Goal: Transaction & Acquisition: Purchase product/service

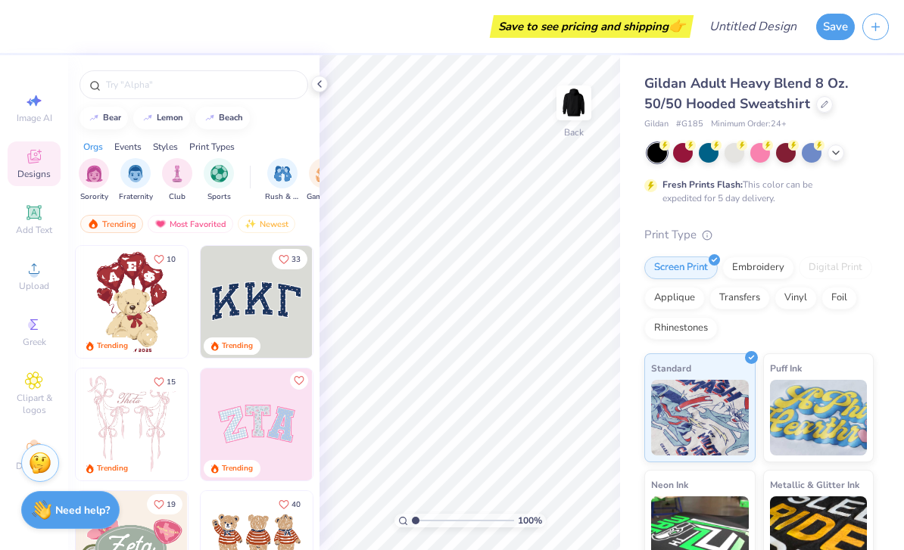
click at [323, 84] on icon at bounding box center [319, 84] width 12 height 12
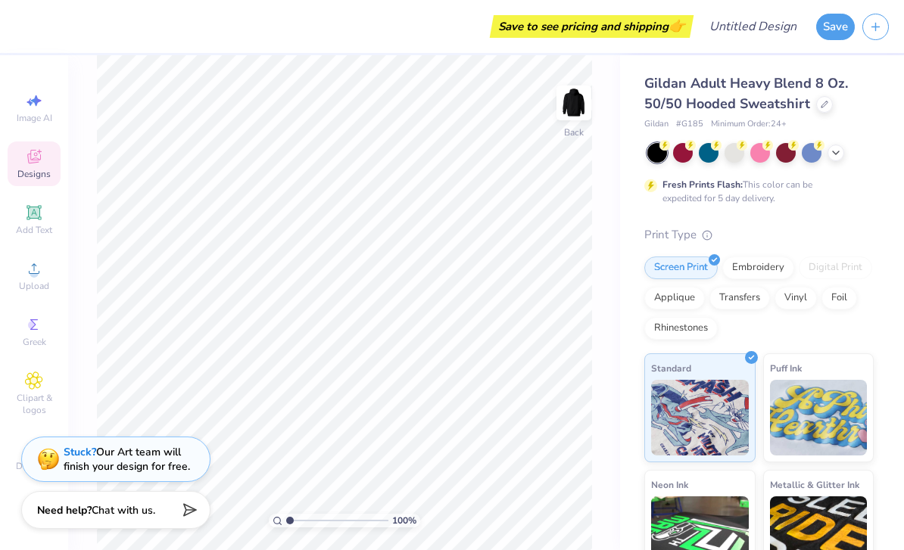
click at [25, 226] on div "Add Text" at bounding box center [34, 220] width 53 height 45
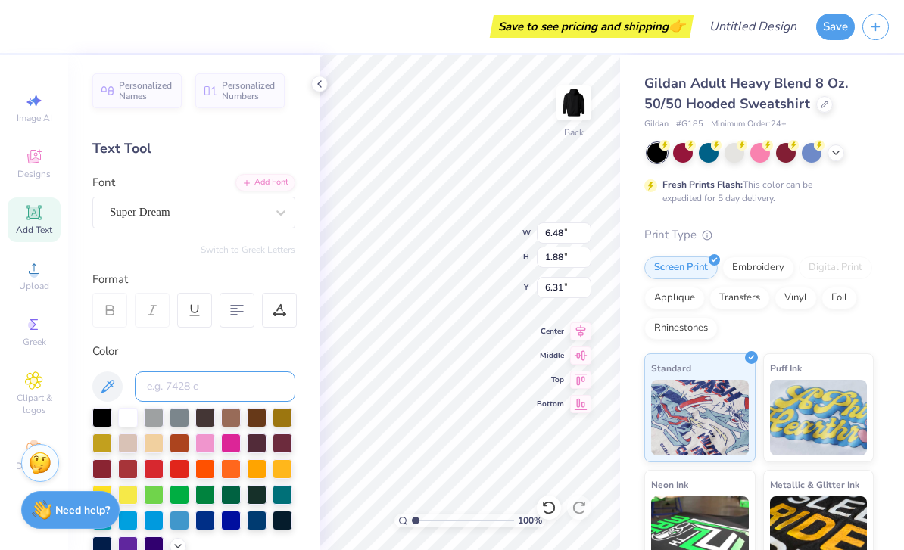
click at [236, 386] on input at bounding box center [215, 387] width 160 height 30
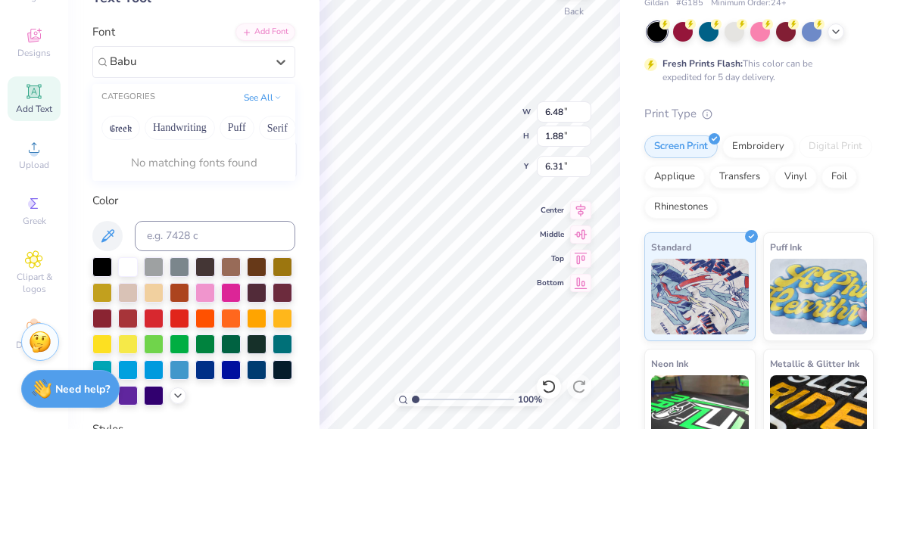
scroll to position [23, 0]
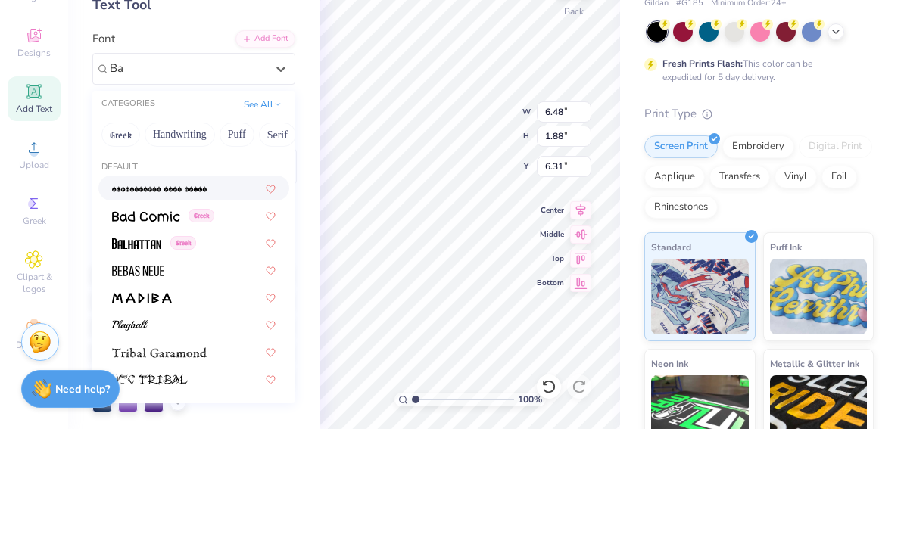
type input "B"
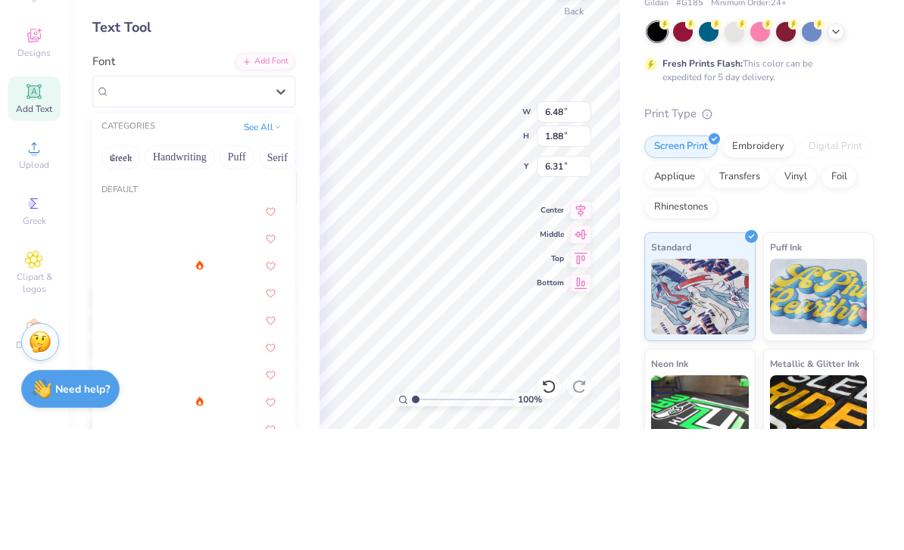
scroll to position [0, 0]
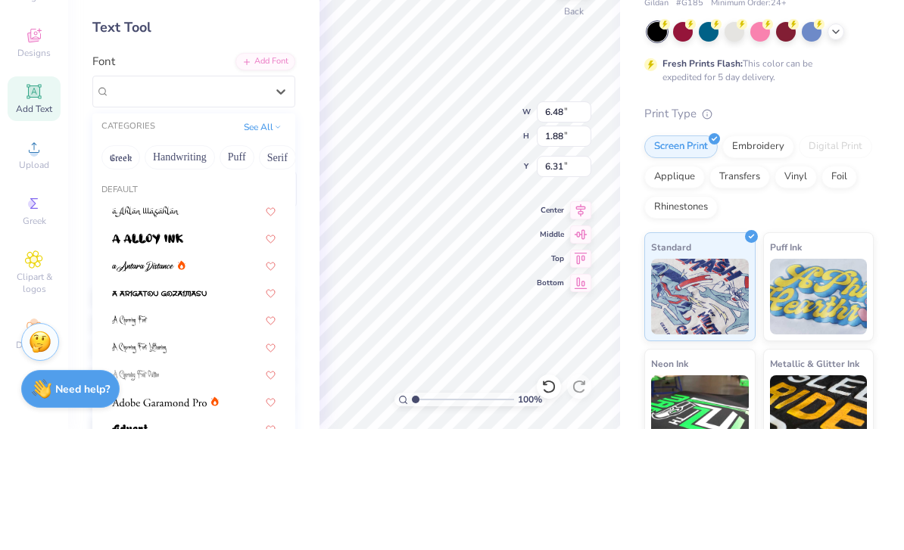
click at [885, 62] on div "Gildan Adult Heavy Blend 8 Oz. 50/50 Hooded Sweatshirt Gildan # G185 Minimum Or…" at bounding box center [762, 375] width 284 height 640
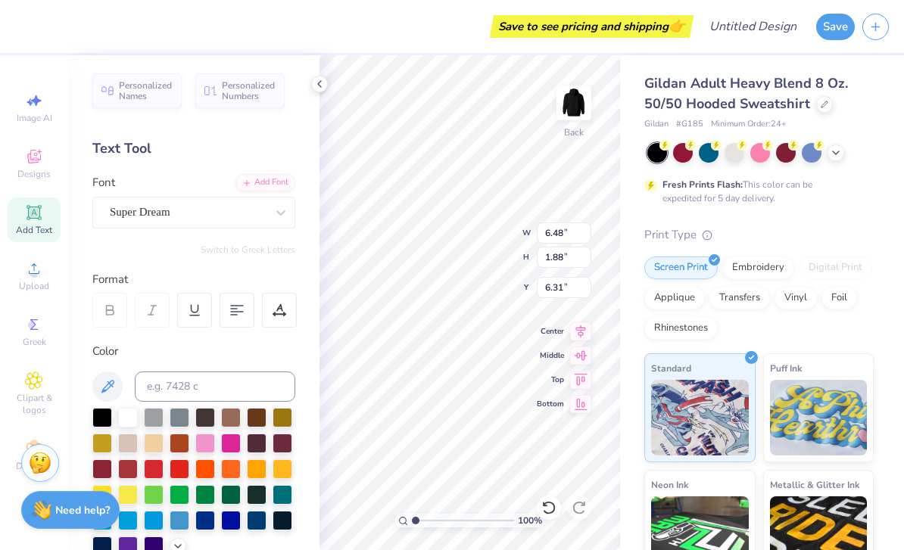
scroll to position [1, 0]
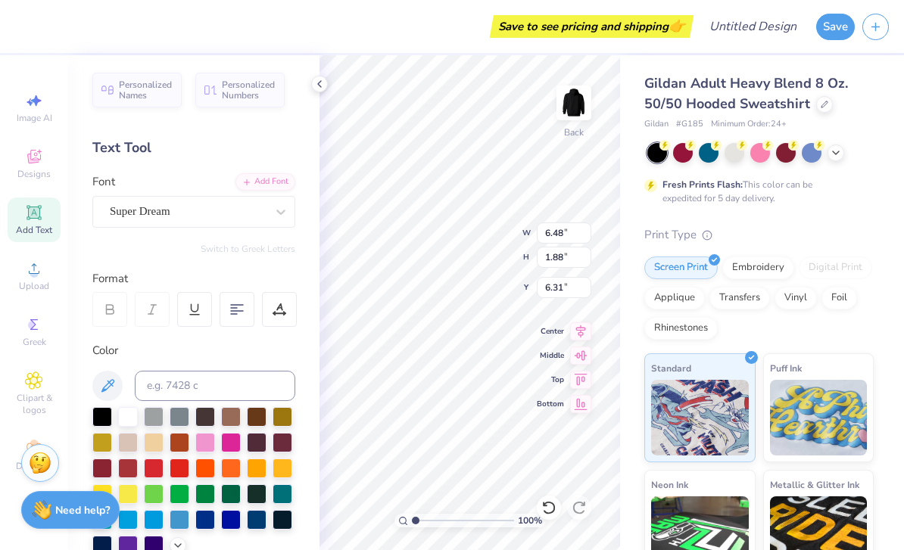
click at [100, 309] on div at bounding box center [109, 309] width 35 height 35
click at [143, 301] on div at bounding box center [152, 309] width 35 height 35
click at [188, 309] on icon at bounding box center [195, 310] width 14 height 14
type input "2.34"
type input "6.08"
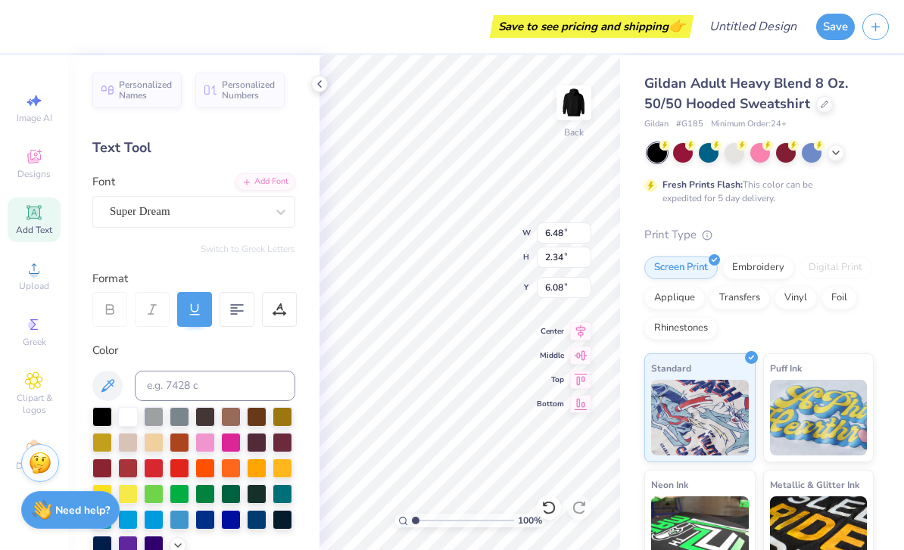
click at [234, 307] on icon at bounding box center [237, 310] width 14 height 14
click at [192, 298] on div at bounding box center [194, 309] width 35 height 35
type input "1.88"
type input "6.31"
click at [185, 301] on div at bounding box center [194, 309] width 35 height 35
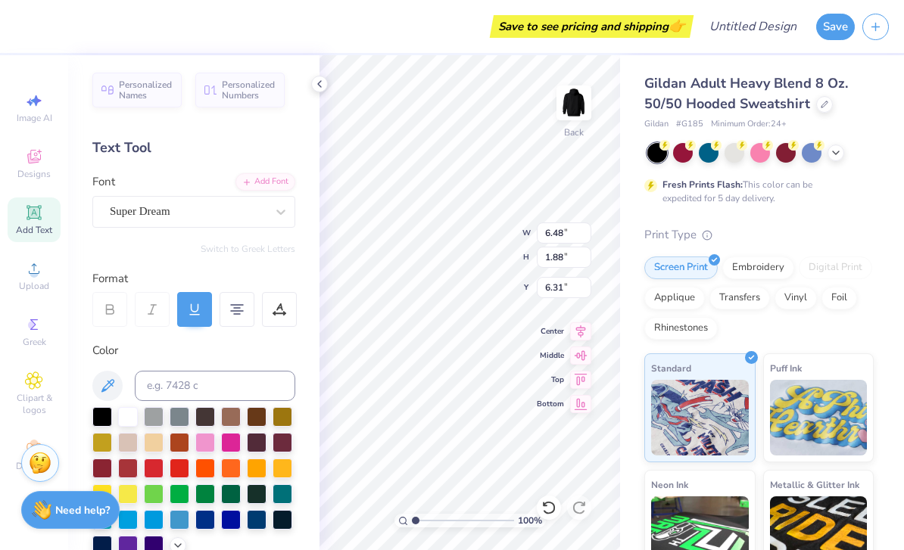
type input "2.34"
type input "6.08"
click at [192, 301] on div at bounding box center [194, 309] width 35 height 35
type input "1.88"
type input "6.31"
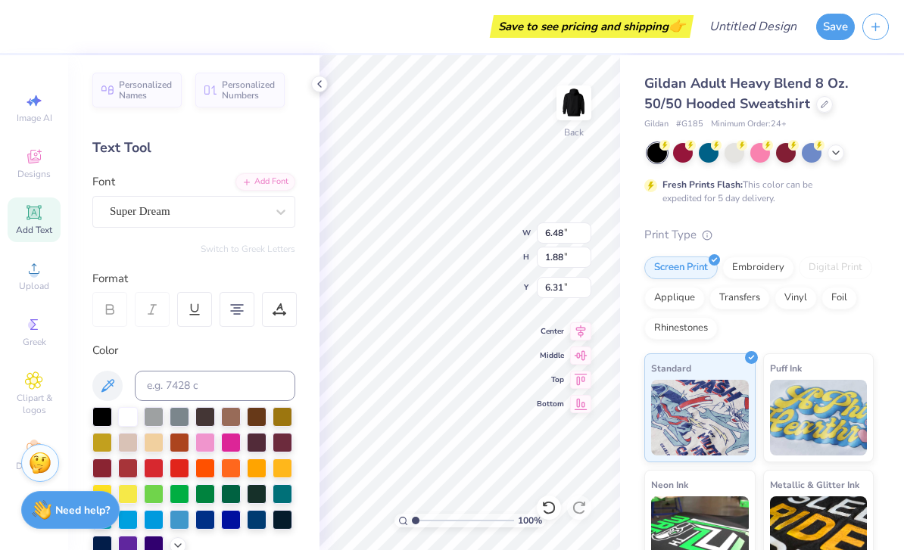
click at [130, 86] on span "Personalized Names" at bounding box center [146, 89] width 54 height 21
type input "12.43"
type input "2.00"
type input "6.25"
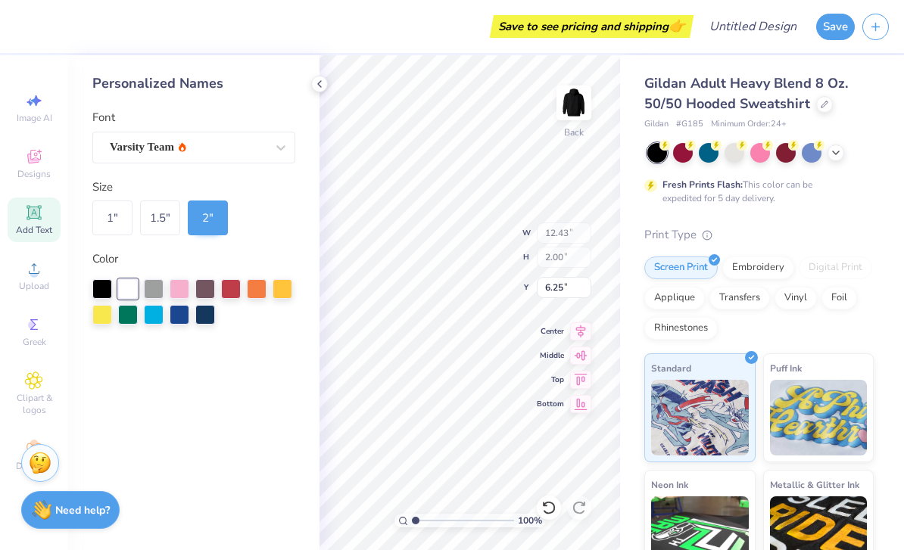
scroll to position [0, 0]
click at [129, 80] on div "Personalized Names" at bounding box center [193, 83] width 203 height 20
type input "10.89"
type input "6.48"
type input "1.88"
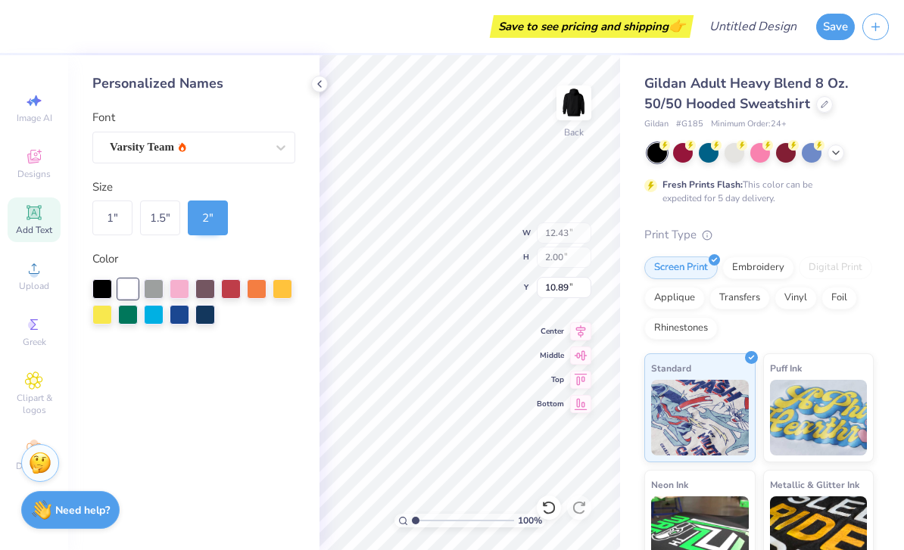
type input "6.31"
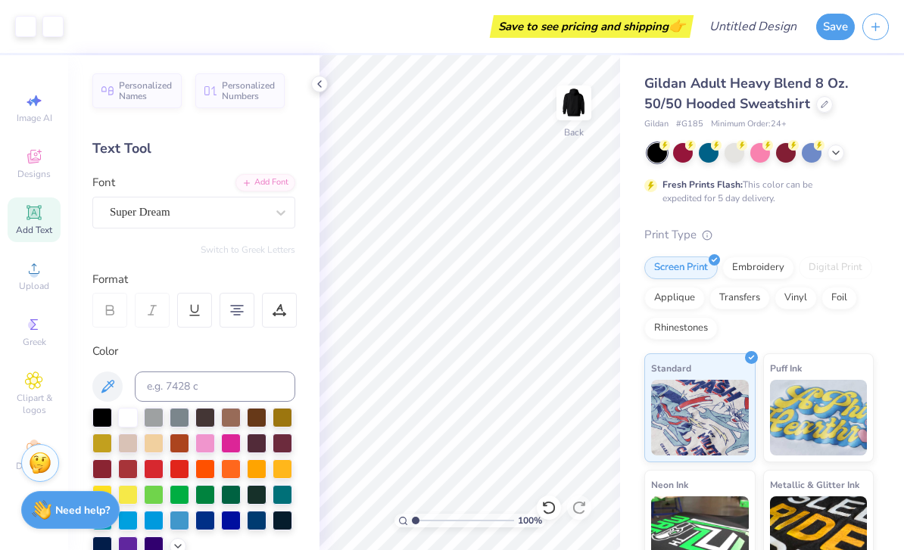
click at [307, 91] on div "Personalized Names Personalized Numbers Text Tool Add Font Font Super Dream Swi…" at bounding box center [193, 302] width 251 height 495
click at [313, 92] on div "Personalized Names Personalized Numbers Text Tool Add Font Font Super Dream Swi…" at bounding box center [193, 302] width 251 height 495
click at [324, 89] on icon at bounding box center [319, 84] width 12 height 12
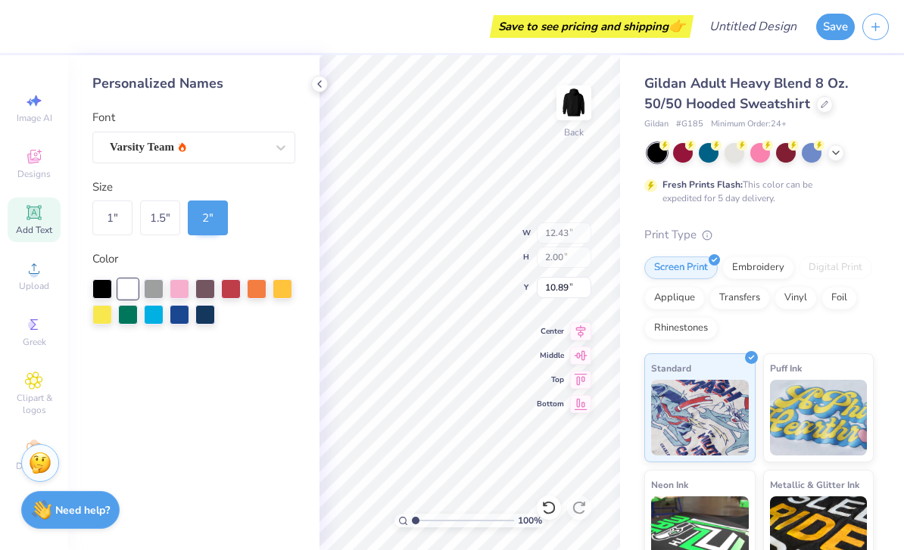
click at [325, 86] on icon at bounding box center [319, 84] width 12 height 12
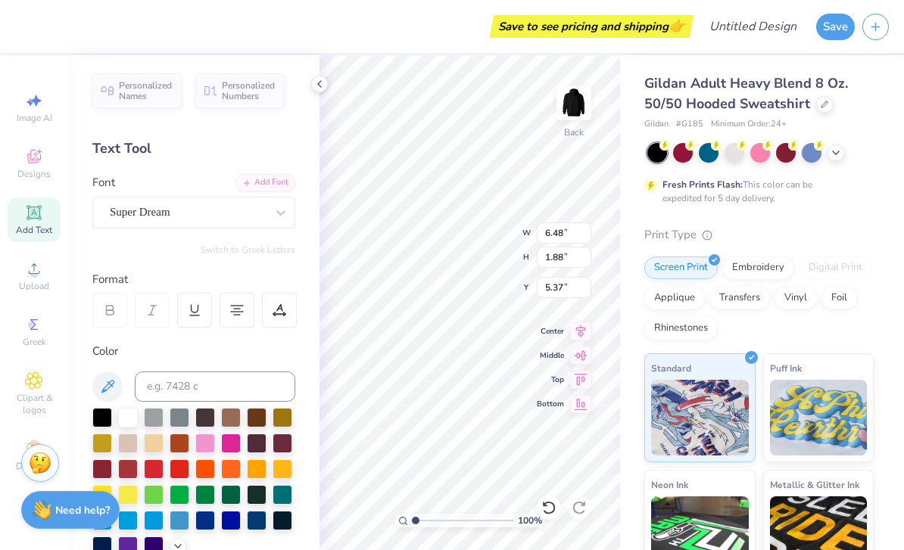
click at [580, 338] on icon at bounding box center [580, 332] width 21 height 18
click at [579, 385] on icon at bounding box center [580, 380] width 21 height 18
click at [578, 385] on icon at bounding box center [580, 380] width 21 height 18
type input "0.50"
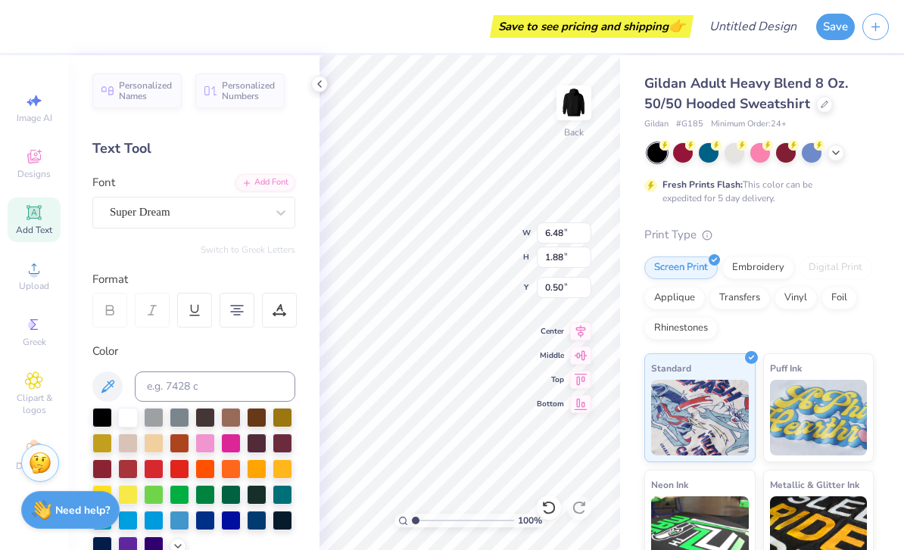
type textarea "T"
click at [567, 133] on div "Back" at bounding box center [573, 113] width 35 height 54
click at [578, 108] on img at bounding box center [574, 103] width 30 height 30
click at [319, 88] on icon at bounding box center [319, 84] width 12 height 12
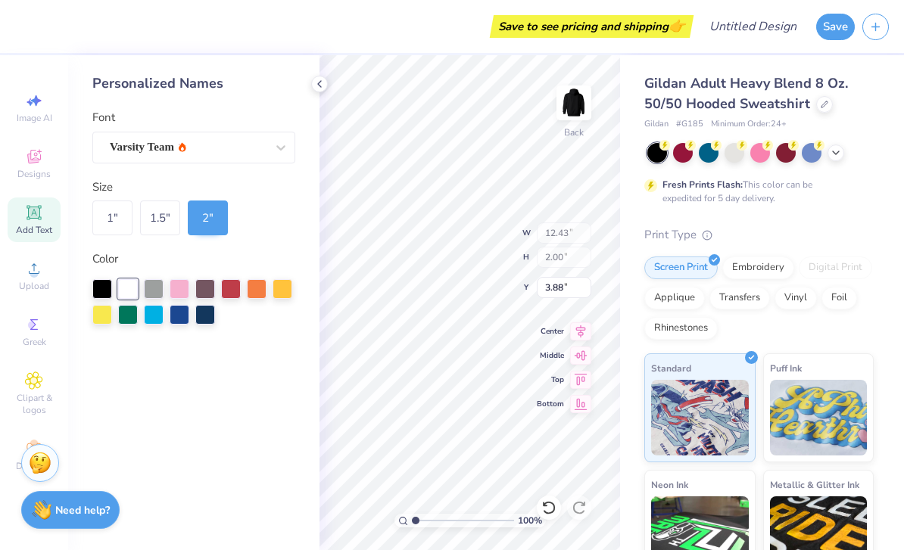
click at [582, 357] on icon at bounding box center [581, 356] width 13 height 10
type input "6.25"
click at [191, 87] on div "Personalized Names" at bounding box center [193, 83] width 203 height 20
click at [45, 385] on div "Clipart & logos" at bounding box center [34, 394] width 53 height 57
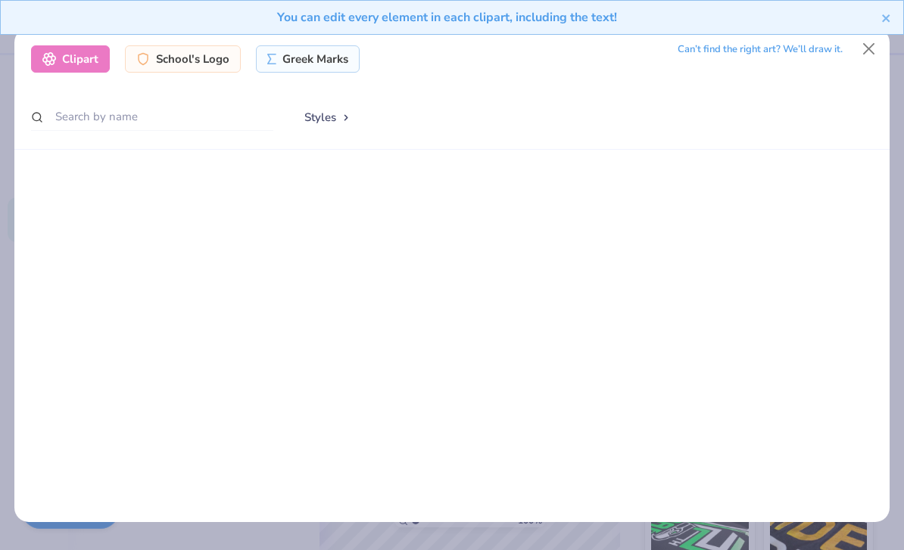
scroll to position [1521, 0]
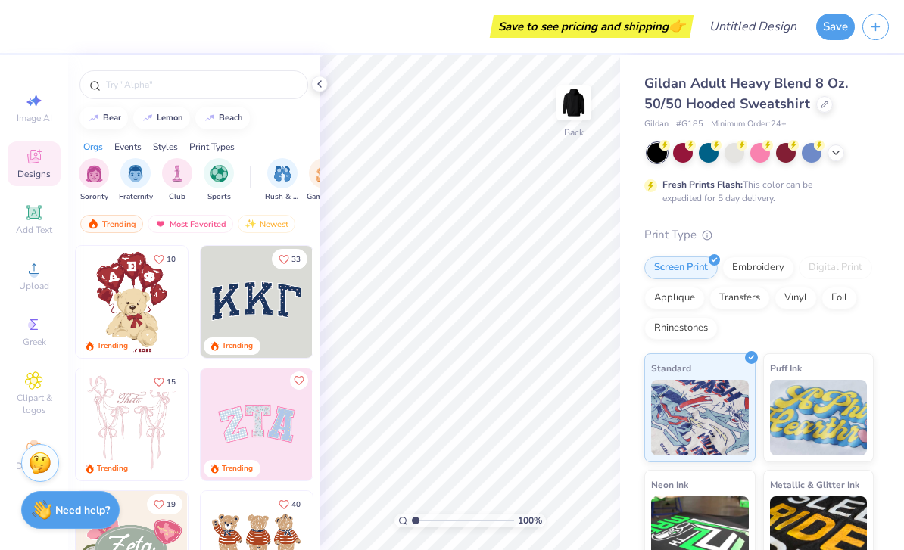
click at [324, 88] on icon at bounding box center [319, 84] width 12 height 12
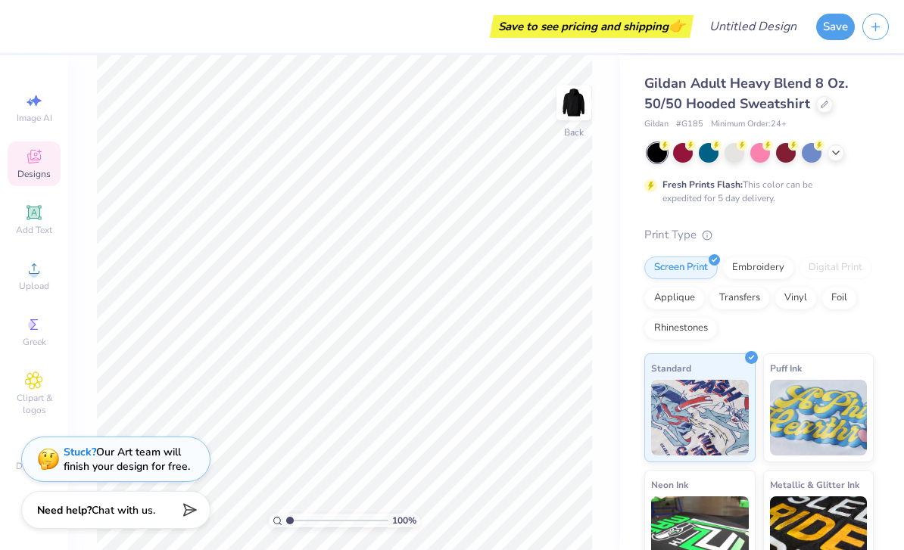
click at [54, 98] on div "Image AI" at bounding box center [34, 108] width 53 height 45
select select "4"
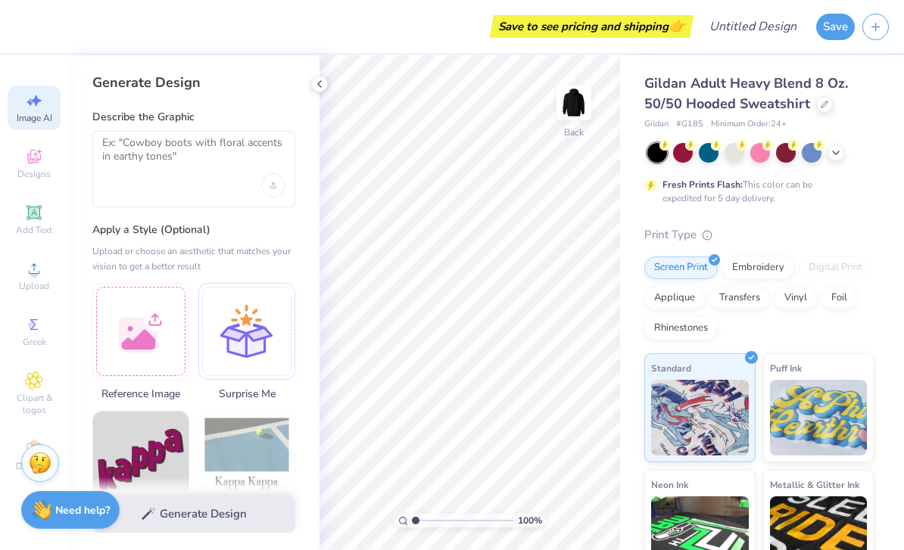
click at [316, 85] on icon at bounding box center [319, 84] width 12 height 12
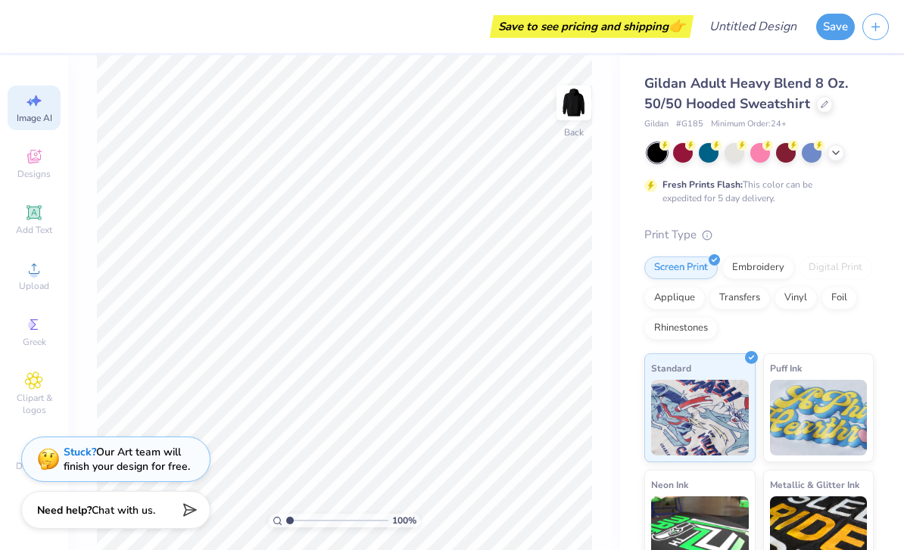
click at [42, 284] on div "Upload" at bounding box center [34, 276] width 53 height 45
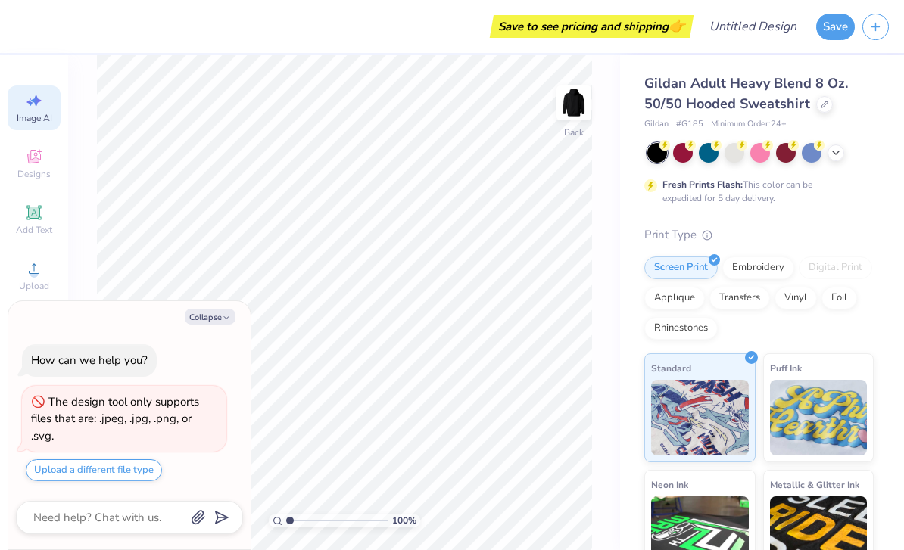
click at [223, 317] on icon "button" at bounding box center [226, 317] width 9 height 9
type textarea "x"
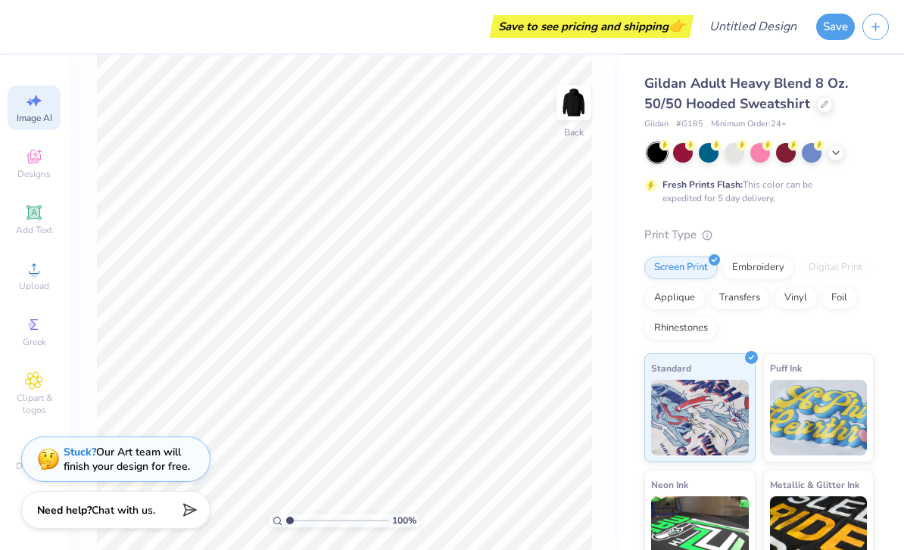
click at [40, 217] on icon at bounding box center [33, 212] width 14 height 14
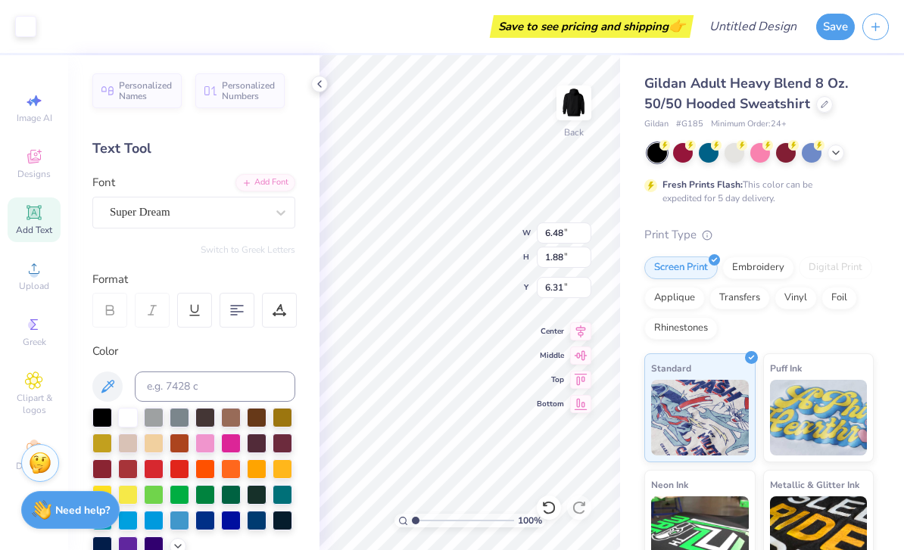
scroll to position [1, 1]
type textarea "T"
click at [316, 90] on div at bounding box center [319, 84] width 17 height 17
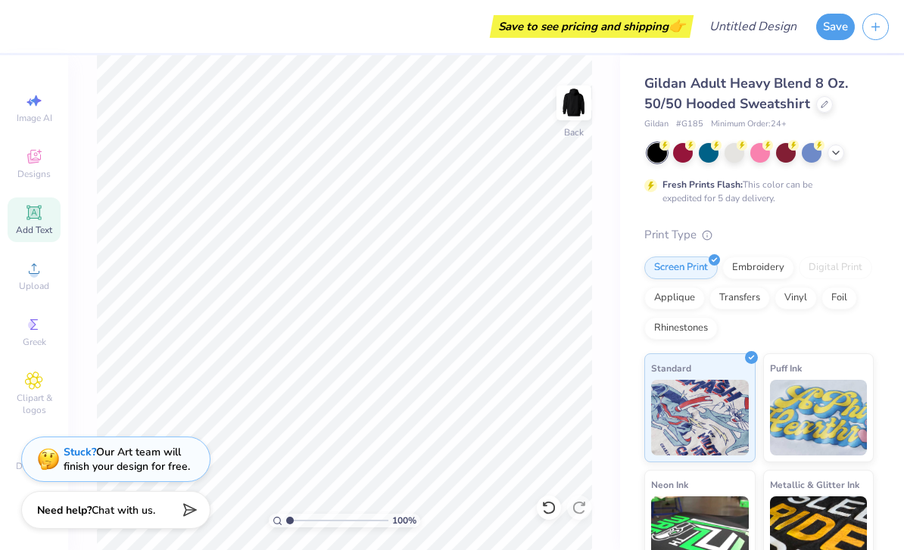
click at [20, 472] on span "Decorate" at bounding box center [34, 466] width 36 height 12
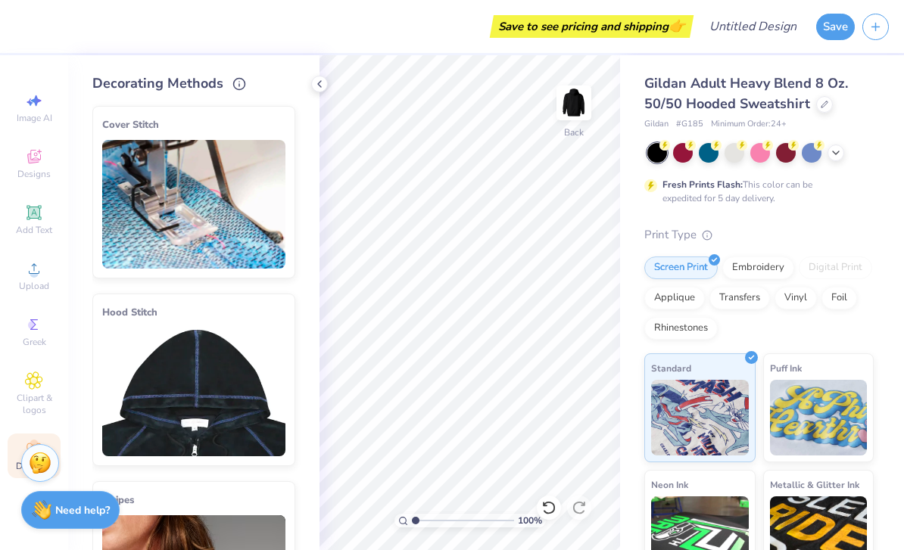
scroll to position [0, 0]
click at [33, 174] on span "Designs" at bounding box center [33, 174] width 33 height 12
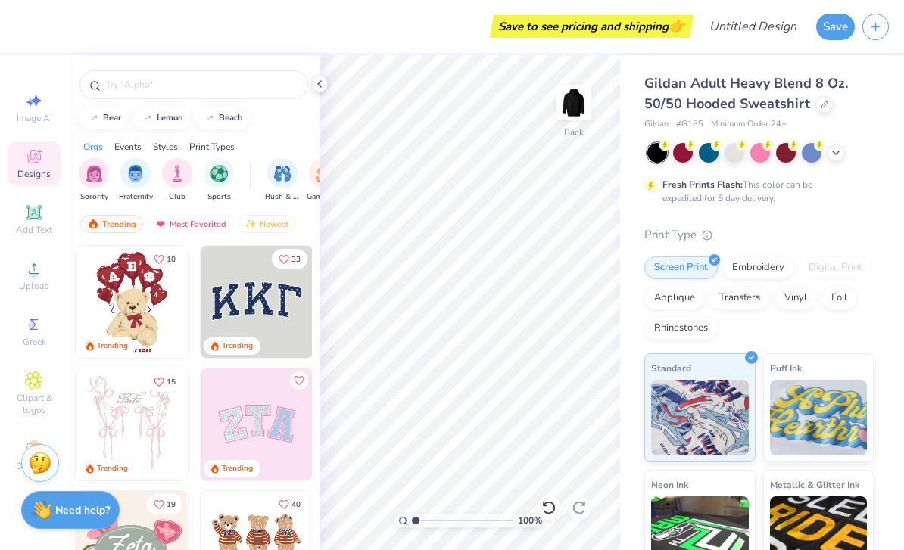
click at [234, 89] on input "text" at bounding box center [201, 84] width 194 height 15
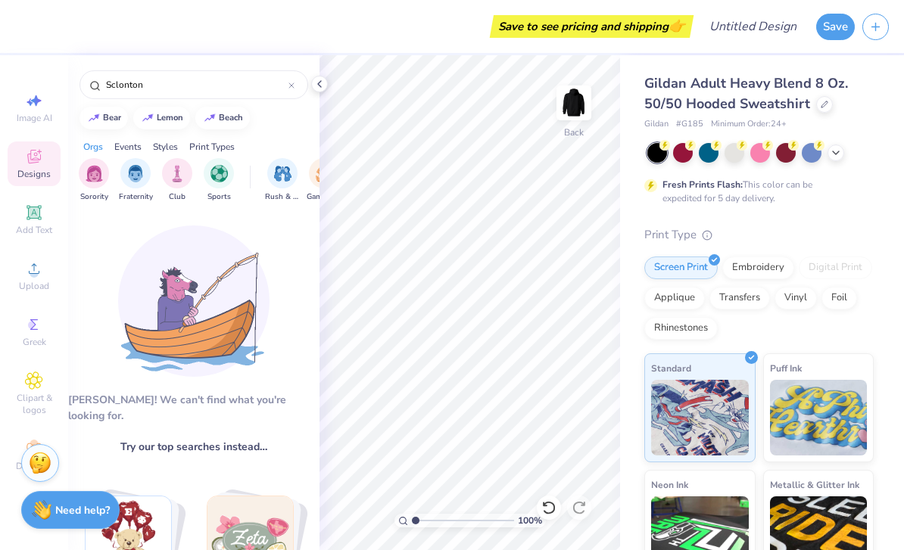
click at [229, 92] on input "Sclonton" at bounding box center [196, 84] width 184 height 15
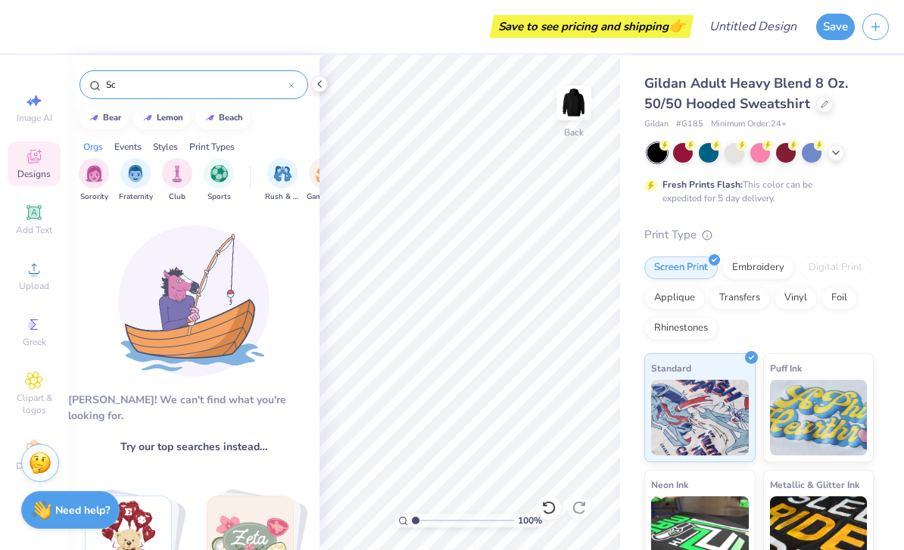
type input "S"
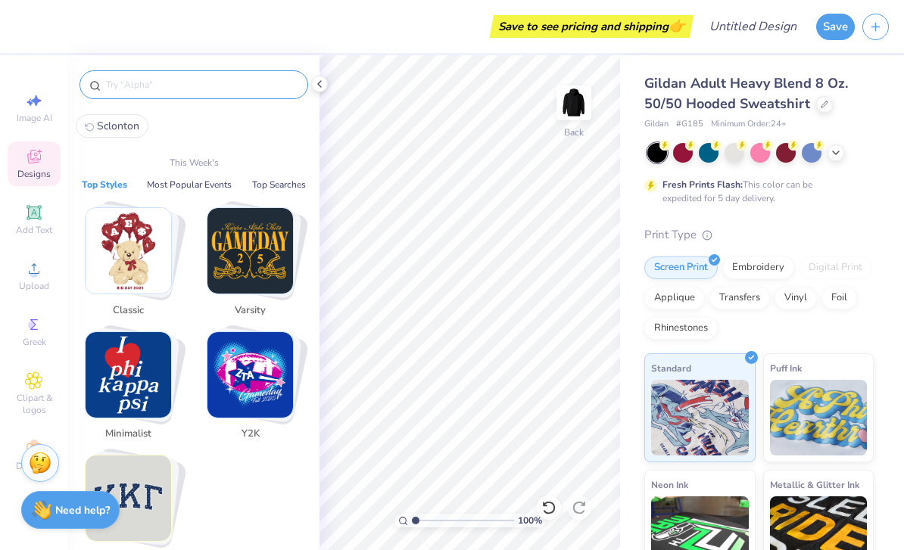
click at [258, 42] on div "Save to see pricing and shipping 👉" at bounding box center [356, 26] width 667 height 53
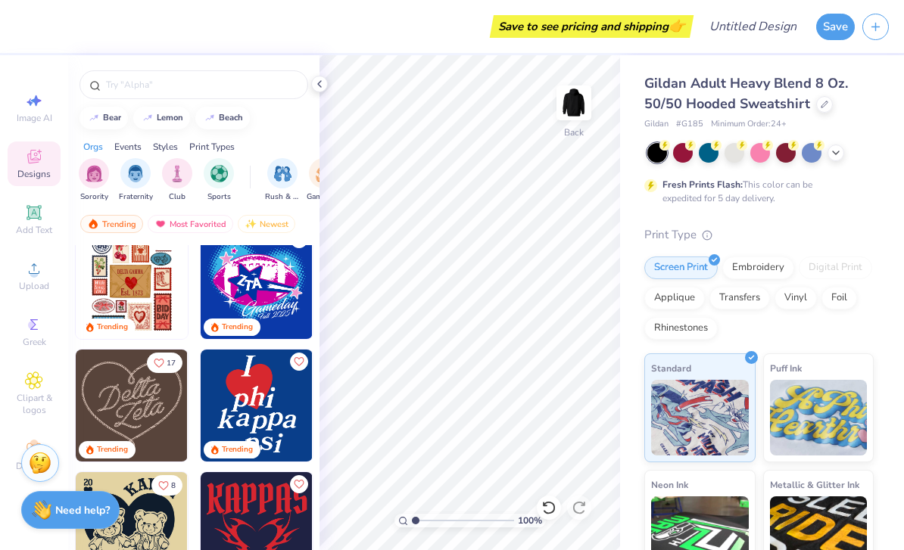
scroll to position [635, 0]
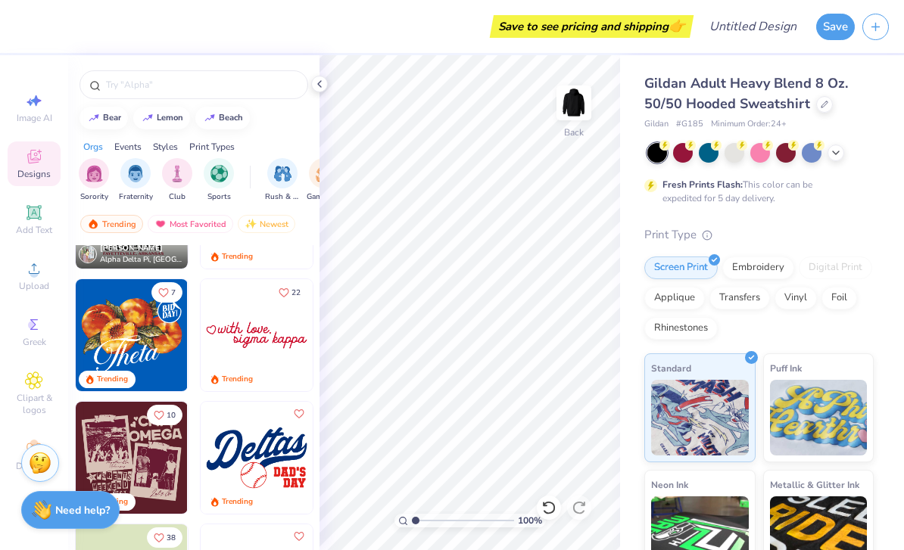
click at [262, 261] on div "Trending" at bounding box center [257, 258] width 112 height 20
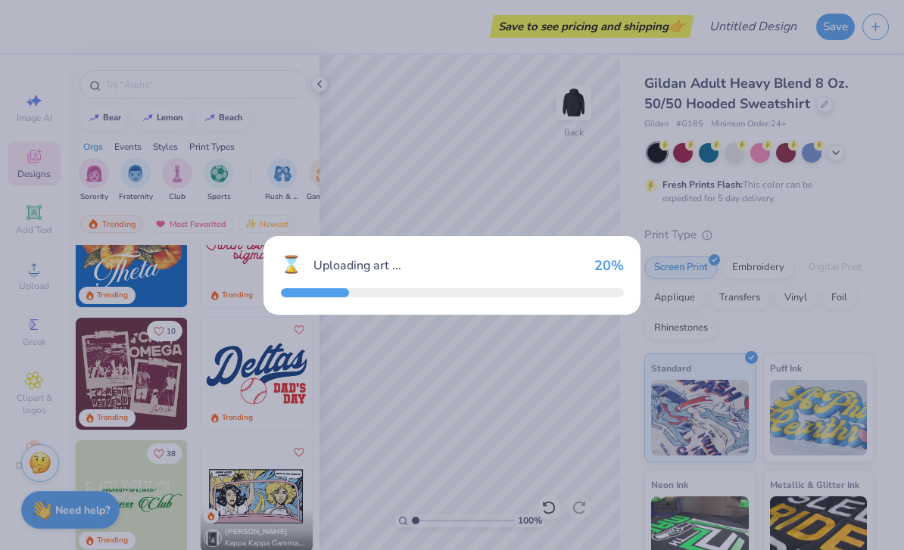
scroll to position [1292, 0]
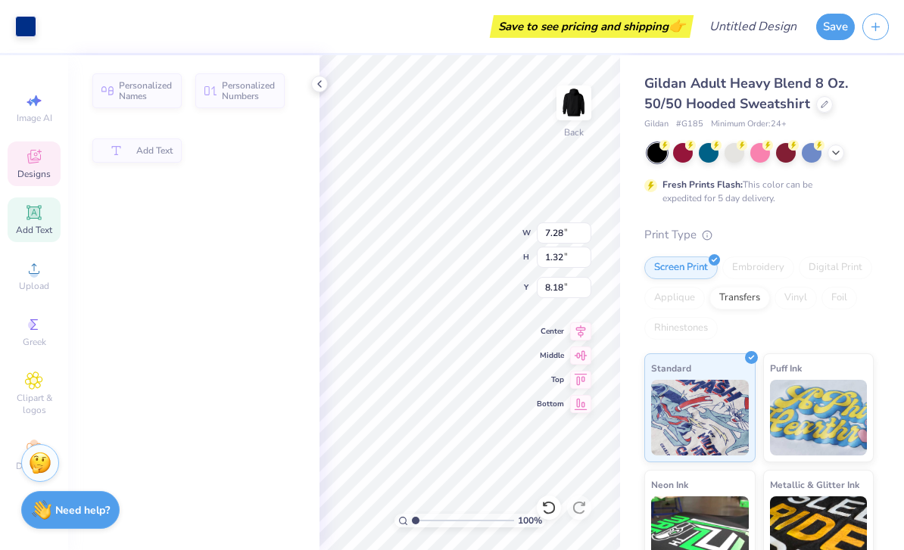
type input "7.28"
type input "1.32"
type input "8.18"
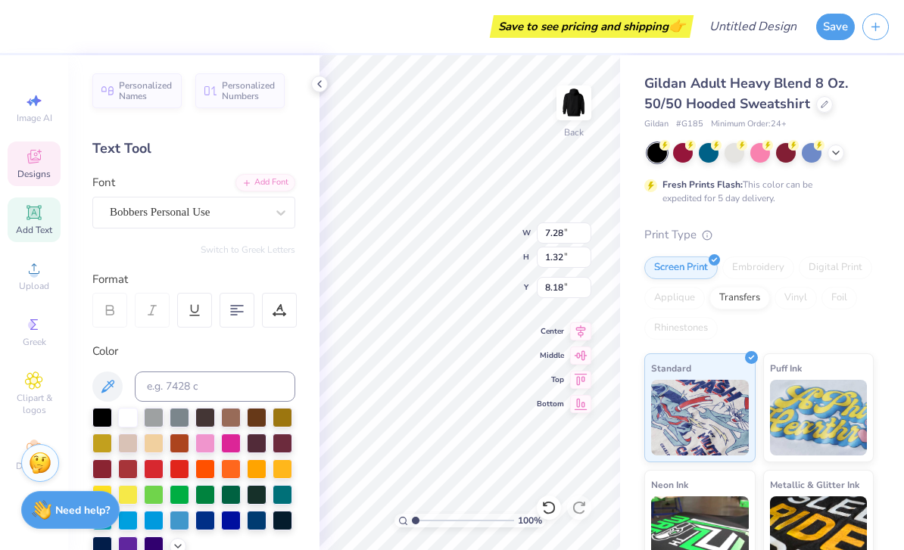
type input "1.11"
type input "0.94"
type input "8.37"
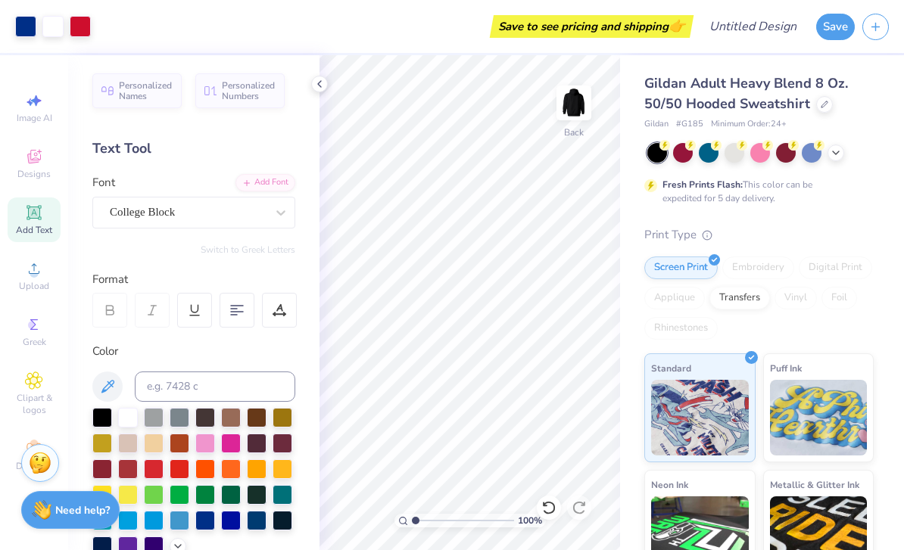
click at [810, 151] on div at bounding box center [812, 153] width 20 height 20
click at [799, 219] on div "Gildan Adult Heavy Blend 8 Oz. 50/50 Hooded Sweatshirt Gildan # G185 Minimum Or…" at bounding box center [758, 384] width 229 height 622
click at [784, 158] on div at bounding box center [786, 153] width 20 height 20
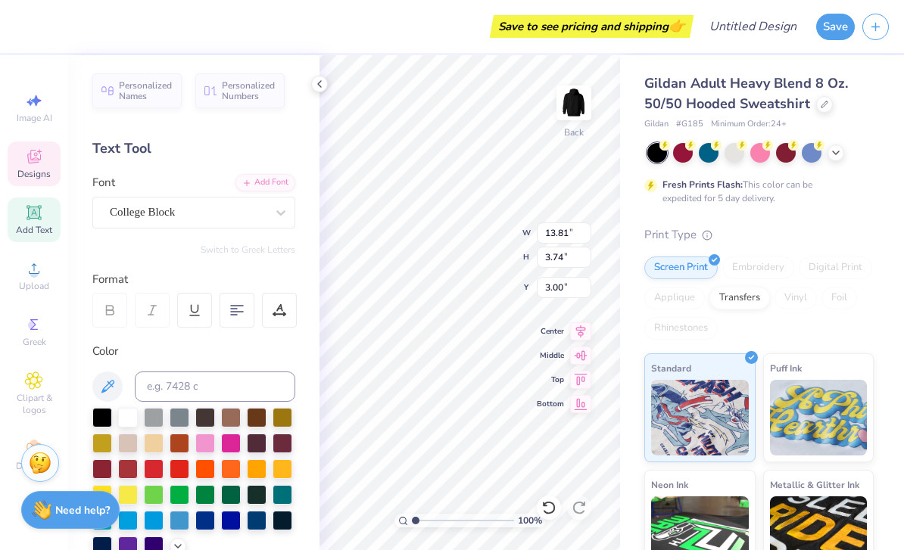
type input "1.77"
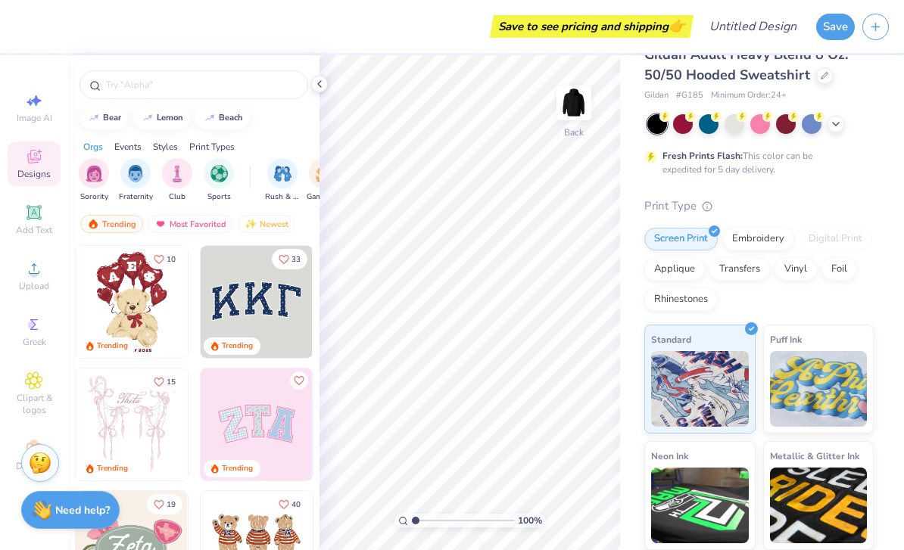
scroll to position [20, 0]
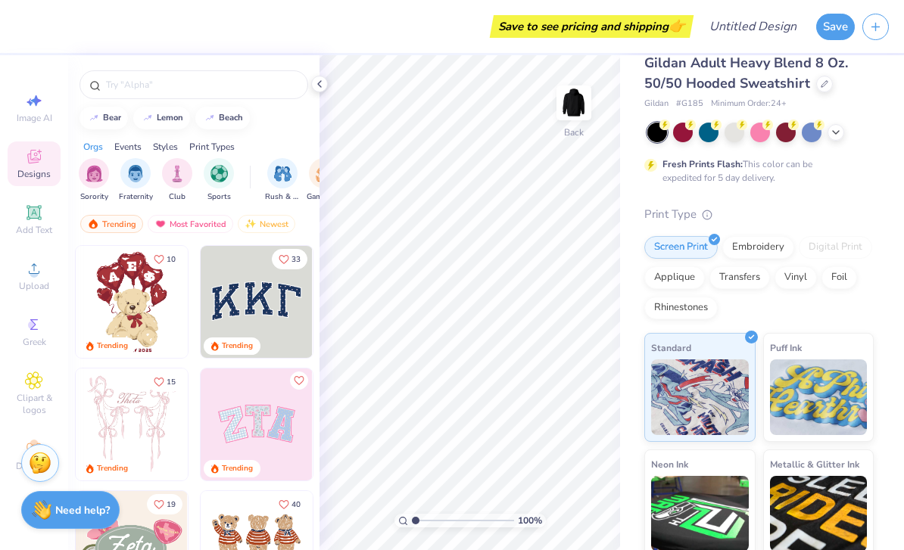
click at [25, 407] on span "Clipart & logos" at bounding box center [34, 404] width 53 height 24
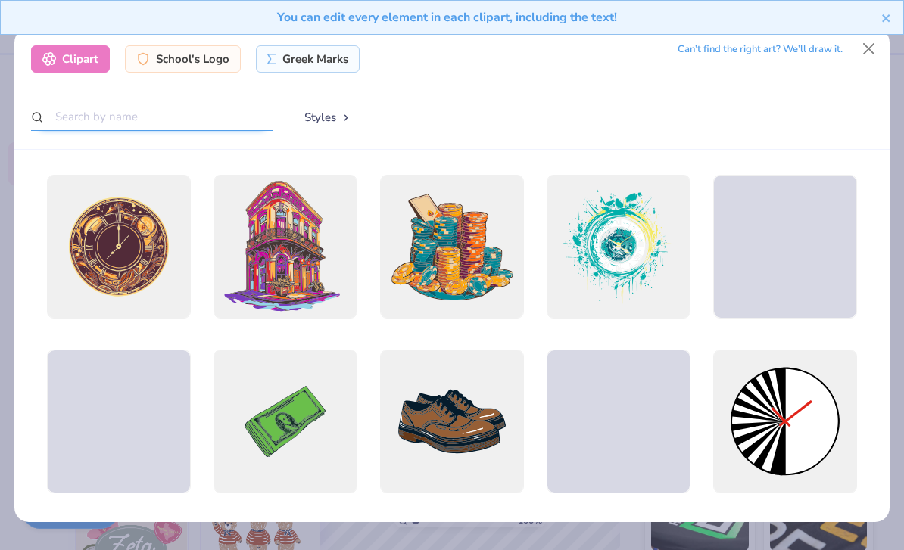
click at [168, 108] on input "text" at bounding box center [152, 117] width 242 height 28
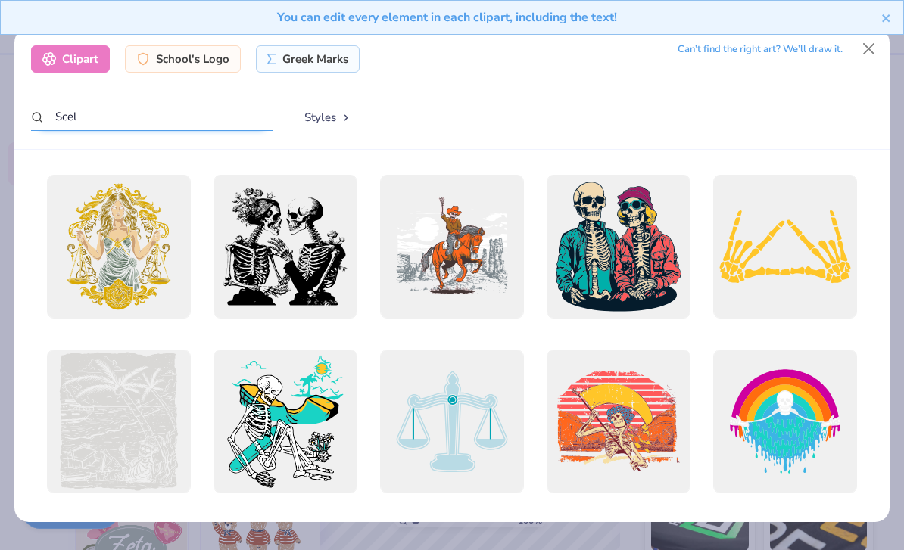
scroll to position [28, 0]
type input "Scel"
click at [709, 103] on div "Styles" at bounding box center [580, 118] width 584 height 30
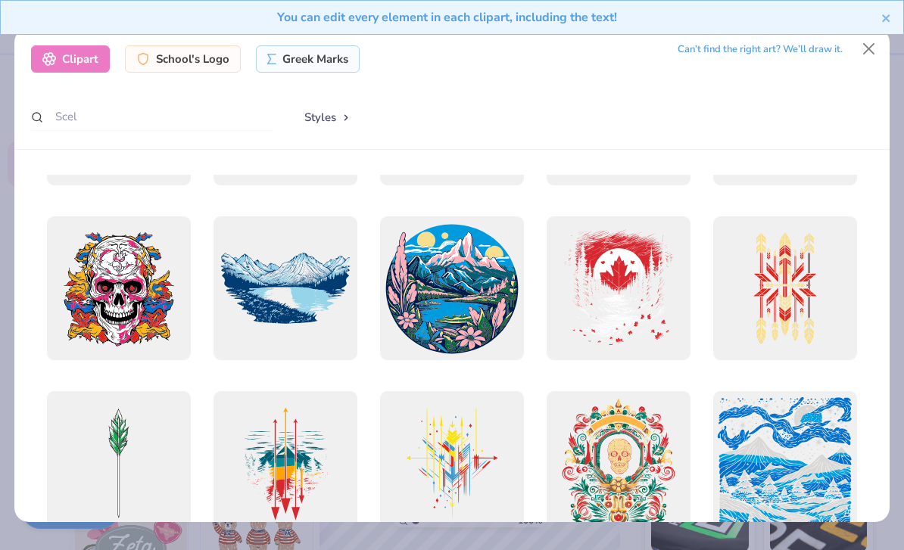
scroll to position [8178, 0]
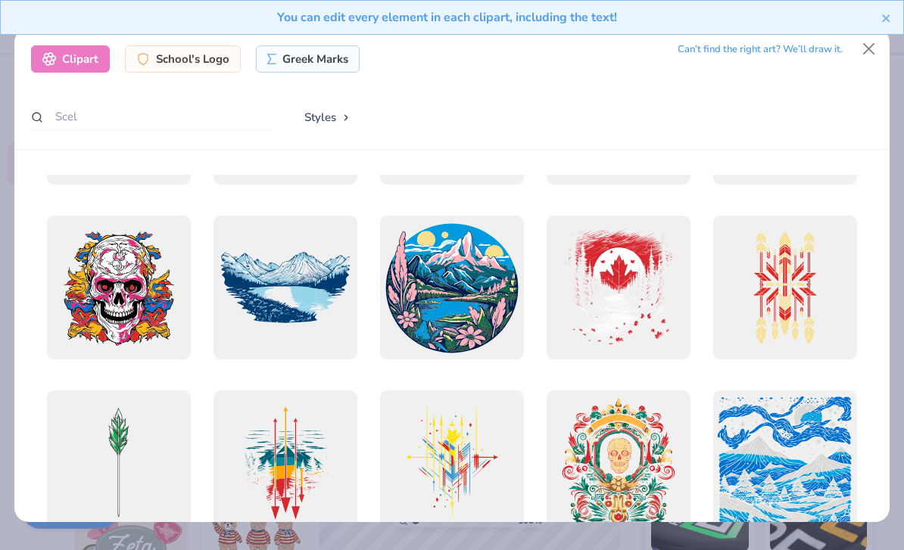
click at [170, 258] on div at bounding box center [119, 288] width 144 height 144
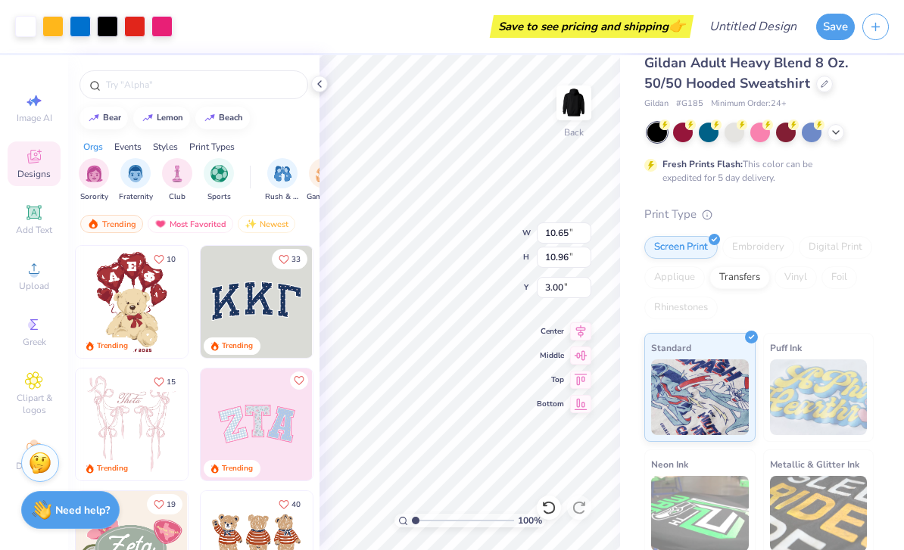
click at [584, 351] on icon at bounding box center [581, 356] width 13 height 10
type input "1.77"
click at [156, 92] on input "text" at bounding box center [201, 84] width 194 height 15
click at [139, 92] on input "text" at bounding box center [201, 84] width 194 height 15
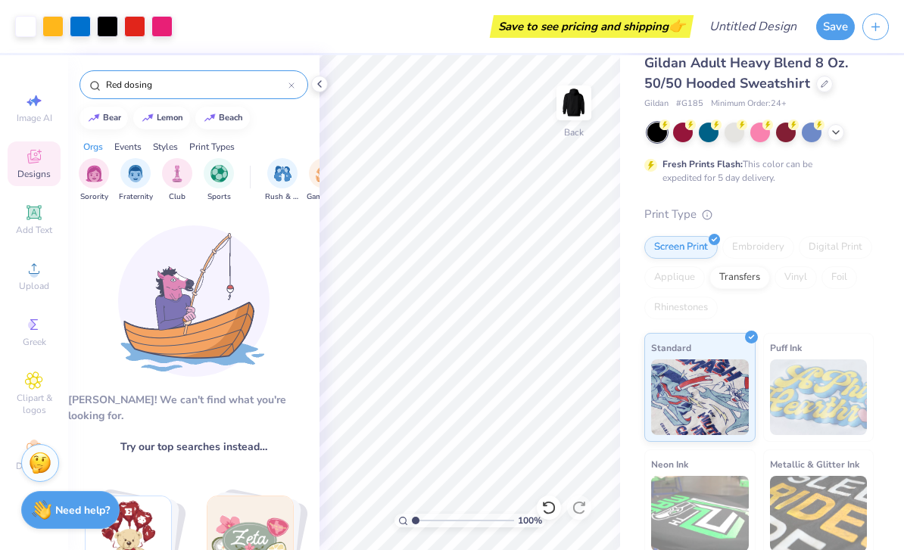
click at [179, 92] on input "Red dosing" at bounding box center [196, 84] width 184 height 15
type input "Red riding"
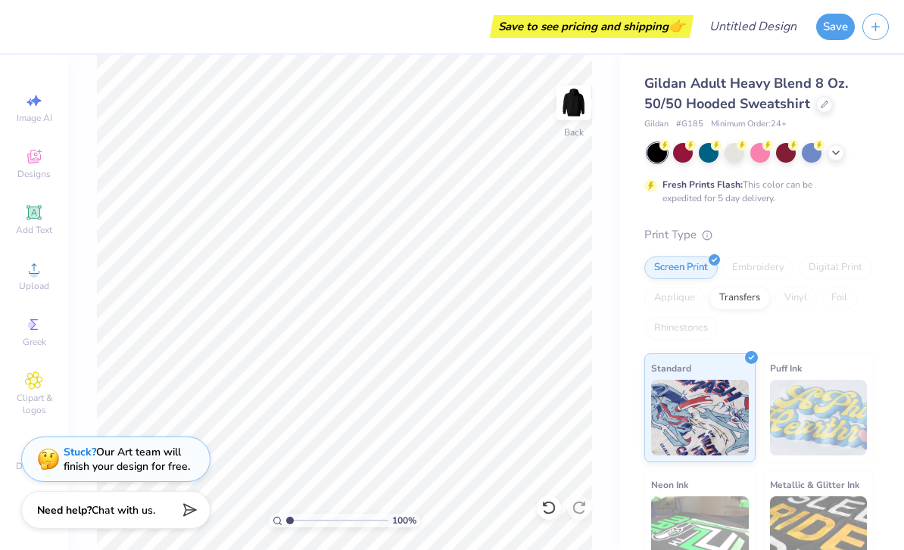
click at [26, 167] on div "Designs" at bounding box center [34, 164] width 53 height 45
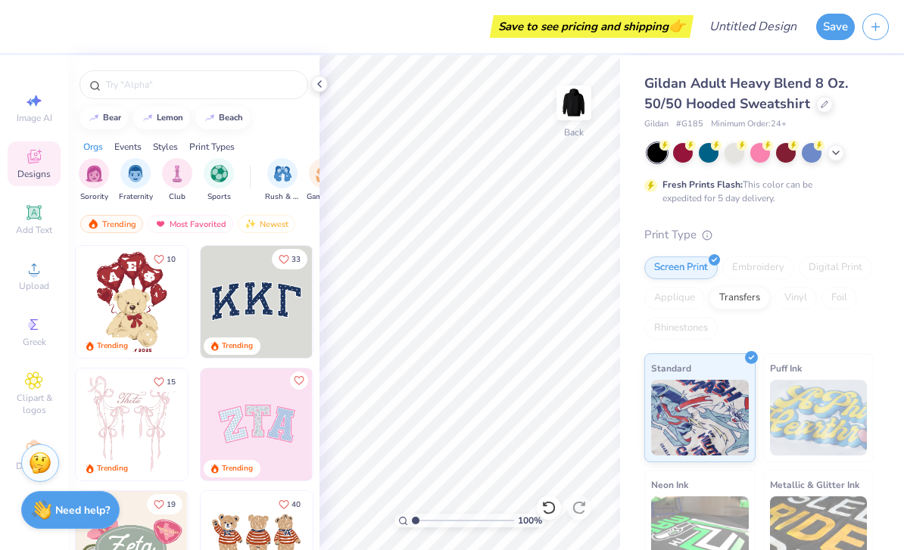
click at [125, 92] on input "text" at bounding box center [201, 84] width 194 height 15
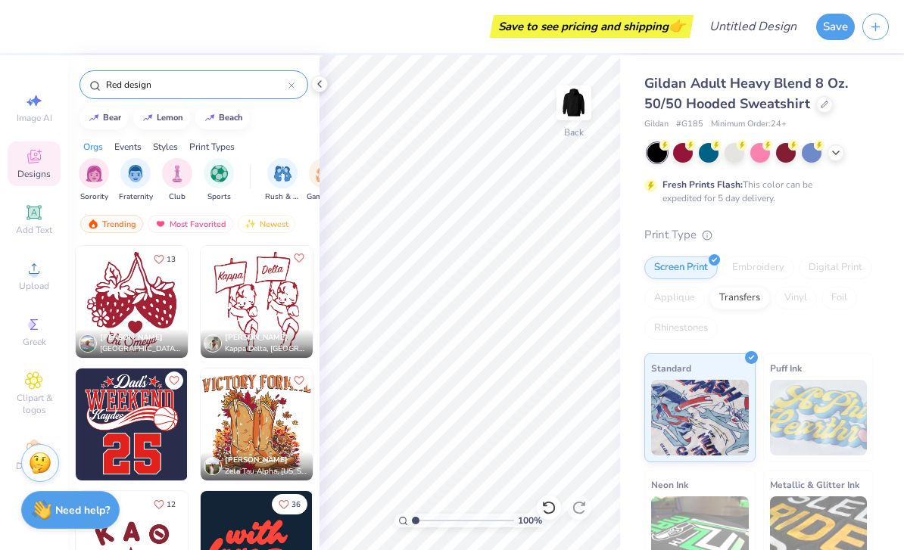
type input "Red design"
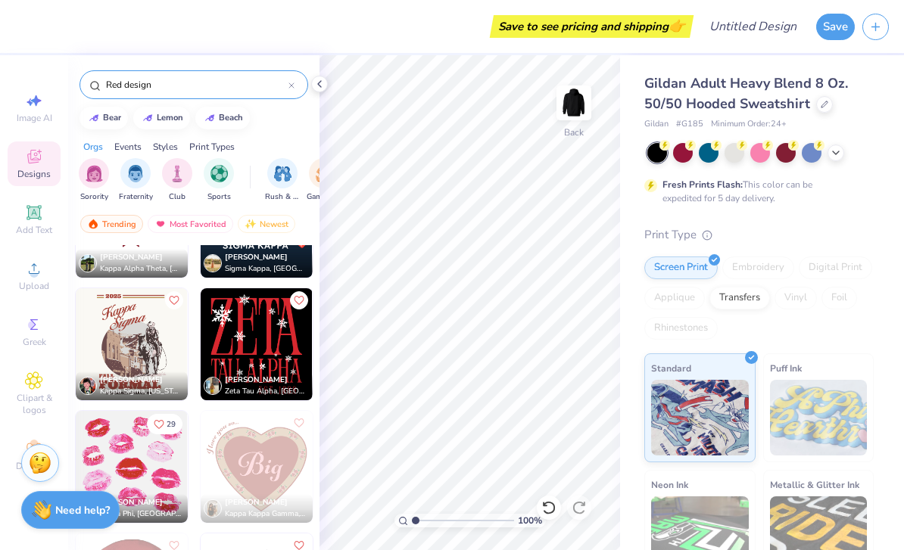
scroll to position [326, 0]
click at [318, 83] on icon at bounding box center [319, 84] width 12 height 12
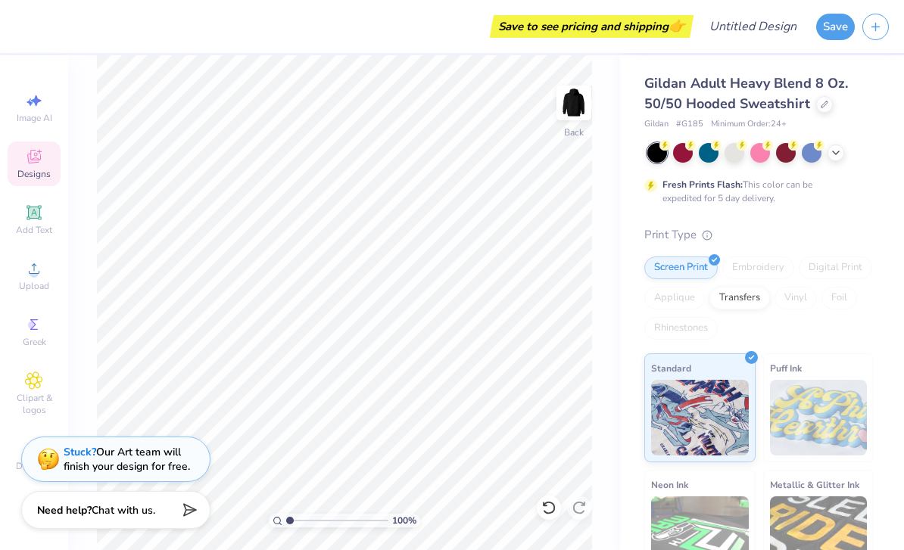
click at [46, 398] on div "Clipart & logos" at bounding box center [34, 394] width 53 height 57
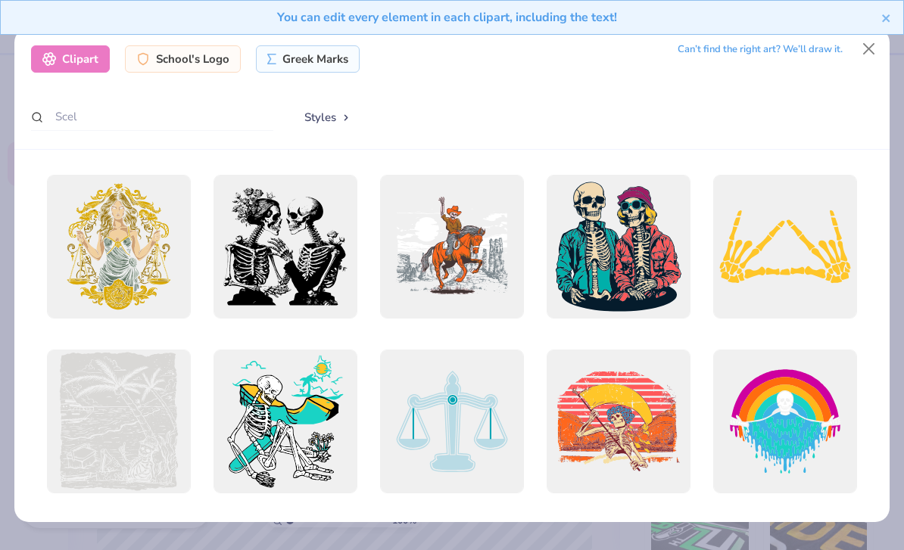
scroll to position [0, 0]
click at [87, 106] on input "Scel" at bounding box center [152, 117] width 242 height 28
type input "S"
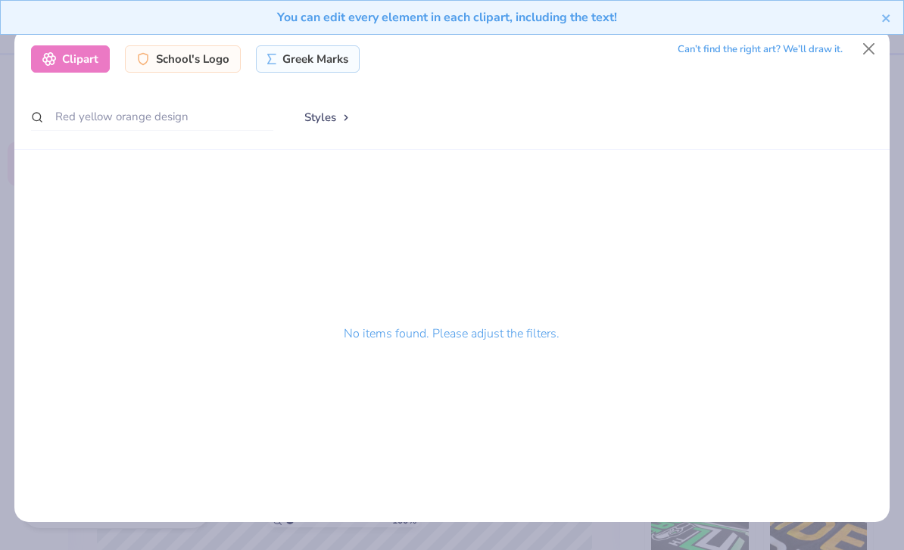
click at [761, 126] on div "Clipart School's Logo Greek Marks Can’t find the right art? We’ll draw it. Red …" at bounding box center [451, 89] width 875 height 122
click at [324, 109] on button "Styles" at bounding box center [327, 117] width 79 height 29
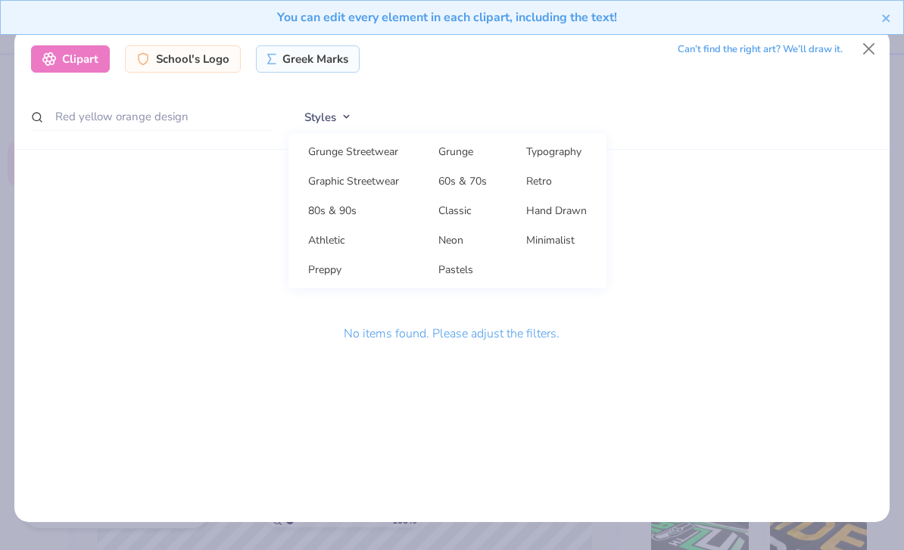
click at [313, 108] on button "Styles" at bounding box center [327, 117] width 79 height 29
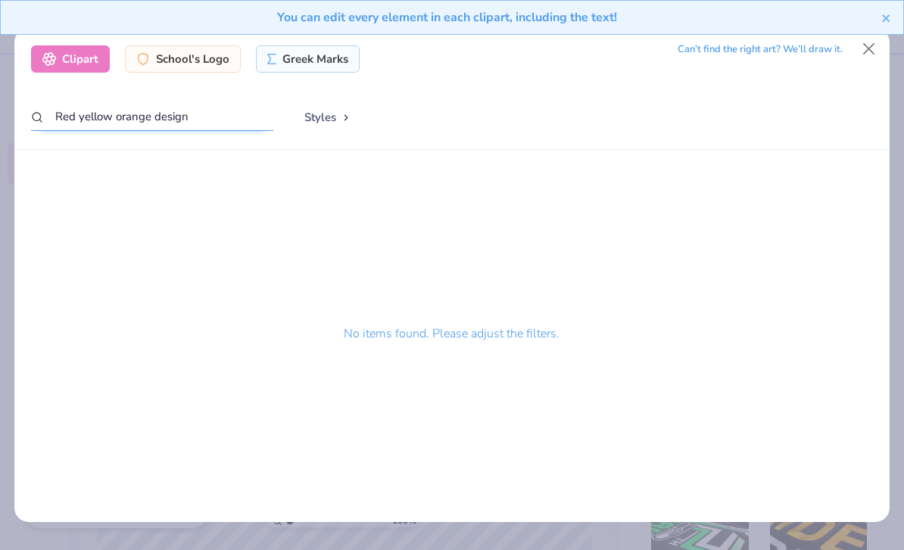
click at [199, 108] on input "Red yellow orange design" at bounding box center [152, 117] width 242 height 28
type input "Red"
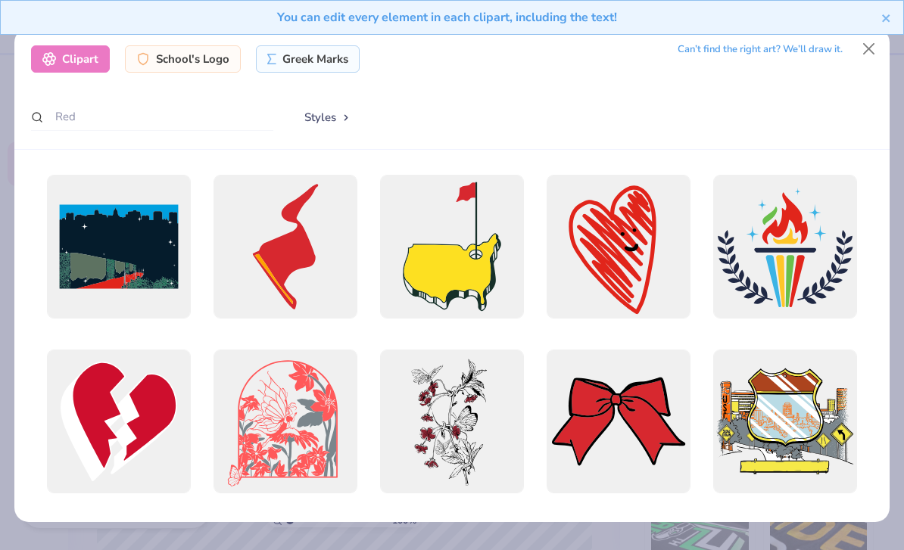
click at [715, 54] on div "Can’t find the right art? We’ll draw it." at bounding box center [760, 49] width 165 height 26
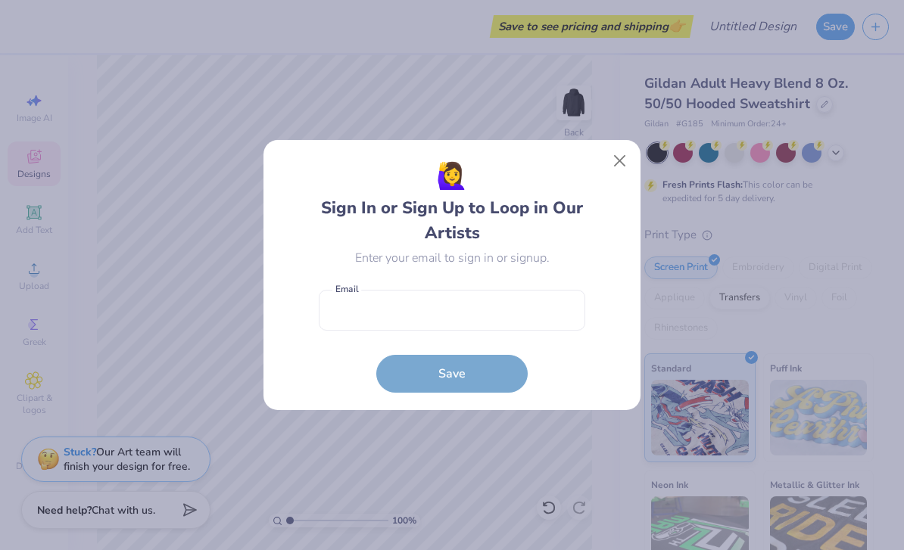
click at [619, 167] on button "Close" at bounding box center [620, 161] width 29 height 29
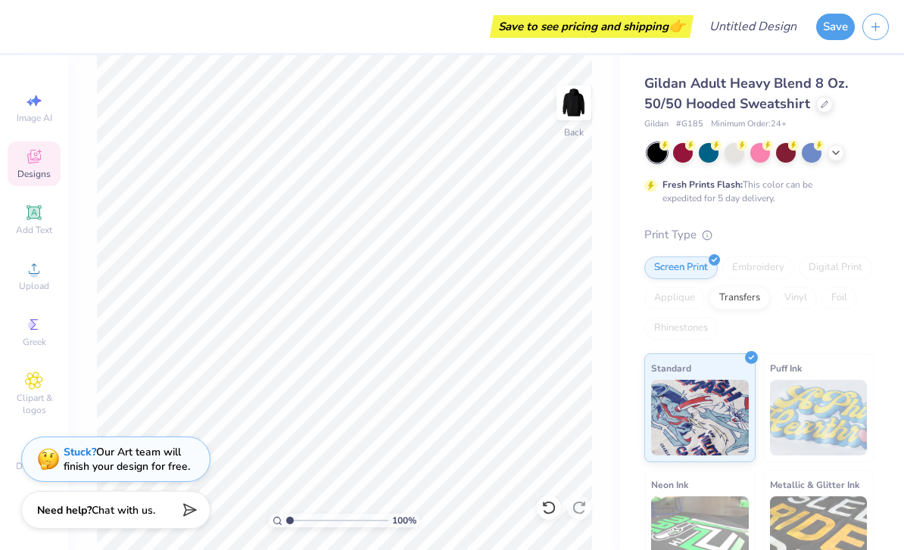
click at [41, 405] on span "Clipart & logos" at bounding box center [34, 404] width 53 height 24
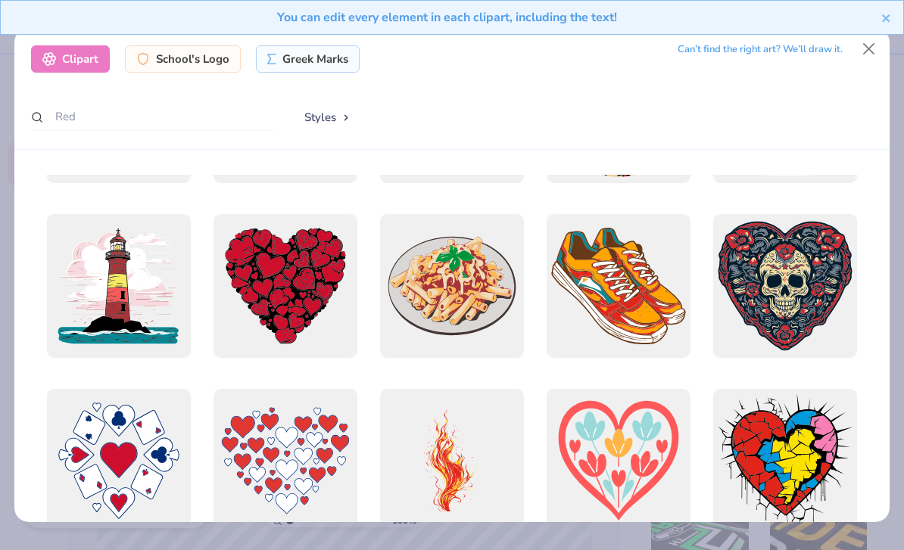
scroll to position [2069, 0]
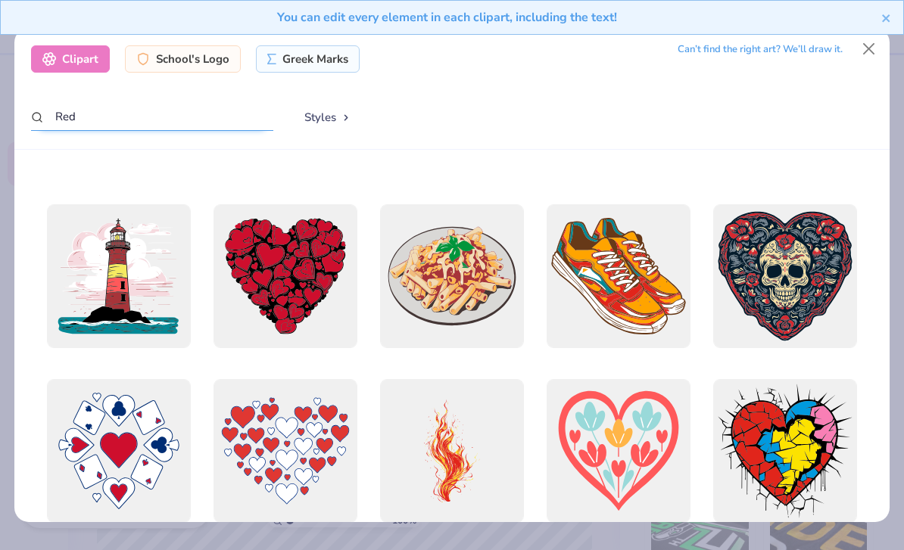
click at [200, 112] on input "Red" at bounding box center [152, 117] width 242 height 28
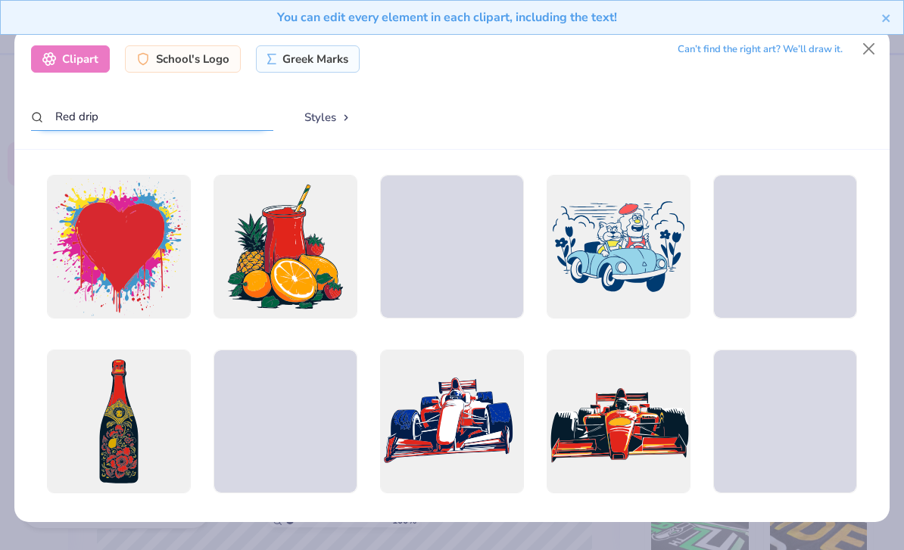
click at [777, 117] on div "Styles" at bounding box center [580, 118] width 584 height 30
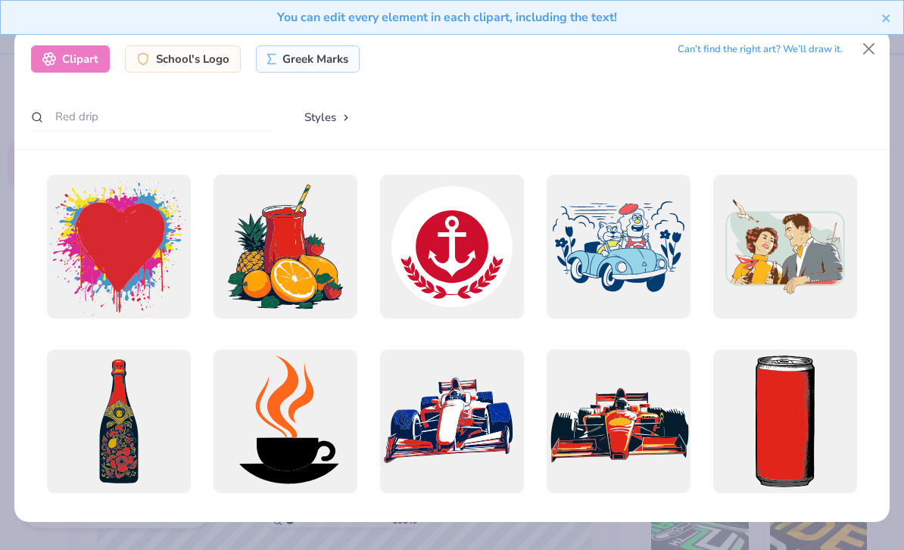
scroll to position [0, 0]
click at [111, 108] on input "Red drip" at bounding box center [152, 117] width 242 height 28
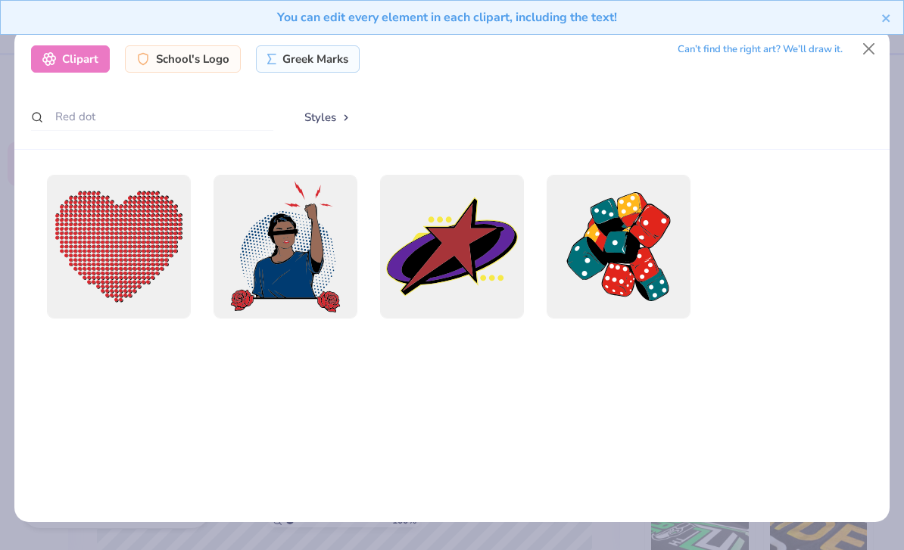
click at [746, 120] on div "Styles" at bounding box center [580, 118] width 584 height 30
click at [114, 104] on input "Red dot" at bounding box center [152, 117] width 242 height 28
type input "R"
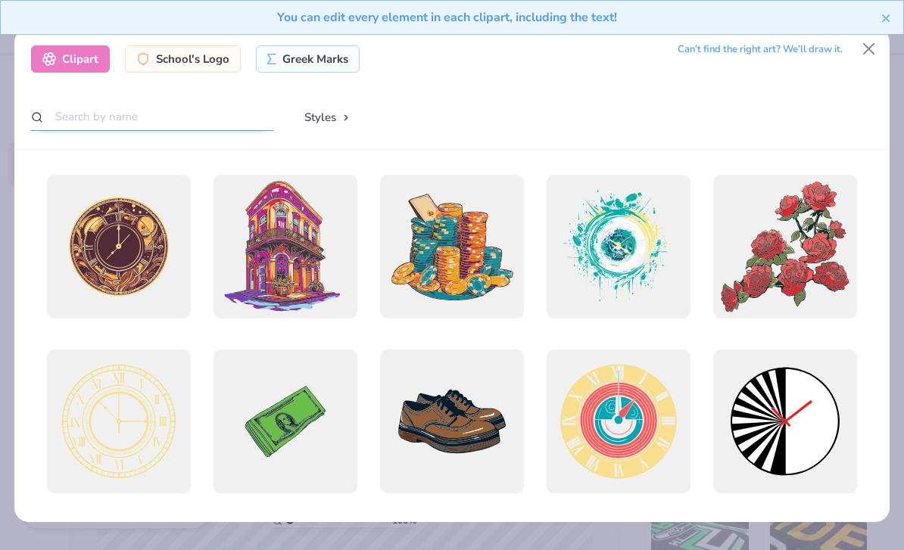
scroll to position [28, 0]
click at [782, 103] on div "Styles" at bounding box center [580, 118] width 584 height 30
click at [786, 103] on div "Styles" at bounding box center [580, 118] width 584 height 30
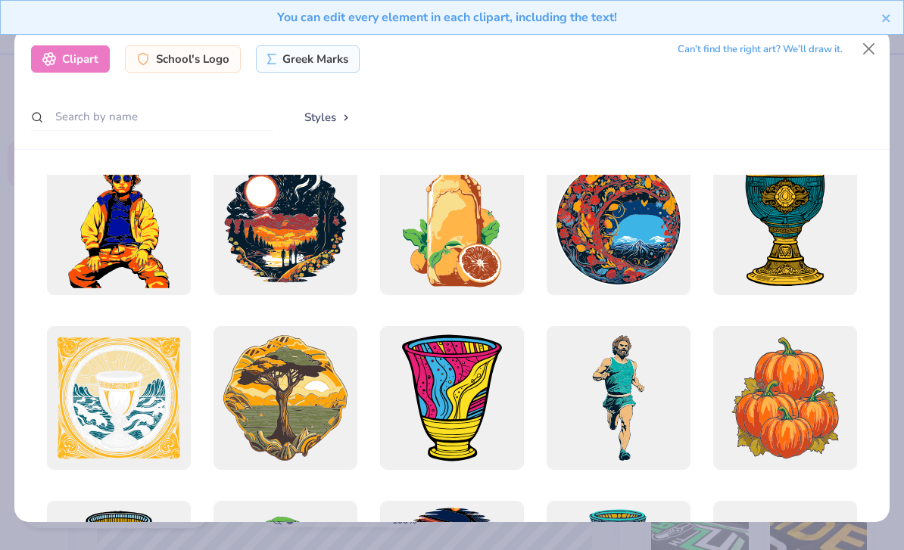
scroll to position [3173, 0]
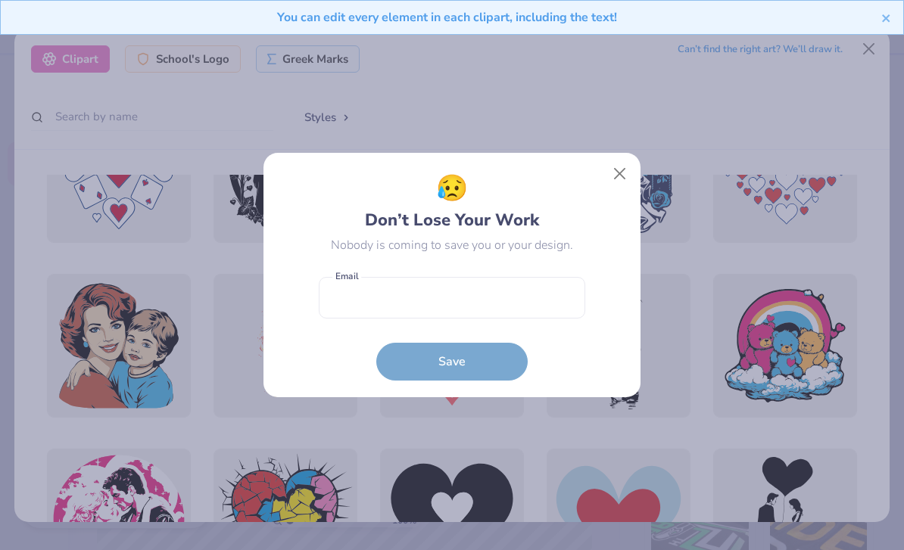
click at [613, 186] on button "Close" at bounding box center [620, 174] width 29 height 29
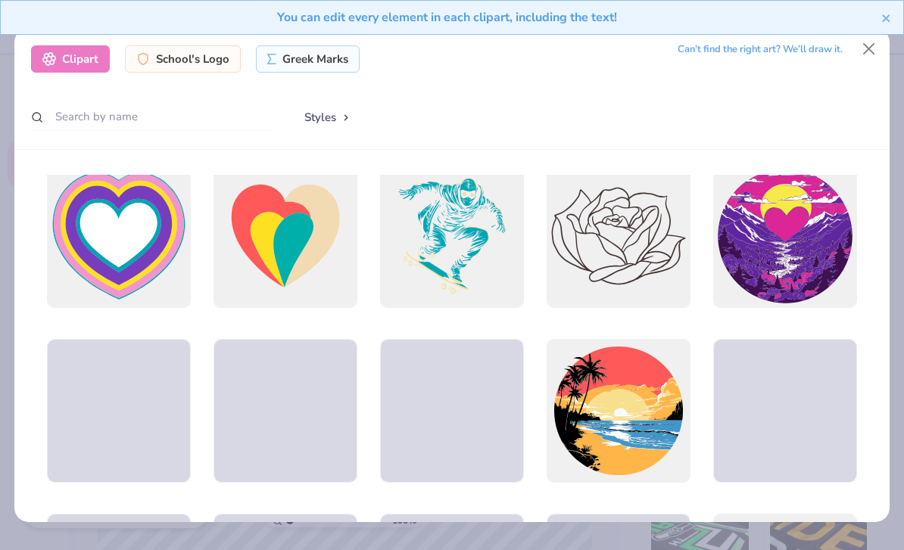
scroll to position [6337, 0]
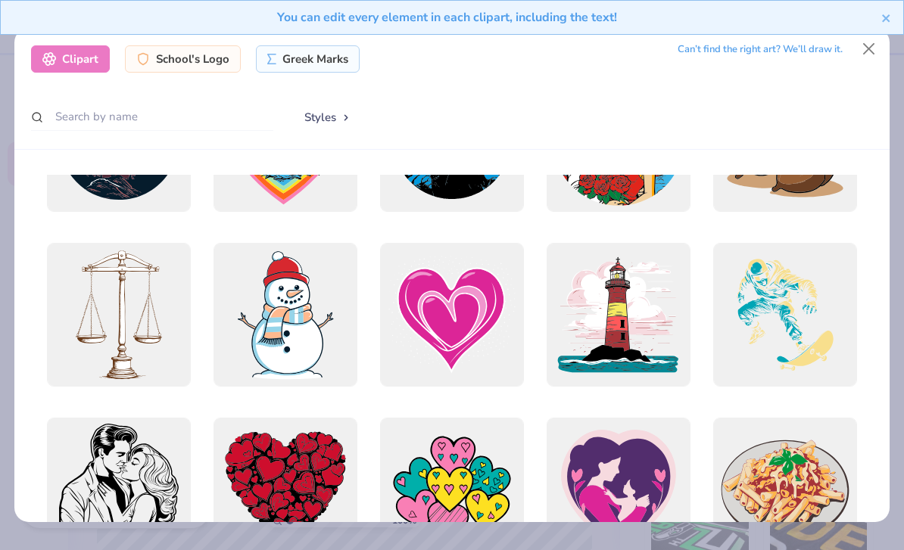
click at [882, 17] on icon "close" at bounding box center [886, 18] width 11 height 12
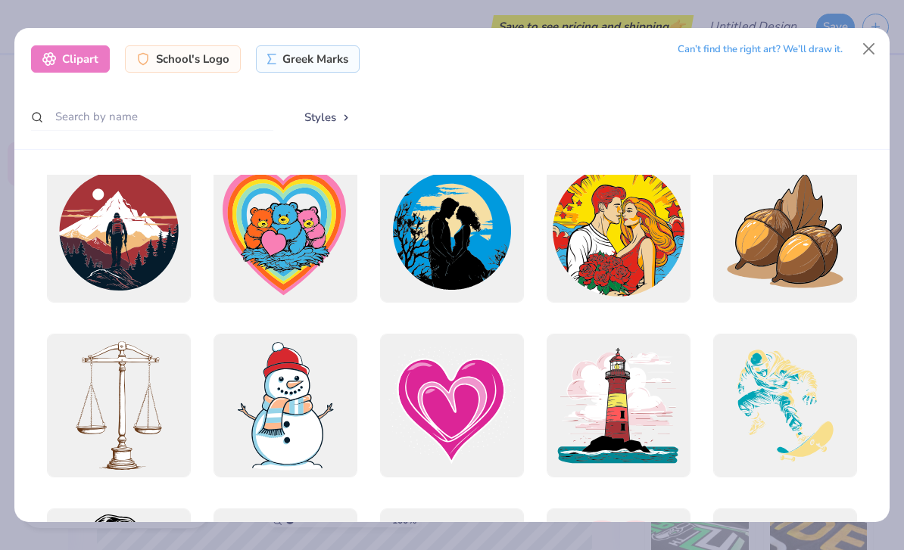
scroll to position [0, 0]
click at [858, 43] on button "Close" at bounding box center [869, 49] width 29 height 29
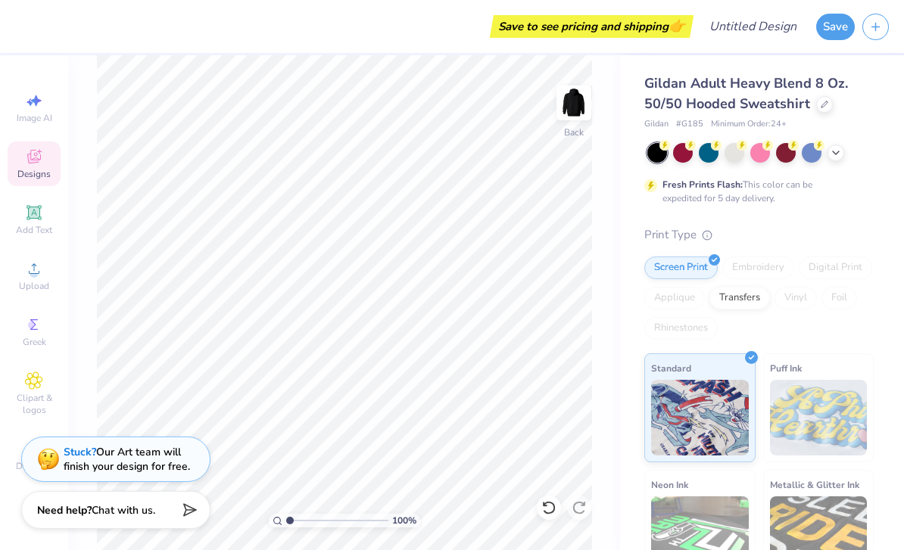
click at [826, 29] on button "Save" at bounding box center [835, 27] width 39 height 26
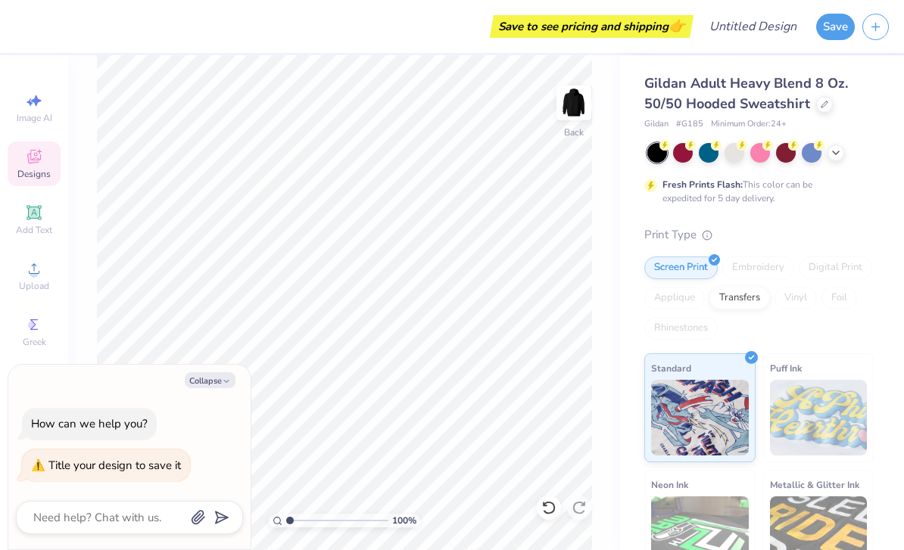
click at [26, 95] on icon at bounding box center [34, 101] width 18 height 18
select select "4"
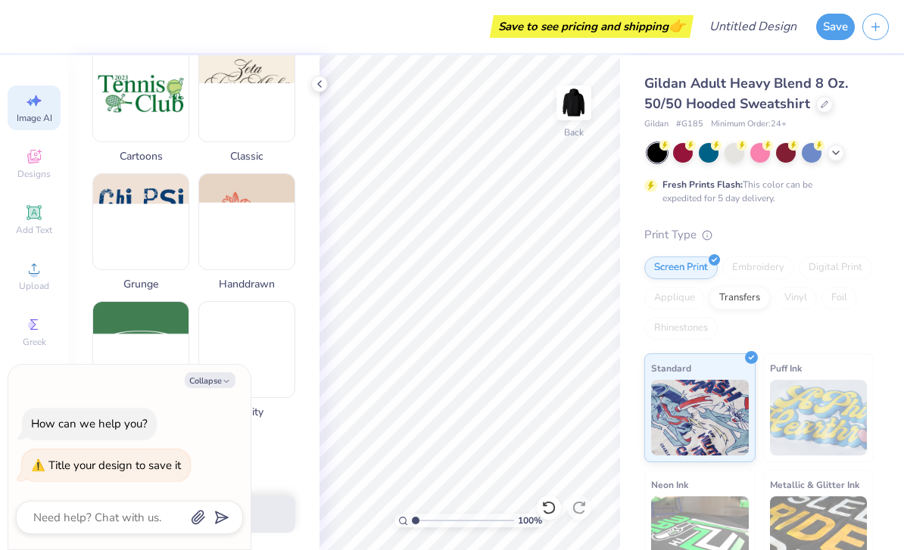
scroll to position [619, 0]
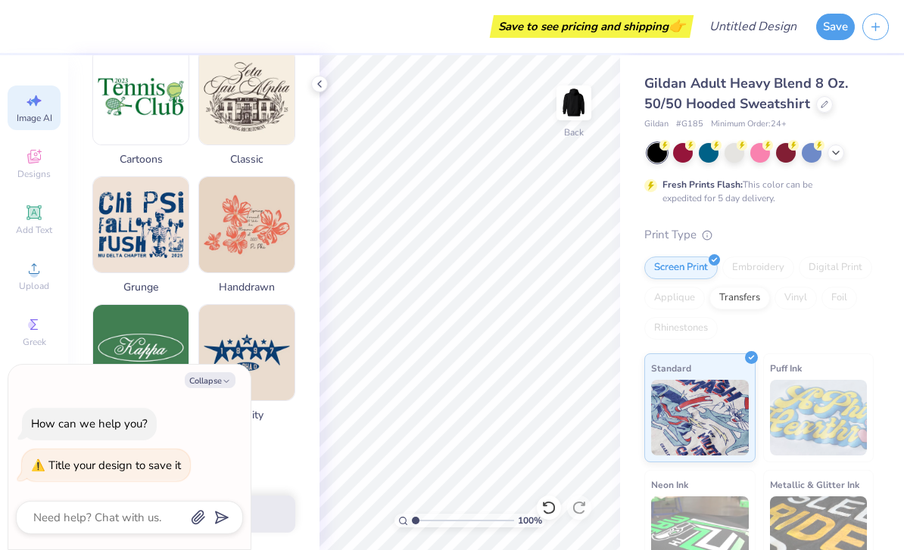
click at [83, 260] on div "Generate Design Describe the Graphic Apply a Style (Optional) Upload or choose …" at bounding box center [193, 302] width 251 height 495
click at [195, 375] on button "Collapse" at bounding box center [210, 380] width 51 height 16
type textarea "x"
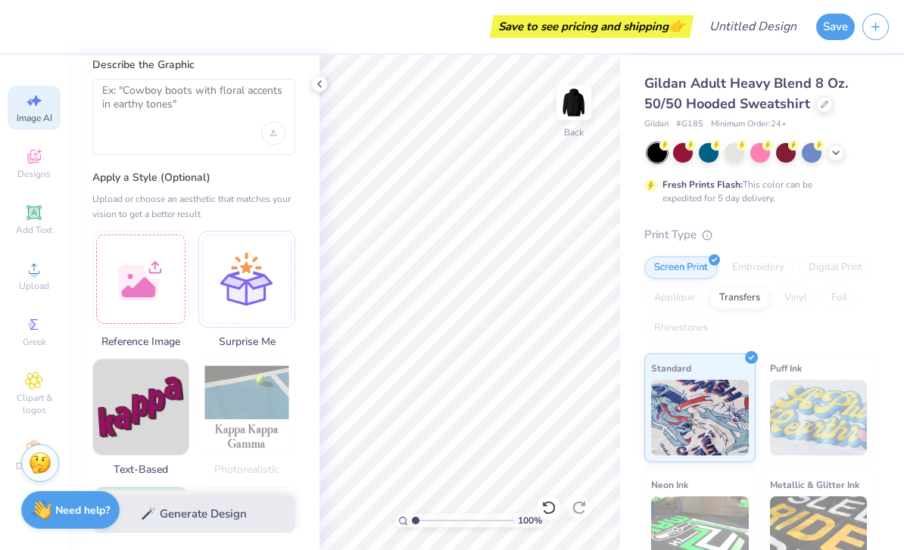
scroll to position [56, 0]
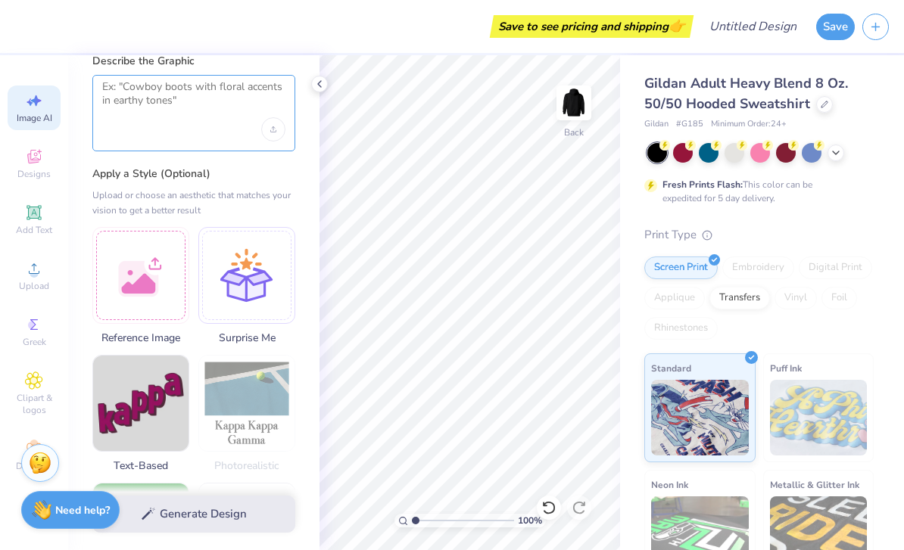
click at [130, 97] on textarea at bounding box center [193, 99] width 183 height 38
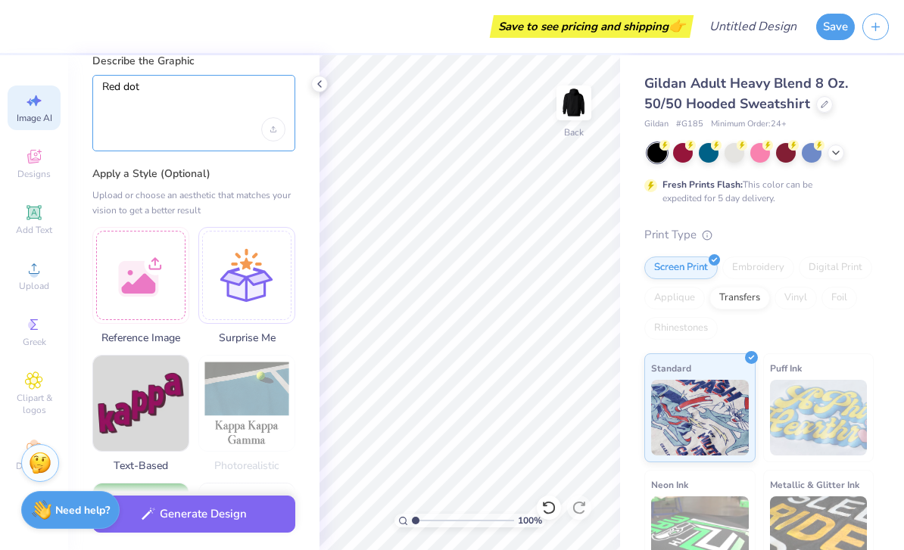
type textarea "Red dot"
click at [267, 128] on div "Upload image" at bounding box center [273, 129] width 24 height 24
click at [123, 151] on div "Generate Design Describe the Graphic Red dot Apply a Style (Optional) Upload or…" at bounding box center [193, 302] width 251 height 495
click at [121, 108] on textarea "Red dot" at bounding box center [193, 99] width 183 height 38
click at [124, 117] on textarea "Red dot" at bounding box center [193, 99] width 183 height 38
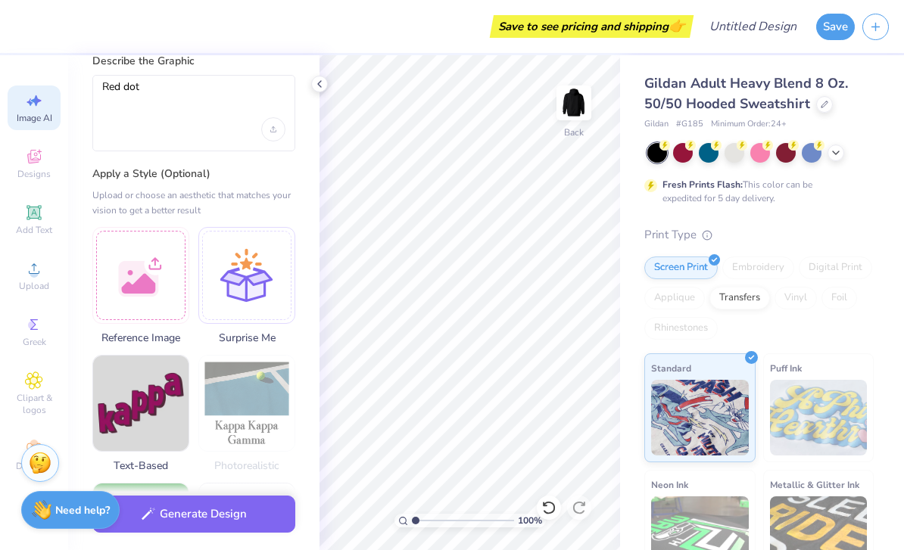
click at [117, 173] on label "Apply a Style (Optional)" at bounding box center [193, 174] width 203 height 15
click at [163, 500] on button "Generate Design" at bounding box center [193, 514] width 203 height 37
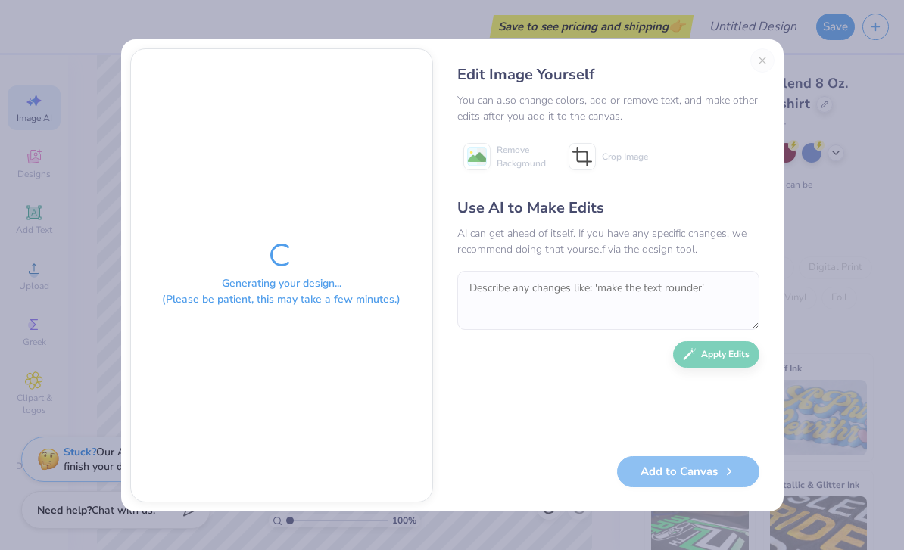
click at [752, 49] on div "Edit Image Yourself You can also change colors, add or remove text, and make ot…" at bounding box center [608, 275] width 332 height 454
click at [752, 48] on div "Edit Image Yourself You can also change colors, add or remove text, and make ot…" at bounding box center [608, 275] width 332 height 454
click at [765, 69] on div "Edit Image Yourself You can also change colors, add or remove text, and make ot…" at bounding box center [608, 275] width 332 height 454
click at [778, 46] on div "Generating your design... (Please be patient, this may take a few minutes.) Edi…" at bounding box center [452, 275] width 662 height 472
click at [778, 45] on div "Generating your design... (Please be patient, this may take a few minutes.) Edi…" at bounding box center [452, 275] width 662 height 472
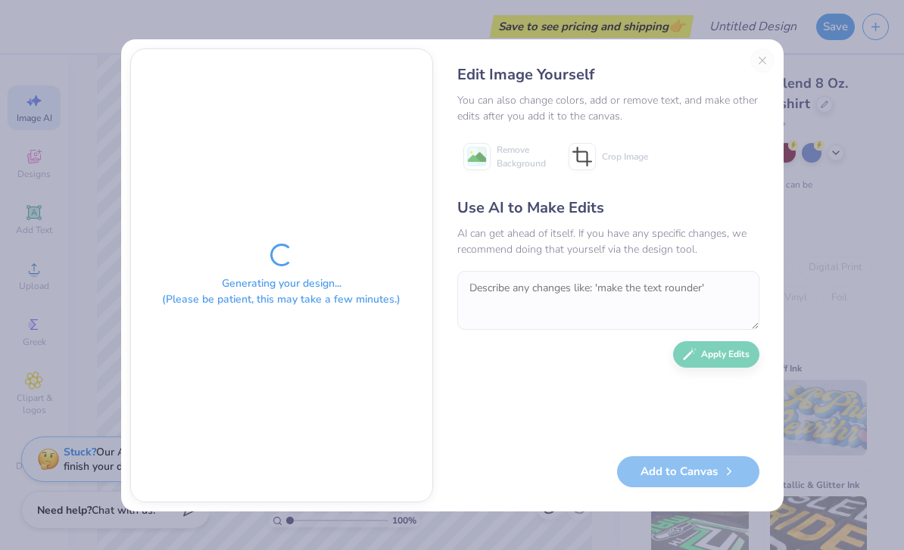
click at [772, 70] on div "Edit Image Yourself You can also change colors, add or remove text, and make ot…" at bounding box center [608, 275] width 332 height 454
click at [751, 67] on div "Edit Image Yourself" at bounding box center [608, 75] width 302 height 23
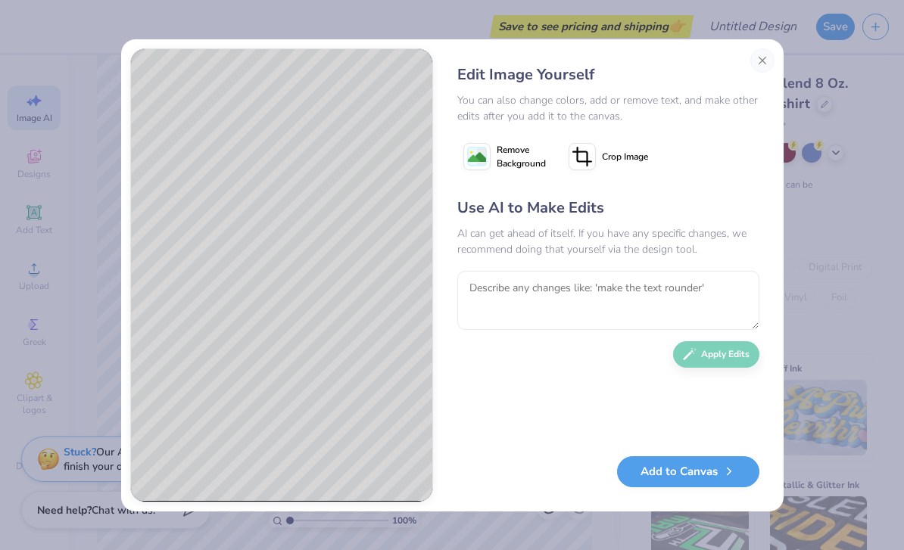
click at [715, 472] on button "Add to Canvas" at bounding box center [688, 472] width 142 height 31
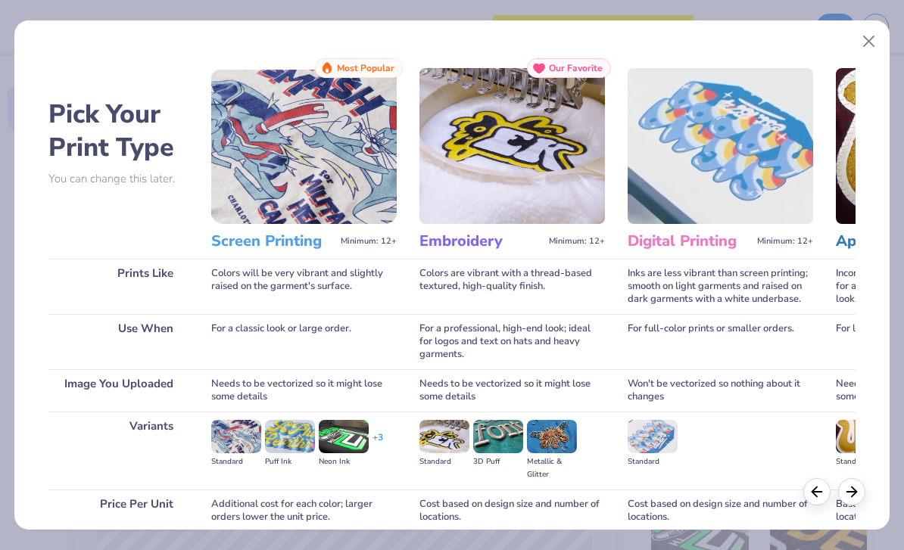
click at [867, 35] on button "Close" at bounding box center [869, 41] width 29 height 29
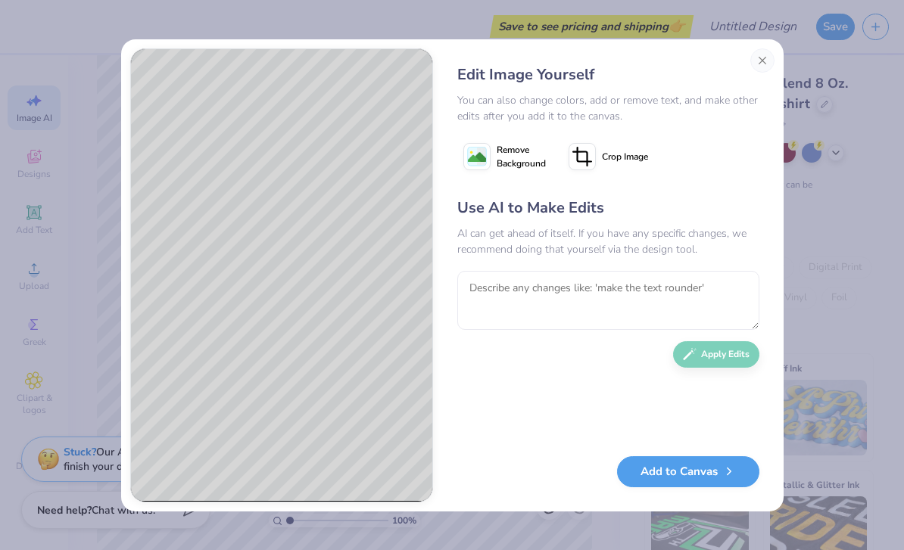
click at [587, 162] on icon at bounding box center [580, 158] width 14 height 14
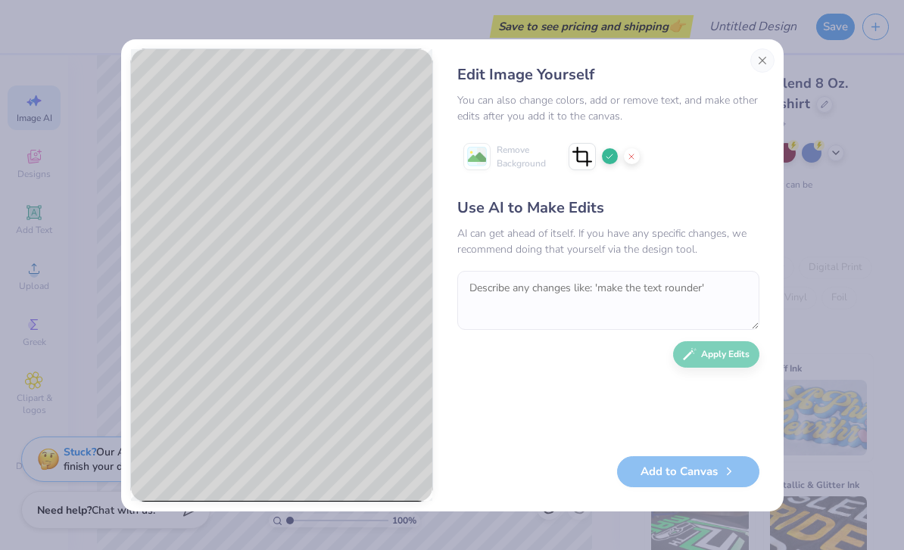
click at [603, 157] on div at bounding box center [610, 156] width 16 height 16
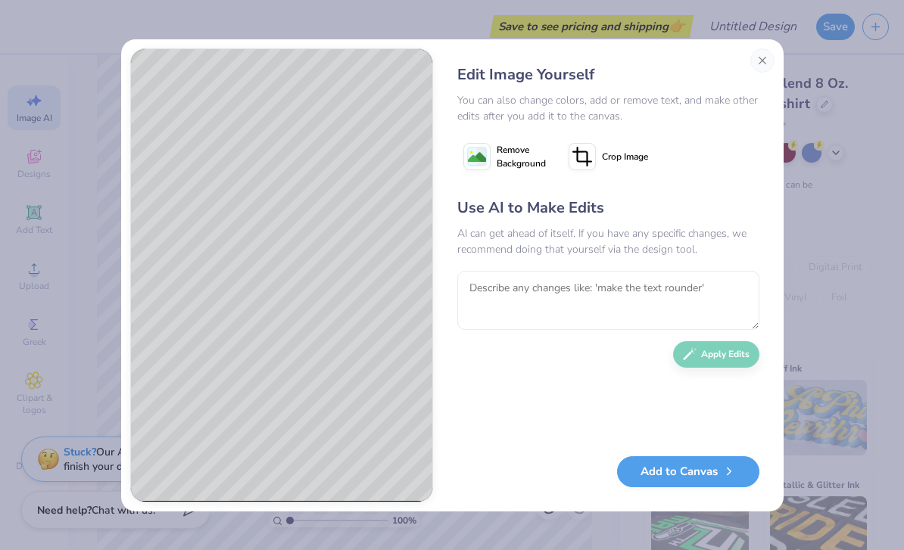
click at [588, 160] on icon at bounding box center [584, 155] width 14 height 14
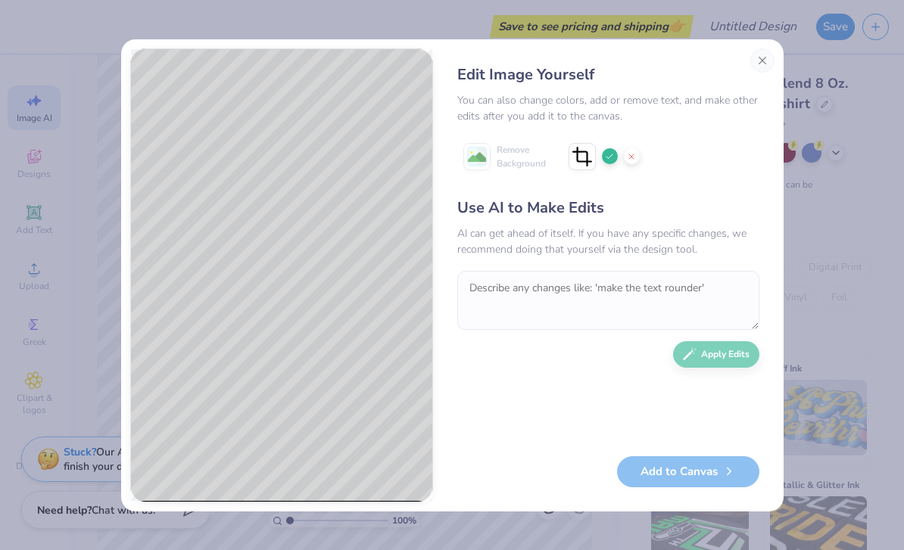
click at [765, 64] on button "Close" at bounding box center [762, 60] width 24 height 24
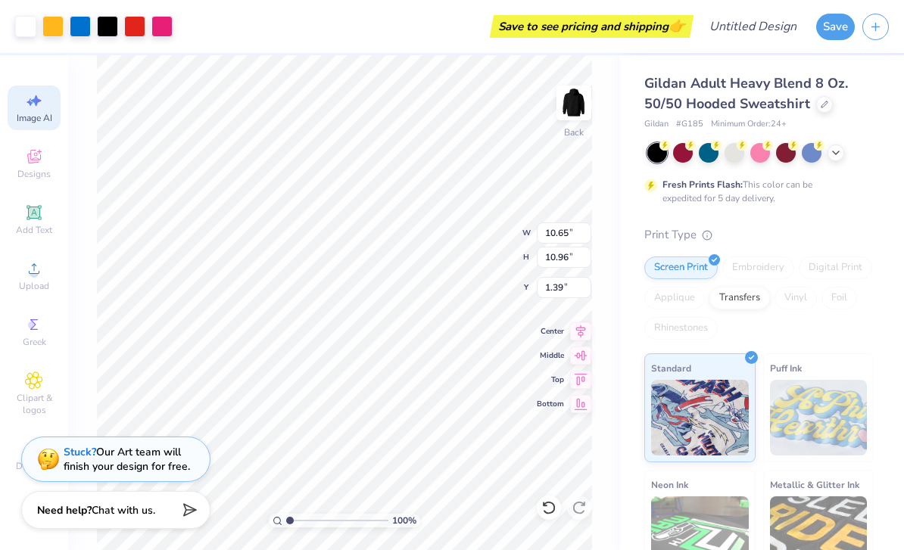
type input "1.77"
click at [545, 358] on span "Middle" at bounding box center [550, 356] width 27 height 11
click at [546, 355] on span "Middle" at bounding box center [550, 356] width 27 height 11
click at [553, 355] on span "Middle" at bounding box center [550, 356] width 27 height 11
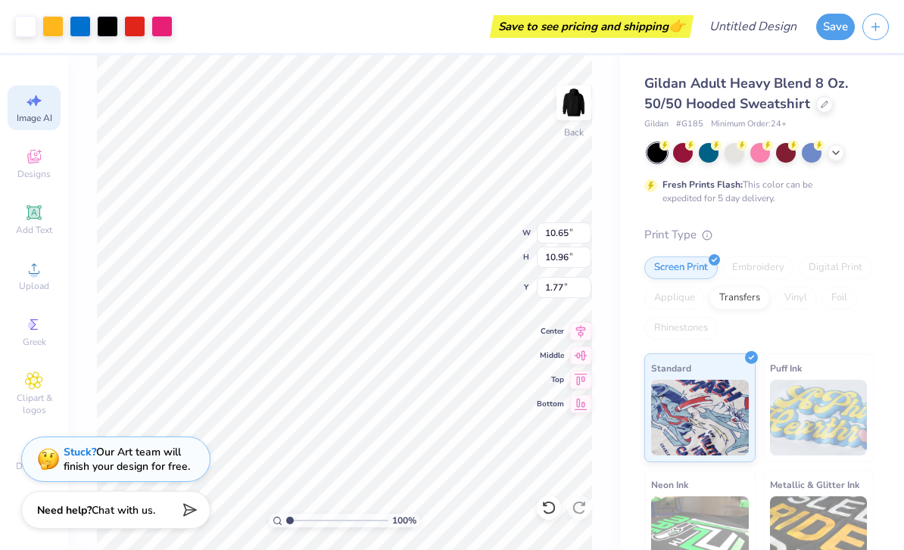
click at [547, 355] on span "Middle" at bounding box center [550, 356] width 27 height 11
click at [557, 360] on div "Middle" at bounding box center [564, 356] width 55 height 18
click at [541, 327] on span "Center" at bounding box center [550, 331] width 27 height 11
click at [558, 329] on span "Center" at bounding box center [550, 331] width 27 height 11
click at [572, 354] on icon at bounding box center [580, 356] width 21 height 18
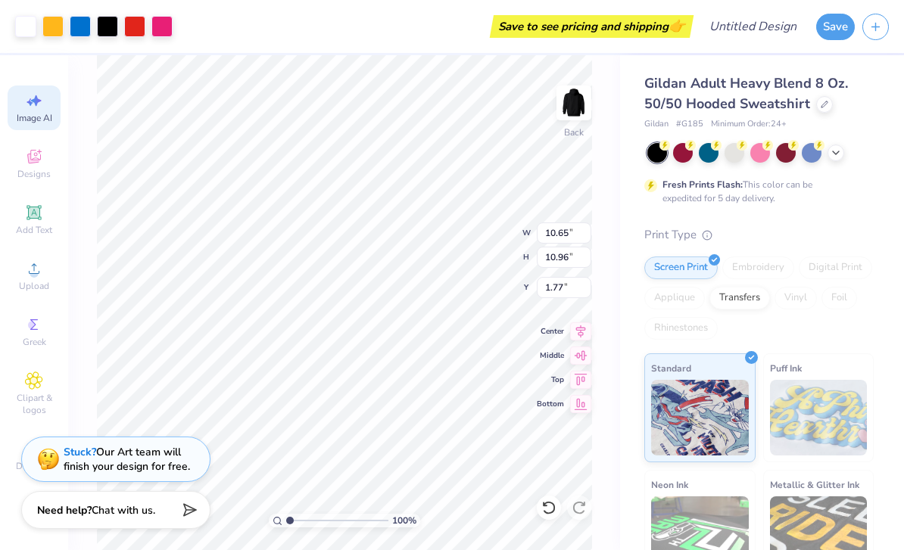
click at [567, 351] on div "Middle" at bounding box center [564, 356] width 55 height 18
click at [566, 351] on div "Middle" at bounding box center [564, 356] width 55 height 18
click at [572, 372] on icon at bounding box center [580, 380] width 21 height 18
type input "0.50"
click at [574, 379] on icon at bounding box center [580, 380] width 21 height 18
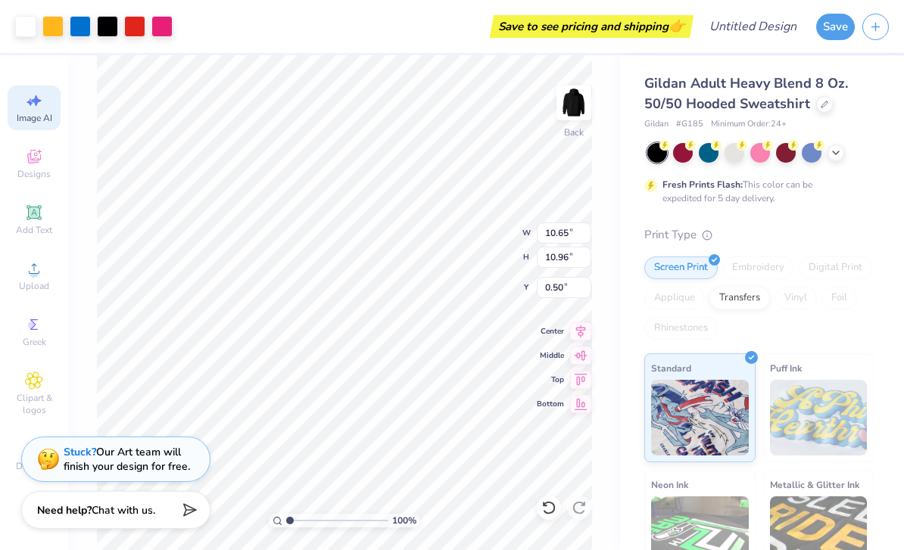
click at [578, 373] on icon at bounding box center [581, 378] width 13 height 11
click at [550, 356] on span "Middle" at bounding box center [550, 356] width 27 height 11
click at [553, 355] on span "Middle" at bounding box center [550, 356] width 27 height 11
click at [563, 406] on span "Bottom" at bounding box center [550, 404] width 27 height 11
click at [559, 405] on span "Bottom" at bounding box center [550, 404] width 27 height 11
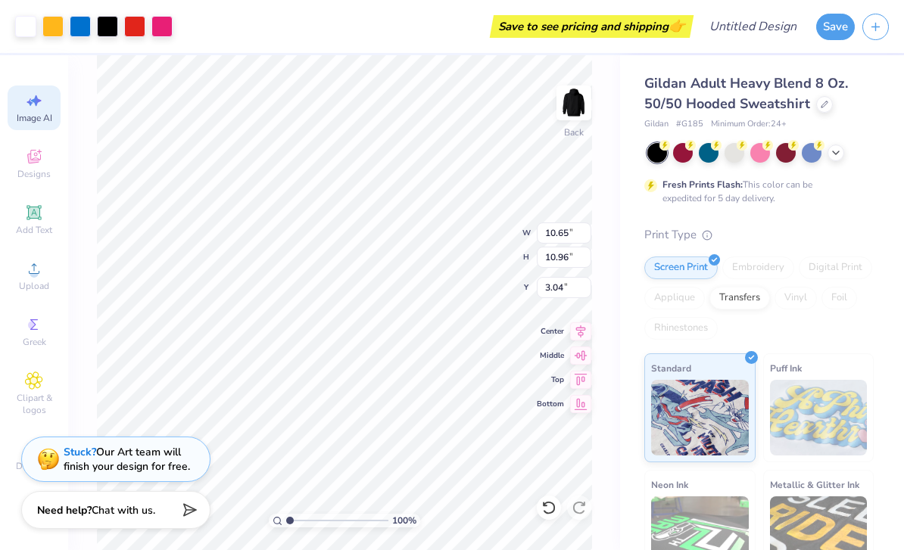
click at [554, 377] on span "Top" at bounding box center [550, 380] width 27 height 11
click at [551, 382] on span "Top" at bounding box center [550, 380] width 27 height 11
click at [548, 358] on span "Middle" at bounding box center [550, 356] width 27 height 11
type input "1.77"
click at [551, 327] on span "Center" at bounding box center [550, 331] width 27 height 11
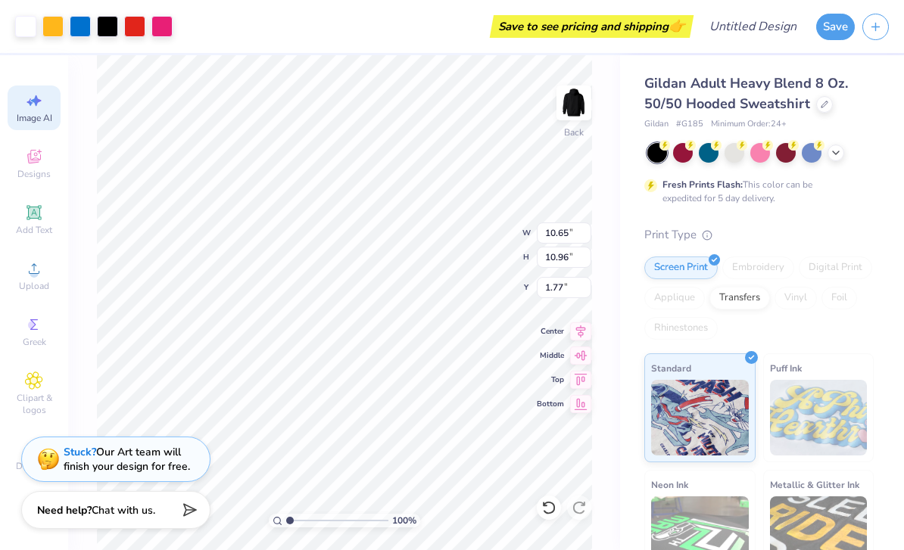
click at [561, 335] on span "Center" at bounding box center [550, 331] width 27 height 11
click at [558, 332] on span "Center" at bounding box center [550, 331] width 27 height 11
click at [567, 328] on div "Center" at bounding box center [564, 332] width 55 height 18
click at [556, 355] on span "Middle" at bounding box center [550, 356] width 27 height 11
click at [36, 157] on icon at bounding box center [34, 157] width 18 height 18
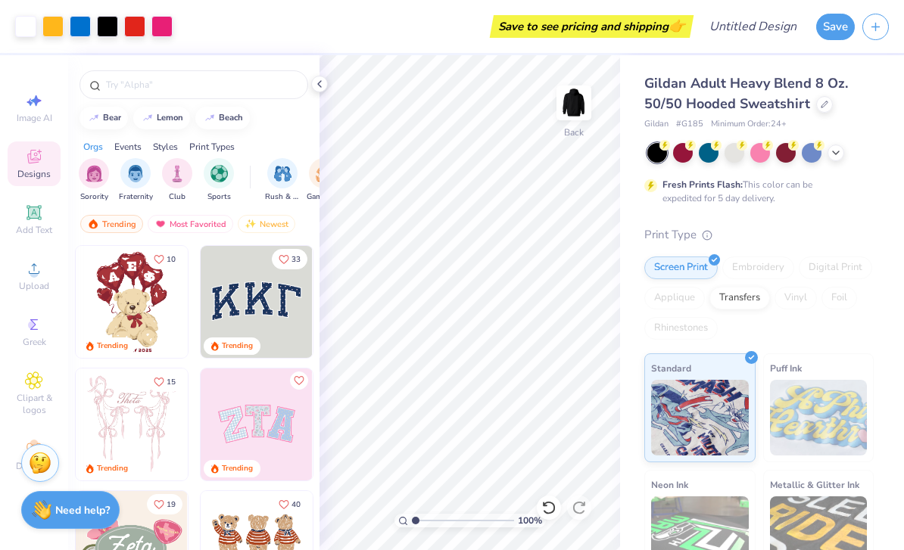
click at [28, 292] on span "Upload" at bounding box center [34, 286] width 30 height 12
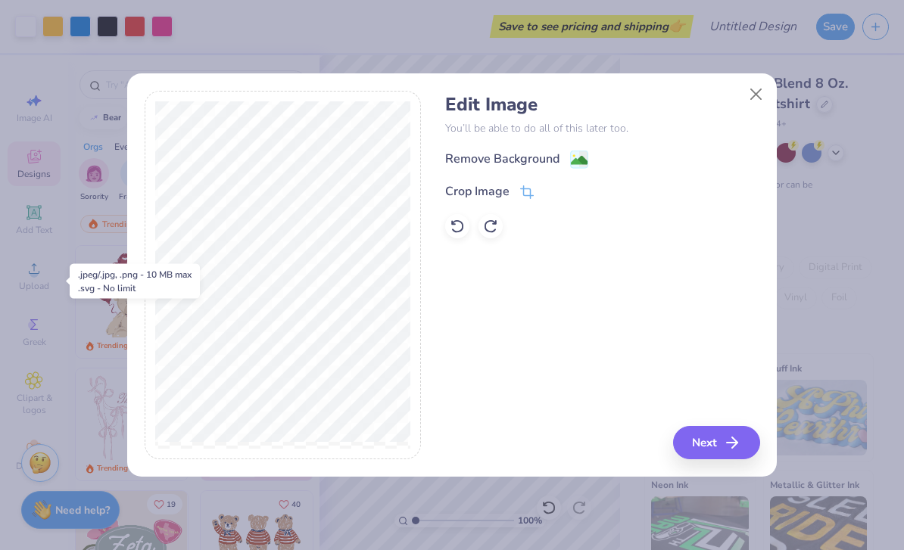
click at [733, 436] on icon "button" at bounding box center [732, 443] width 18 height 18
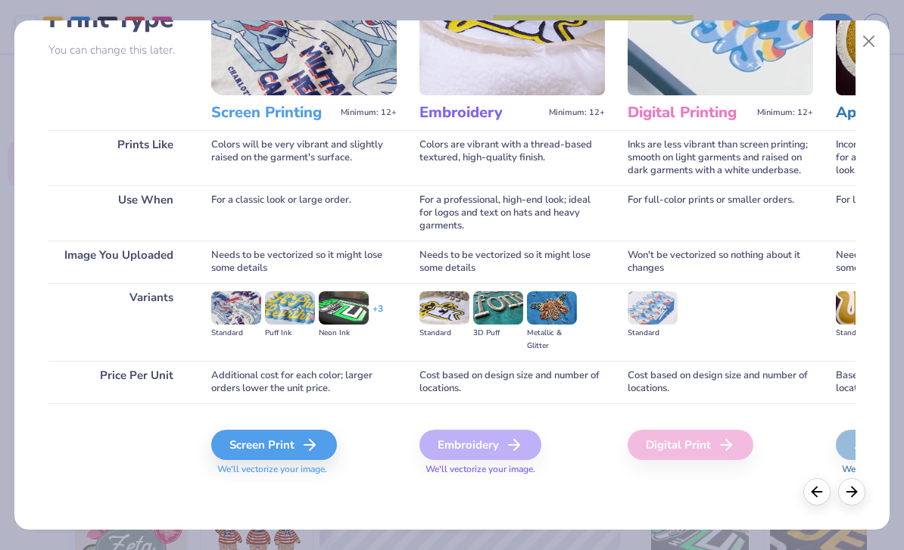
scroll to position [0, 0]
click at [249, 457] on div "Screen Print" at bounding box center [274, 445] width 126 height 30
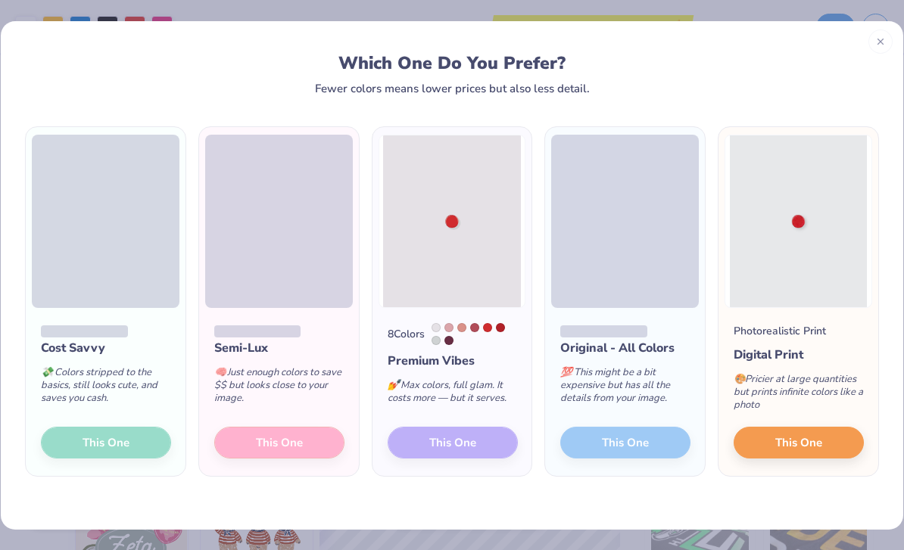
click at [82, 455] on div "Cost Savvy 💸 Colors stripped to the basics, still looks cute, and saves you cas…" at bounding box center [106, 392] width 160 height 169
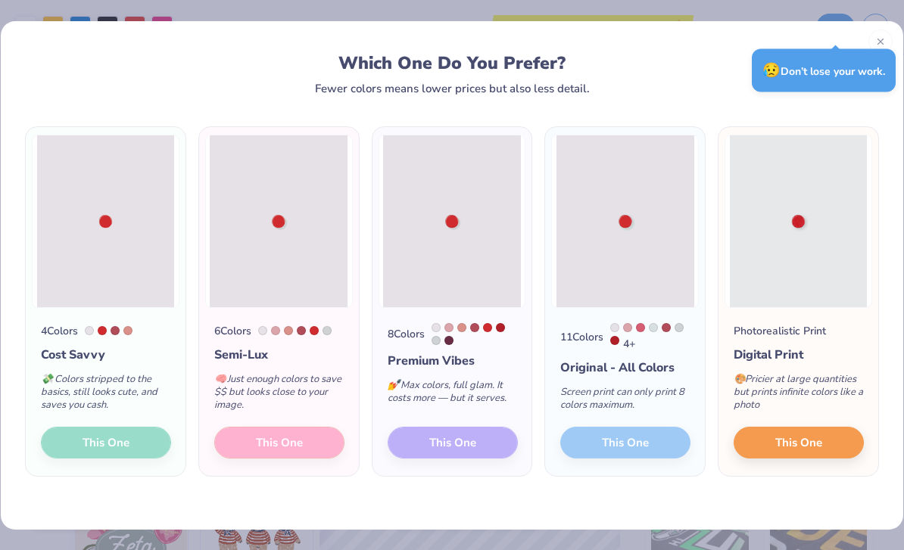
click at [117, 448] on div "4 Colors Cost Savvy 💸 Colors stripped to the basics, still looks cute, and save…" at bounding box center [106, 392] width 160 height 169
click at [87, 331] on div "4 Colors" at bounding box center [106, 331] width 130 height 16
click at [108, 428] on div "4 Colors Cost Savvy 💸 Colors stripped to the basics, still looks cute, and save…" at bounding box center [106, 392] width 160 height 169
click at [814, 431] on button "This One" at bounding box center [799, 443] width 130 height 32
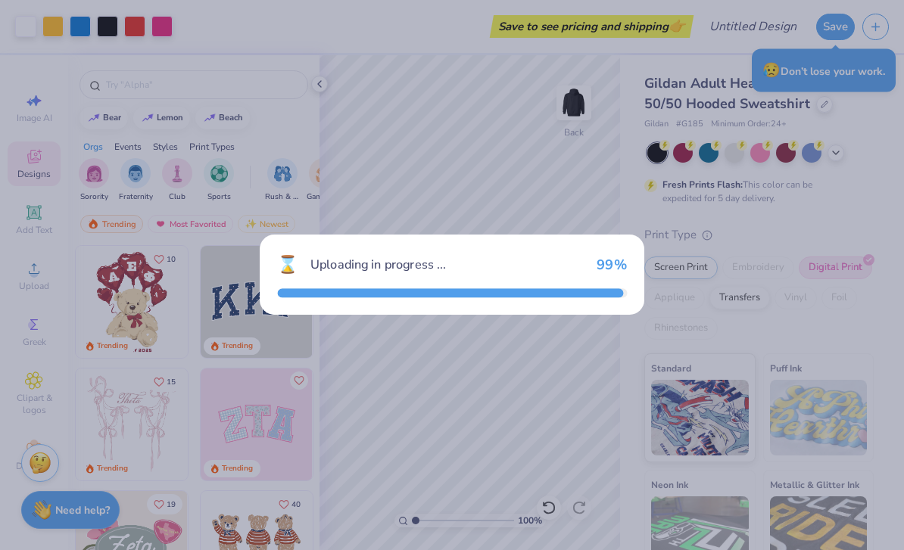
click at [818, 462] on div "⌛ Uploading in progress ... 99 %" at bounding box center [452, 275] width 904 height 550
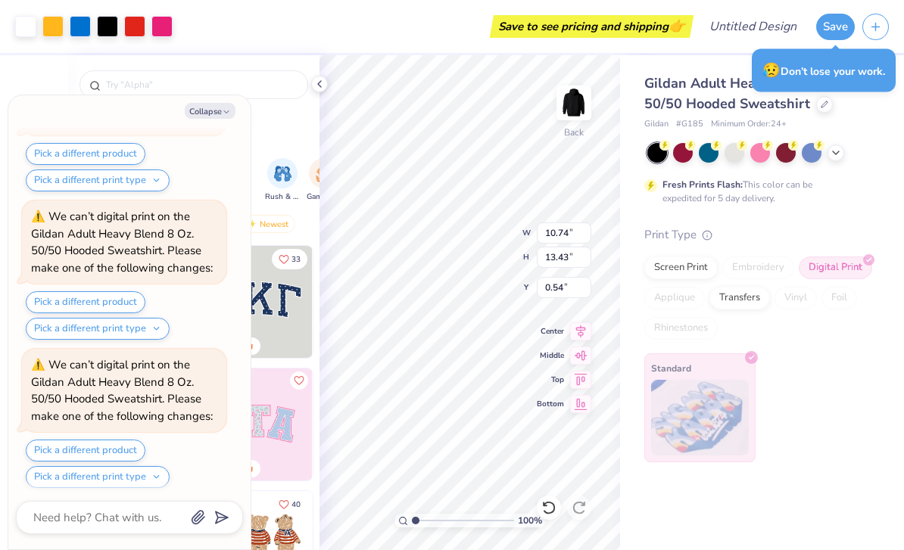
scroll to position [464, 0]
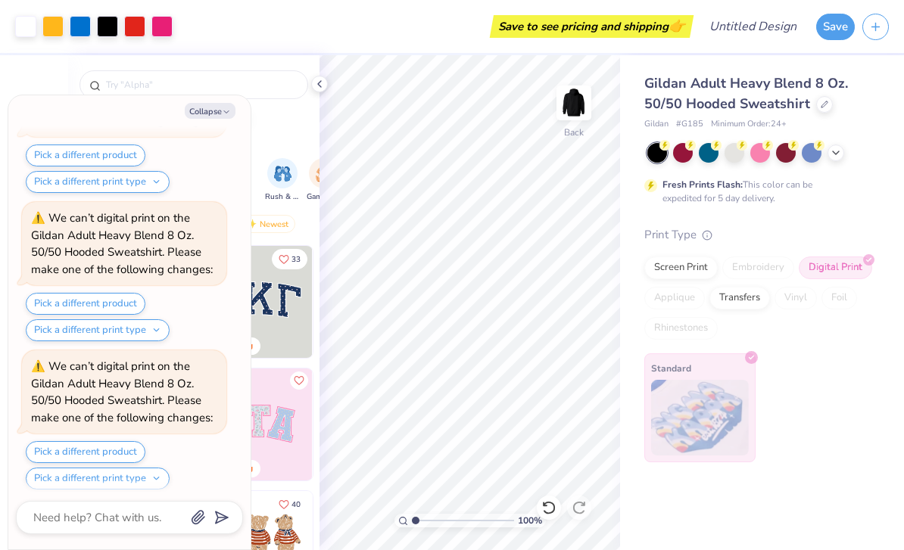
click at [316, 83] on icon at bounding box center [319, 84] width 12 height 12
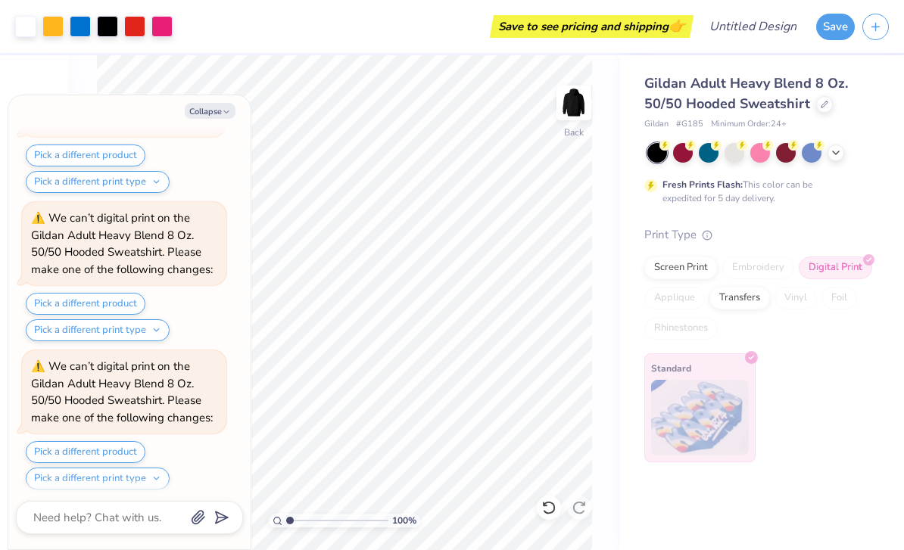
click at [233, 104] on button "Collapse" at bounding box center [210, 111] width 51 height 16
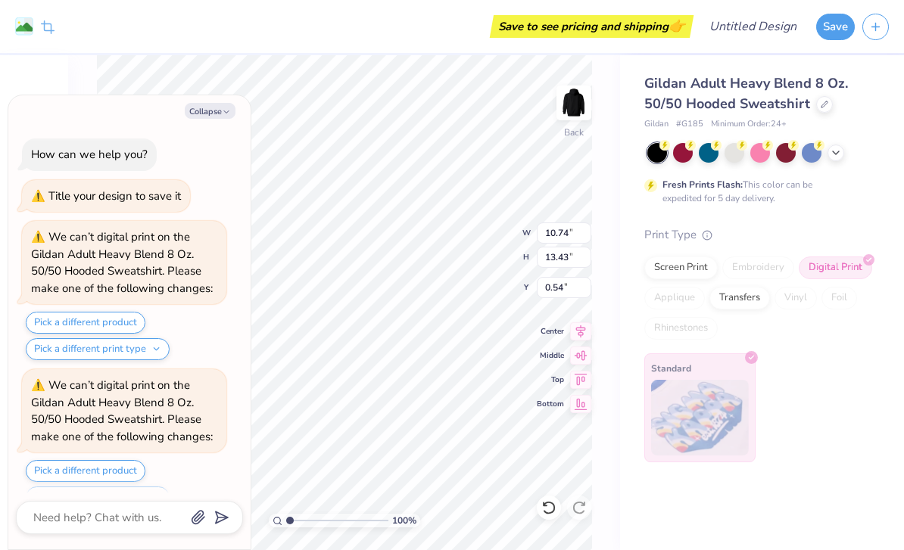
scroll to position [611, 0]
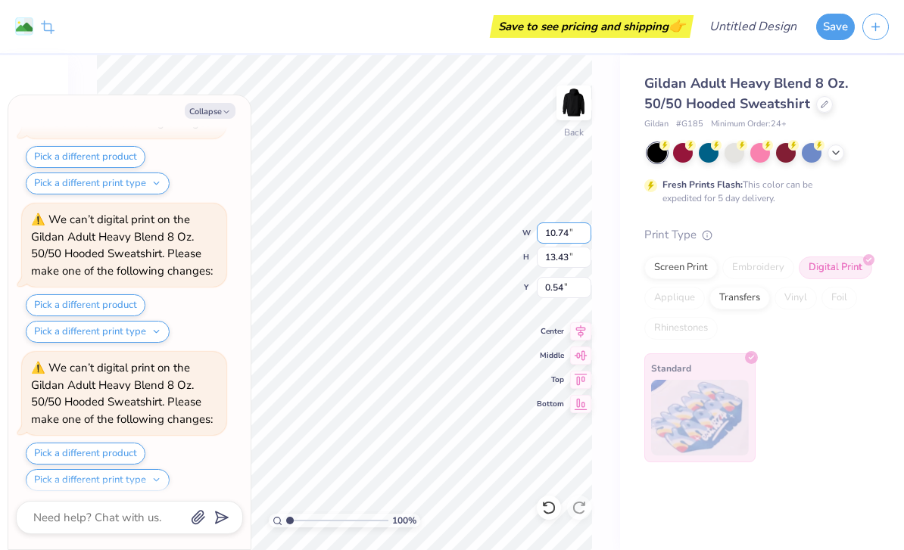
click at [560, 236] on input "10.74" at bounding box center [564, 233] width 55 height 21
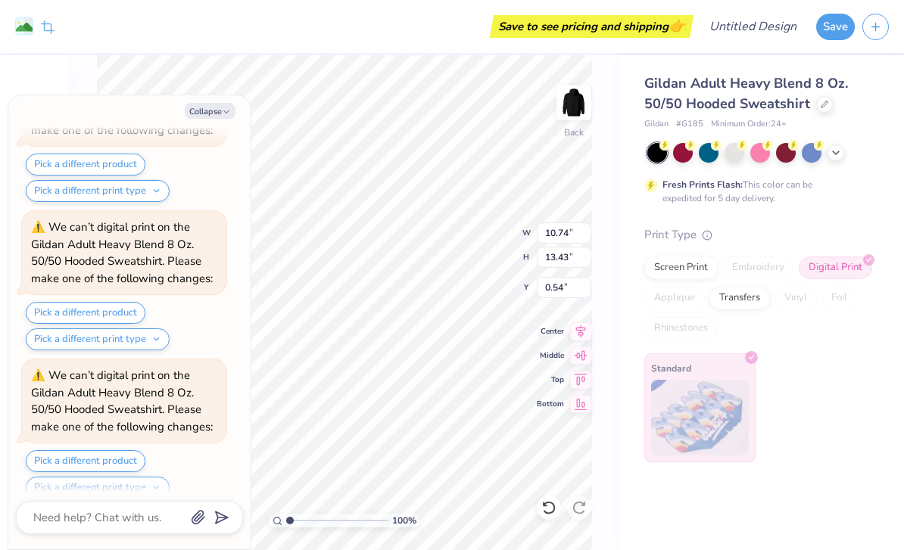
scroll to position [1492, 0]
type textarea "x"
type input "1.15"
type input "1.44"
type input "12.53"
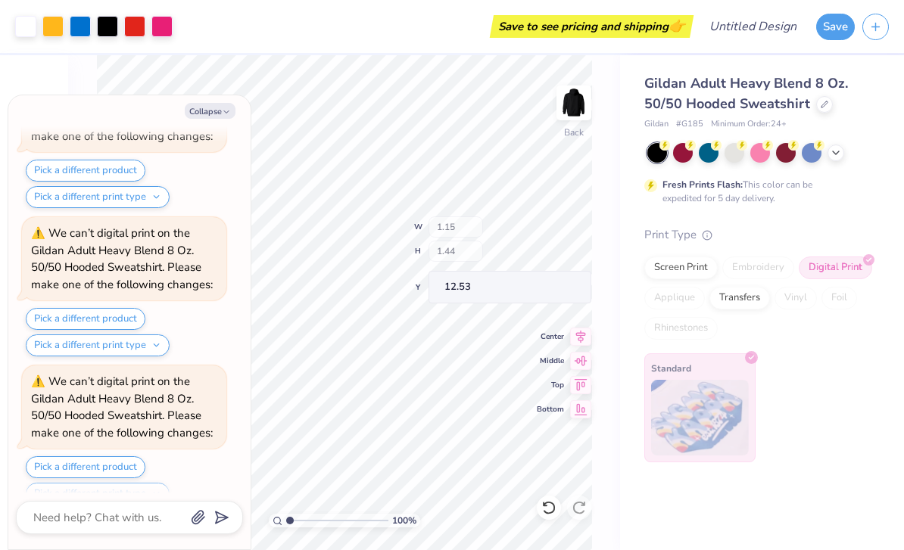
scroll to position [2080, 0]
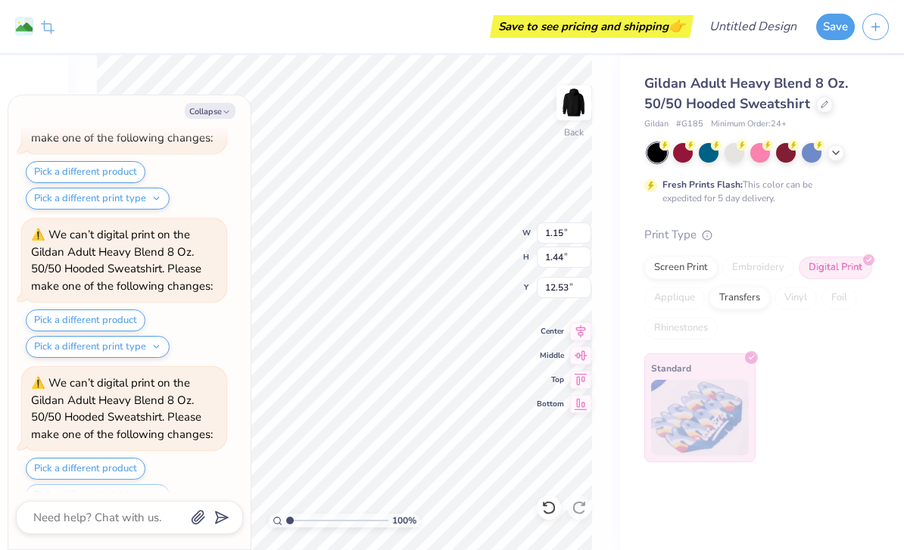
click at [210, 117] on button "Collapse" at bounding box center [210, 111] width 51 height 16
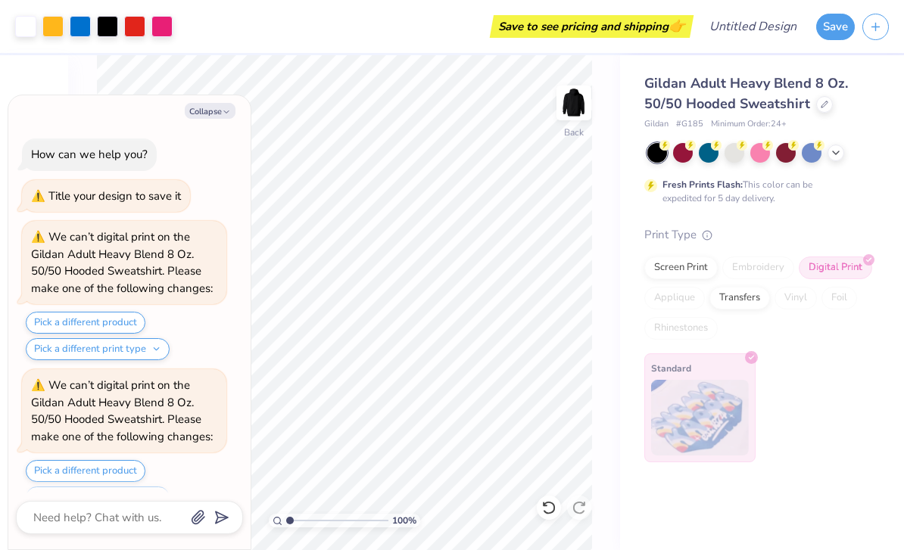
scroll to position [2226, 0]
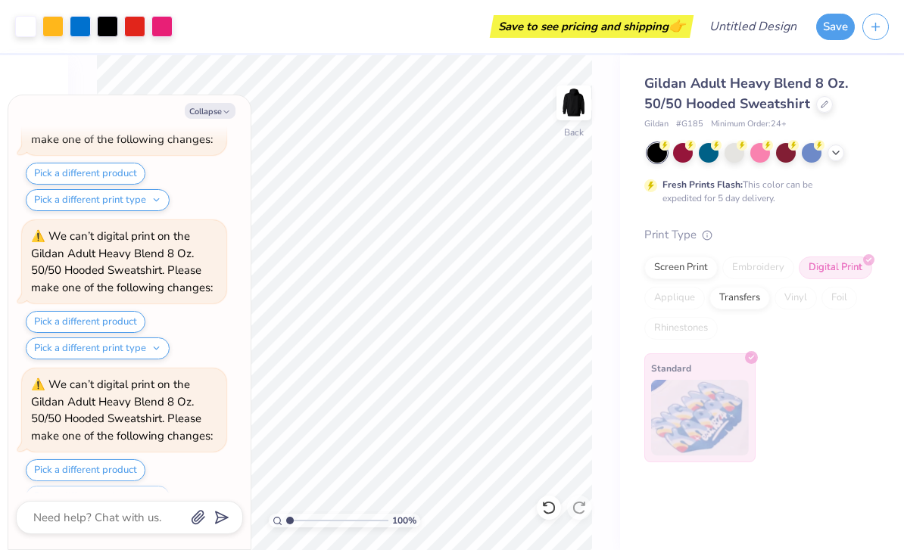
click at [211, 116] on button "Collapse" at bounding box center [210, 111] width 51 height 16
type textarea "x"
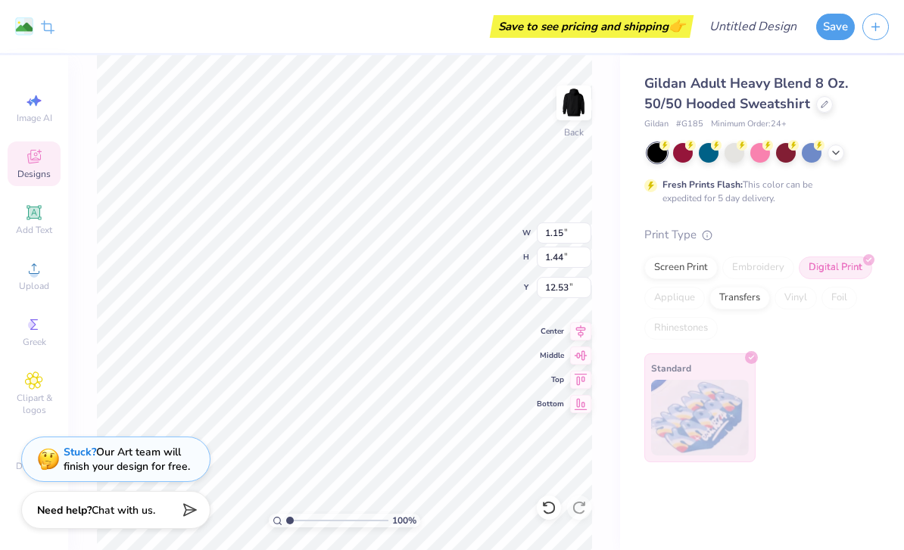
click at [768, 267] on div "Embroidery" at bounding box center [758, 268] width 72 height 23
click at [768, 266] on div "Embroidery" at bounding box center [758, 268] width 72 height 23
click at [739, 300] on div "Transfers" at bounding box center [739, 298] width 61 height 23
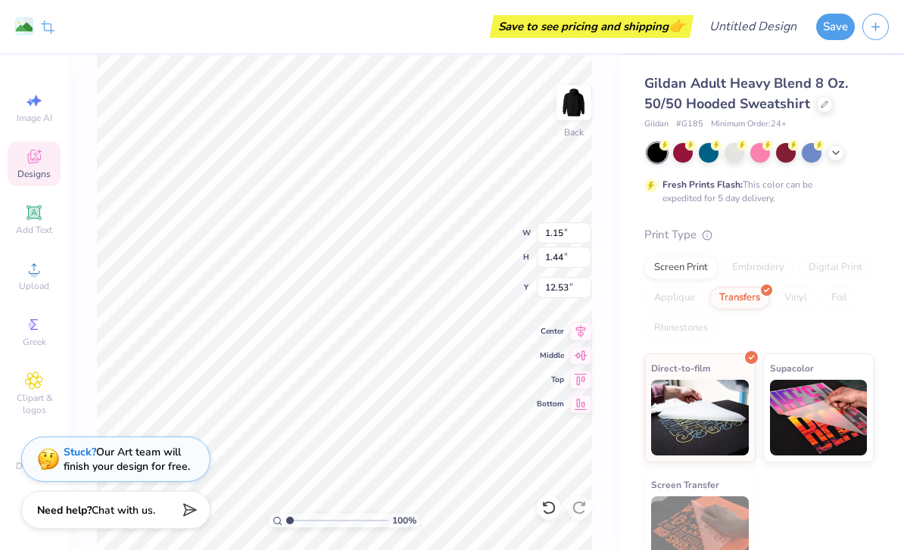
click at [676, 265] on div "Screen Print" at bounding box center [680, 268] width 73 height 23
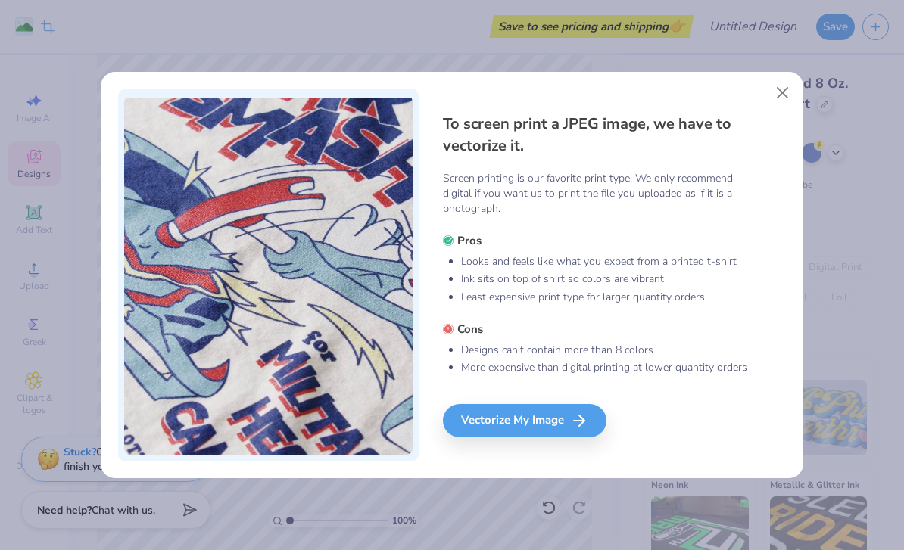
click at [776, 93] on button "Close" at bounding box center [782, 92] width 29 height 29
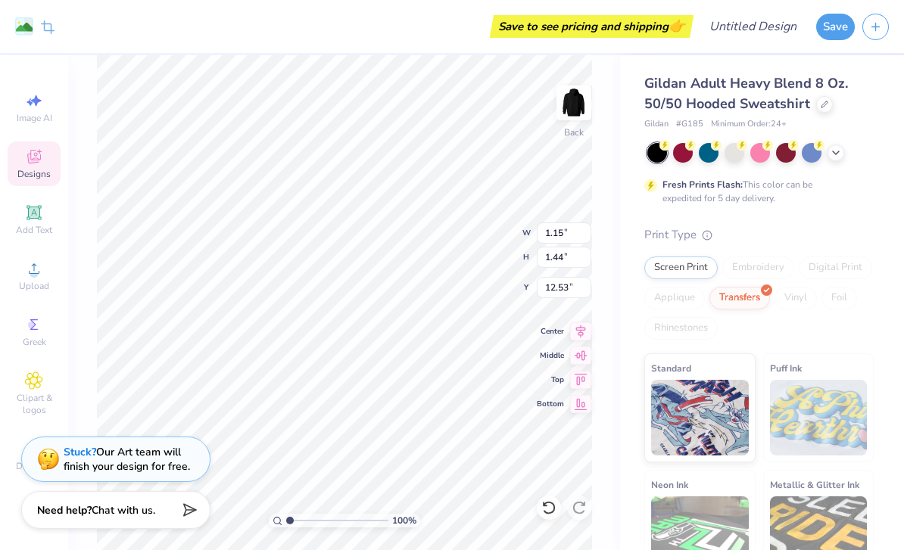
click at [34, 111] on div "Image AI" at bounding box center [34, 108] width 53 height 45
select select "4"
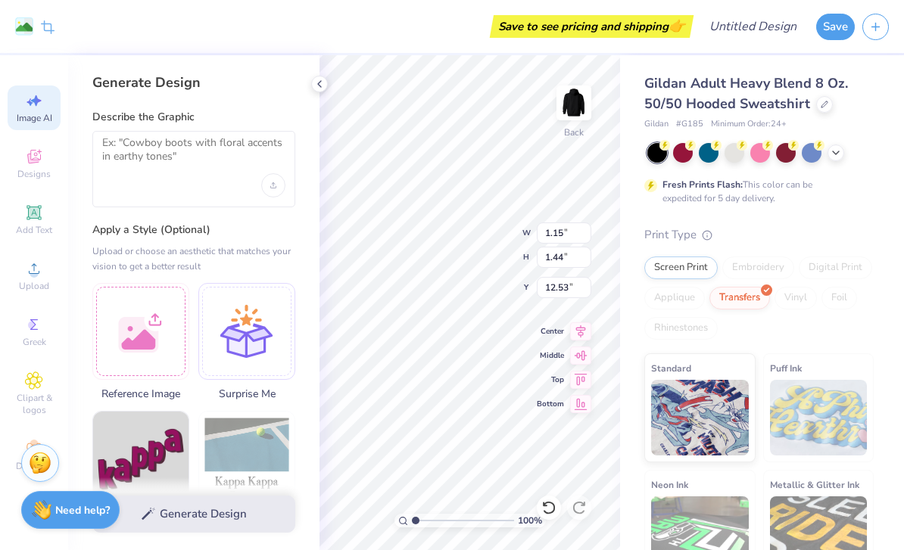
click at [53, 23] on icon at bounding box center [48, 27] width 14 height 14
click at [80, 17] on div "Crop Image Save to see pricing and shipping 👉 Design Title Save" at bounding box center [452, 26] width 904 height 53
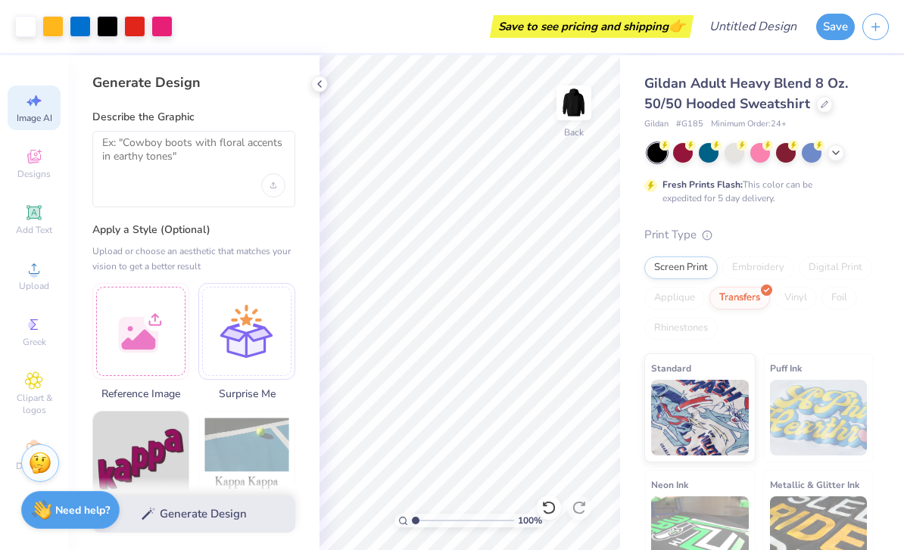
click at [317, 85] on icon at bounding box center [319, 84] width 12 height 12
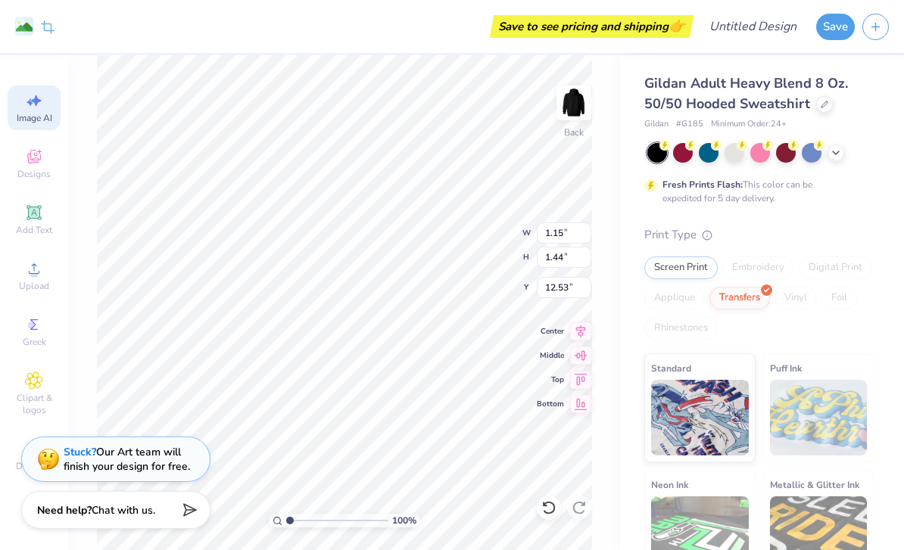
click at [863, 8] on div "Save" at bounding box center [860, 26] width 88 height 53
click at [873, 33] on button "button" at bounding box center [875, 27] width 26 height 26
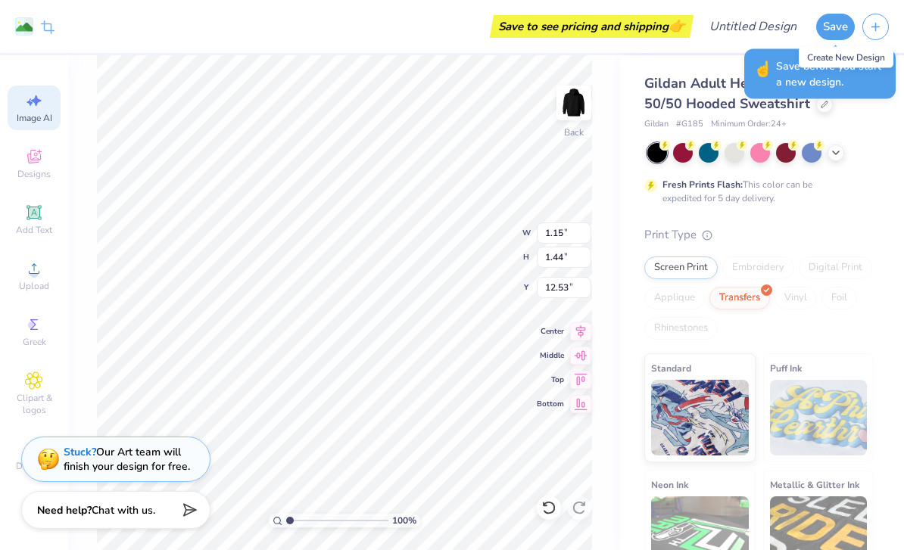
click at [849, 126] on div "Gildan # G185 Minimum Order: 24 +" at bounding box center [758, 124] width 229 height 13
click at [854, 114] on div "Gildan Adult Heavy Blend 8 Oz. 50/50 Hooded Sweatshirt" at bounding box center [758, 93] width 229 height 41
click at [872, 115] on div "Gildan Adult Heavy Blend 8 Oz. 50/50 Hooded Sweatshirt Gildan # G185 Minimum Or…" at bounding box center [758, 102] width 229 height 58
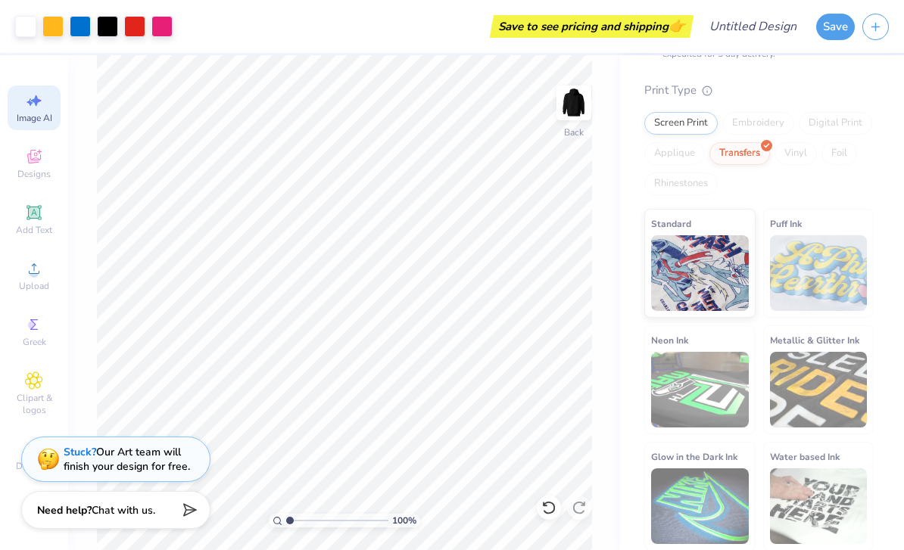
scroll to position [145, 0]
click at [33, 472] on span "Decorate" at bounding box center [34, 466] width 36 height 12
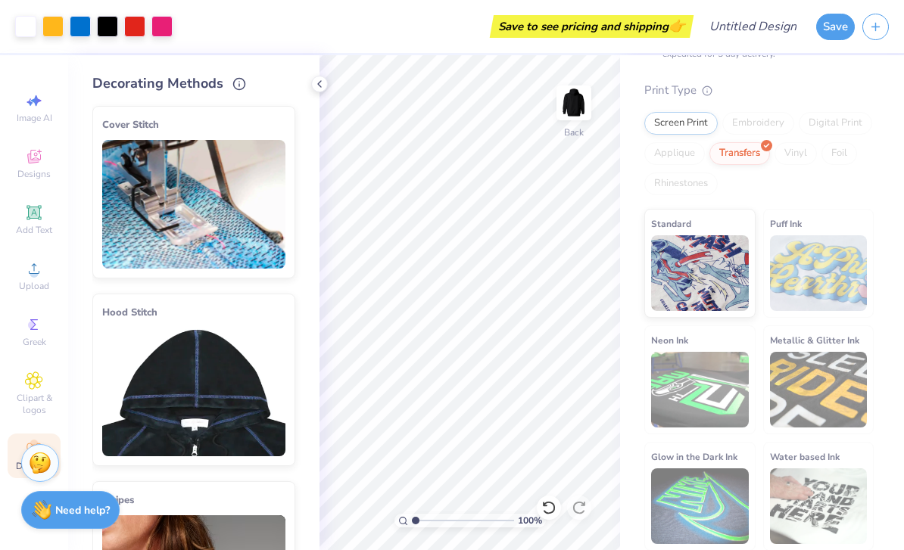
click at [323, 83] on icon at bounding box center [319, 84] width 12 height 12
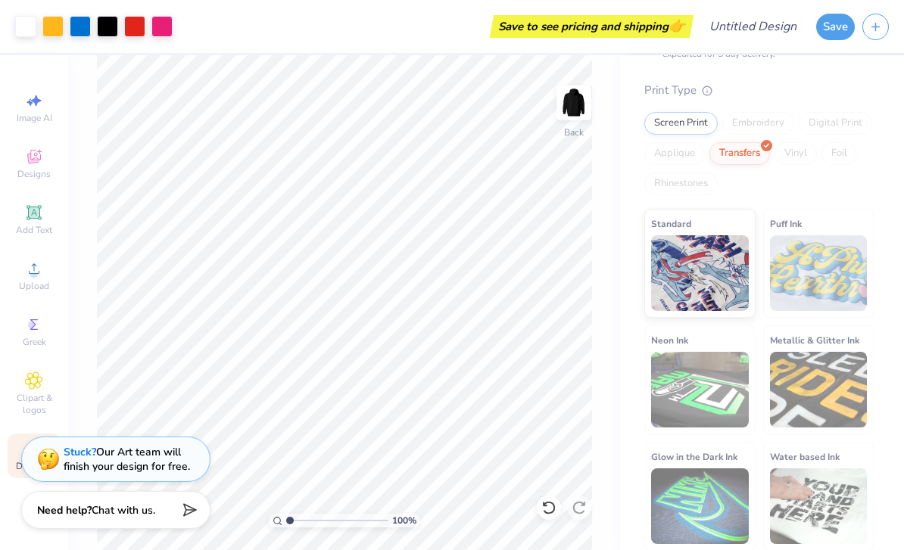
scroll to position [0, 0]
click at [42, 343] on span "Greek" at bounding box center [34, 342] width 23 height 12
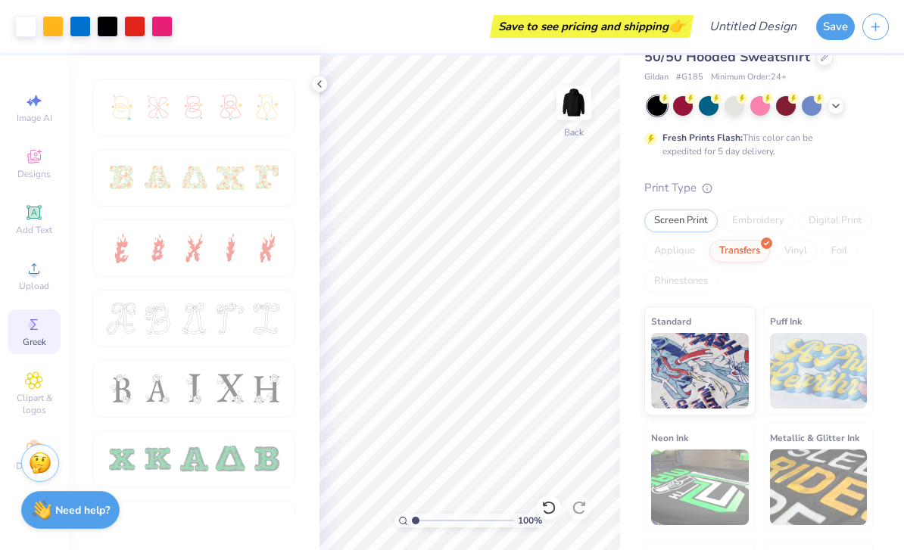
scroll to position [39, 0]
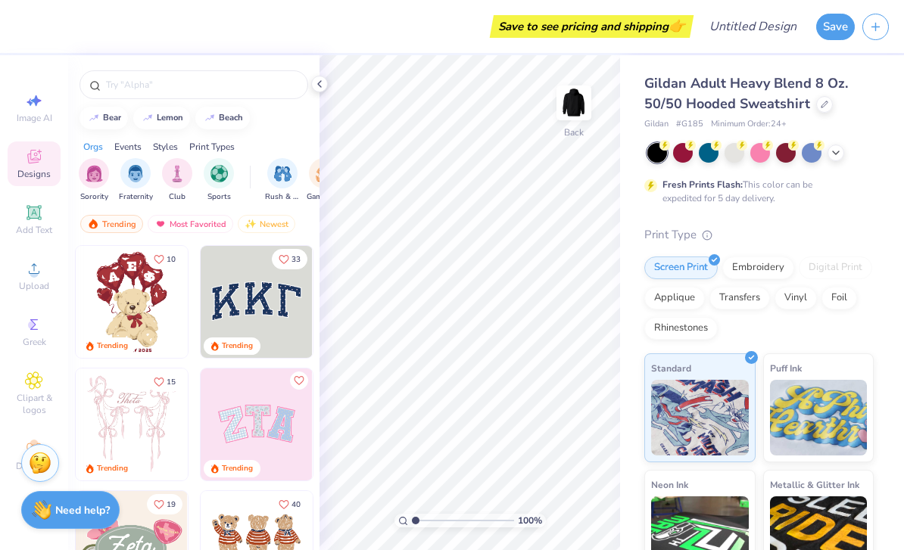
click at [323, 86] on icon at bounding box center [319, 84] width 12 height 12
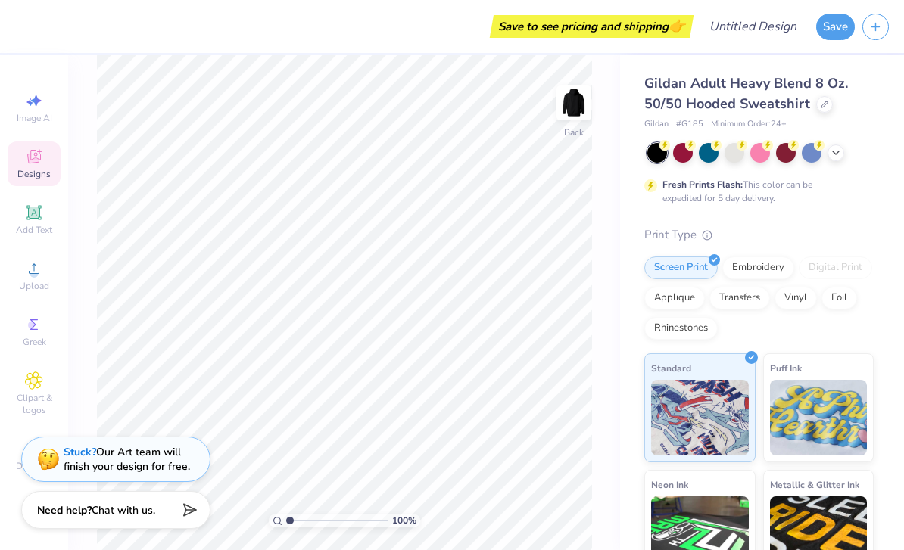
click at [35, 242] on div "Add Text" at bounding box center [34, 220] width 53 height 45
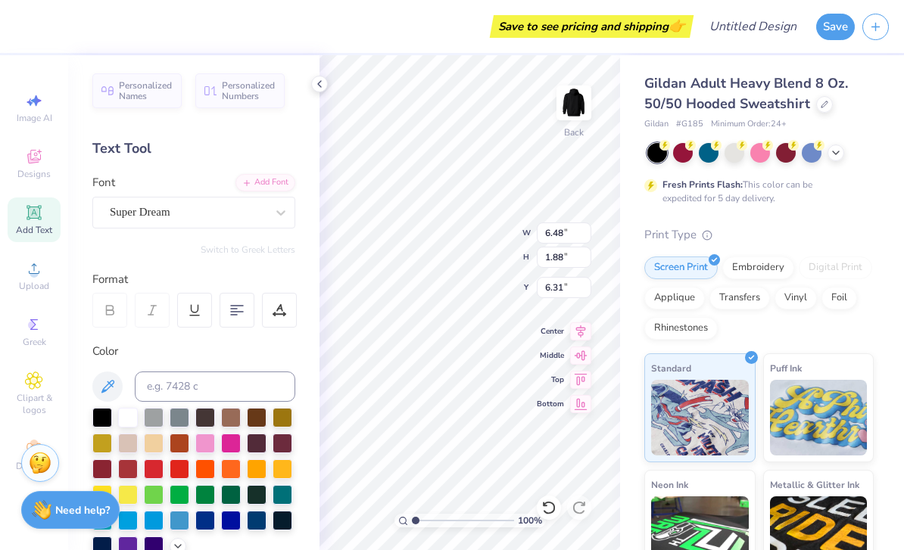
click at [33, 334] on icon at bounding box center [34, 325] width 18 height 18
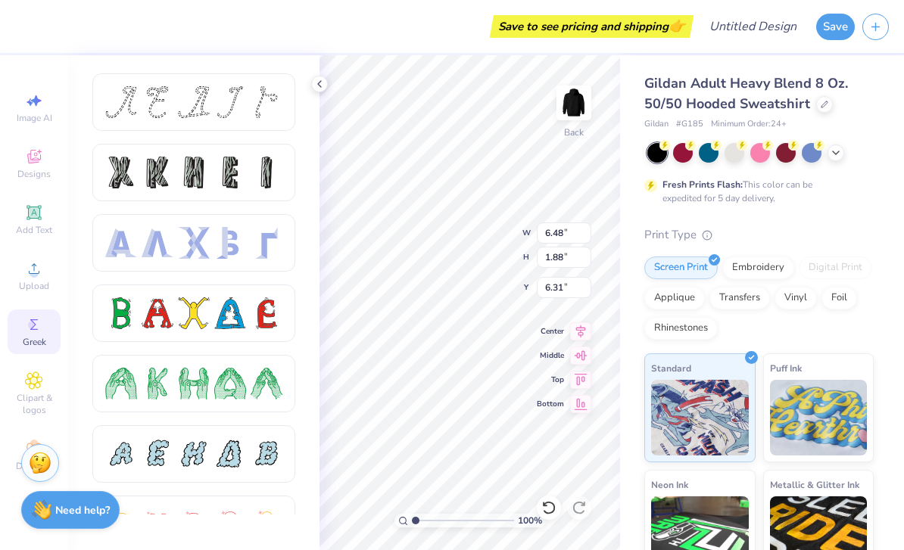
scroll to position [1, 0]
type textarea "T"
click at [287, 480] on div at bounding box center [193, 454] width 203 height 58
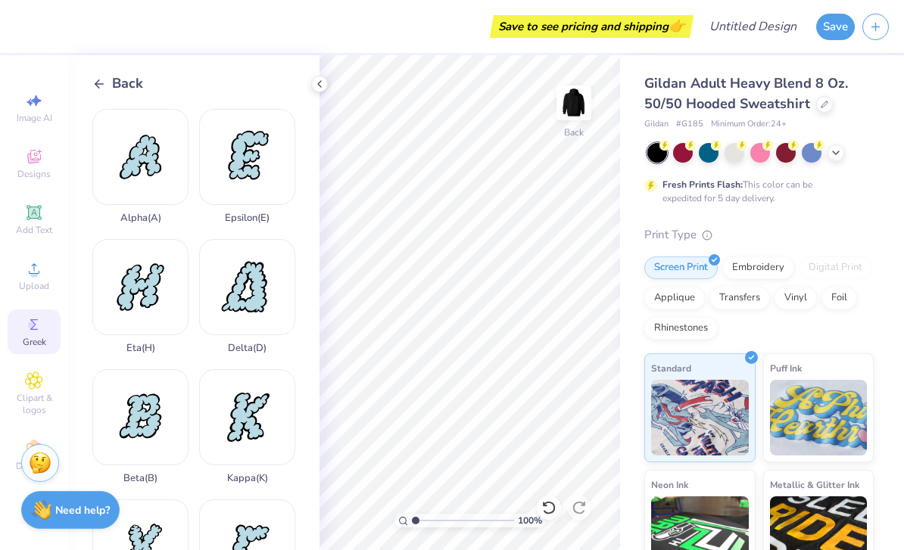
click at [323, 90] on div at bounding box center [319, 84] width 17 height 17
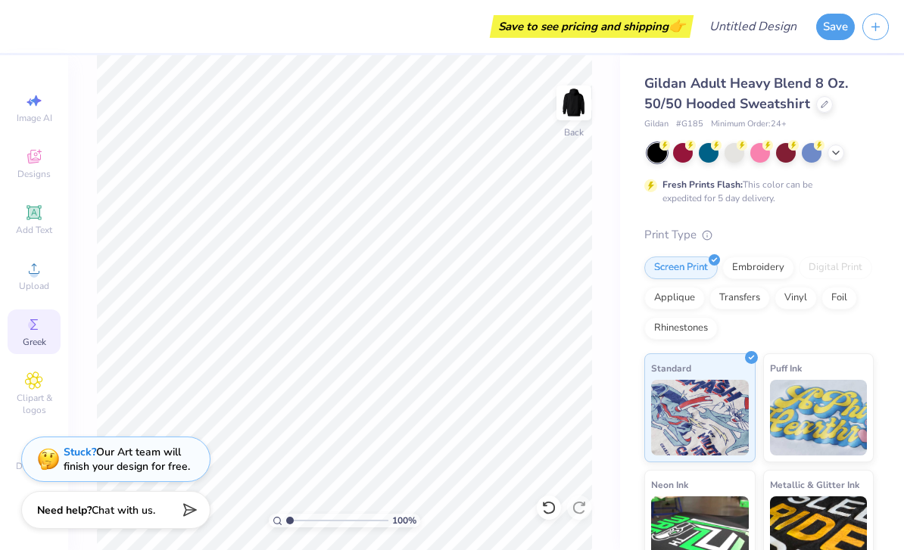
click at [33, 401] on span "Clipart & logos" at bounding box center [34, 404] width 53 height 24
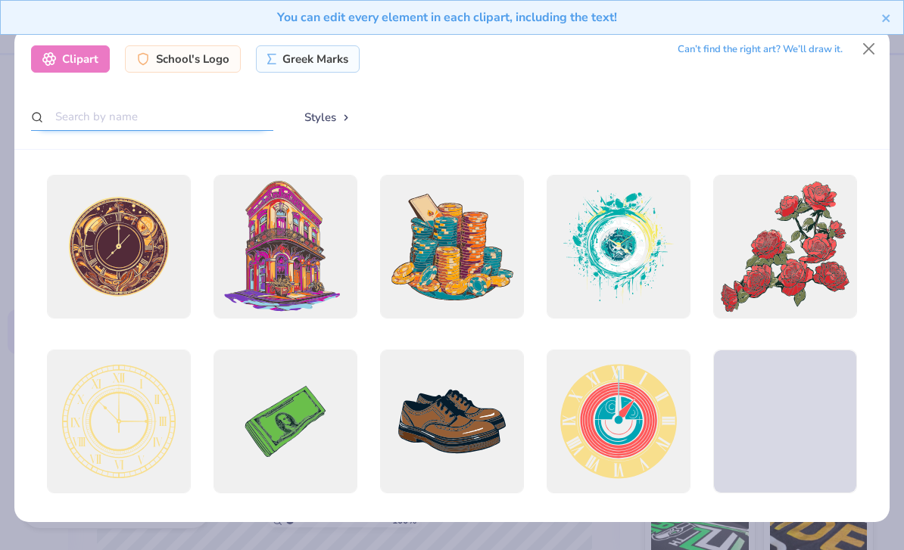
click at [157, 112] on input "text" at bounding box center [152, 117] width 242 height 28
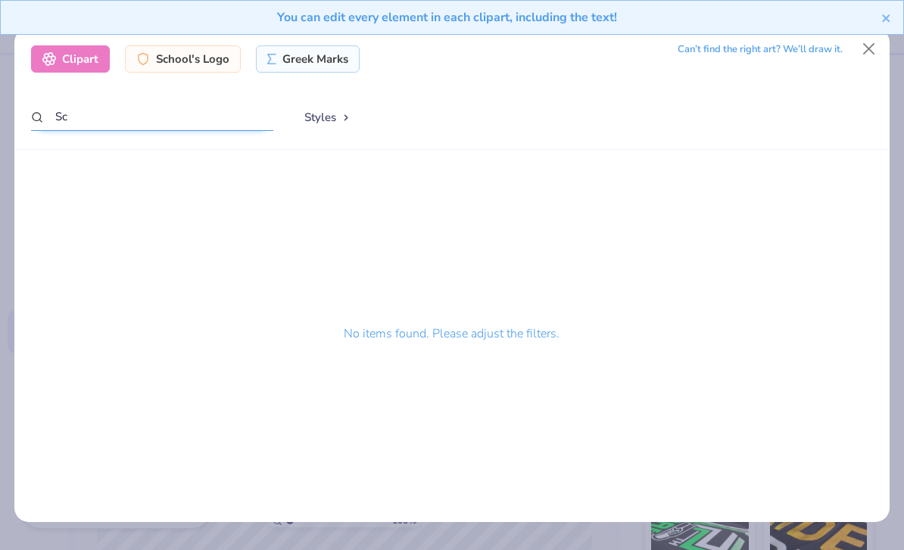
type input "S"
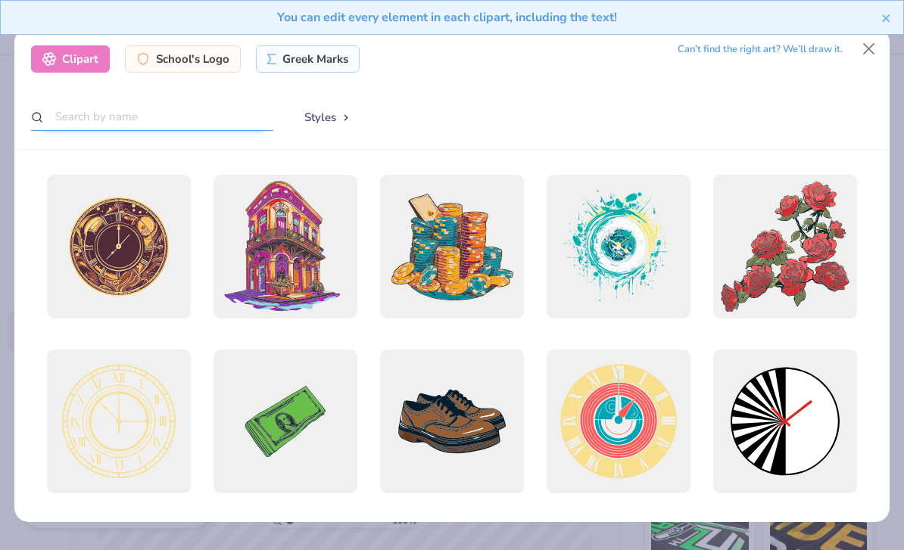
click at [204, 113] on input "text" at bounding box center [152, 117] width 242 height 28
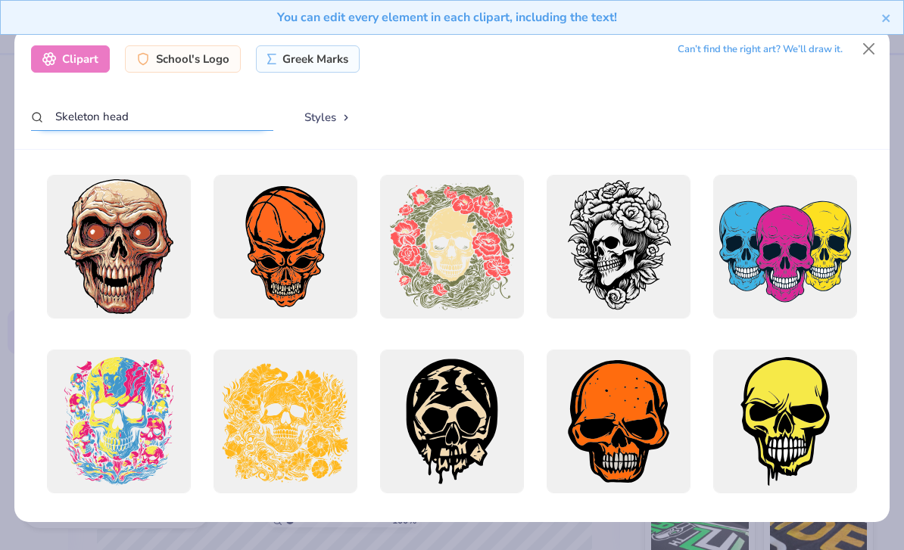
scroll to position [0, 0]
type input "Skeleton headJ"
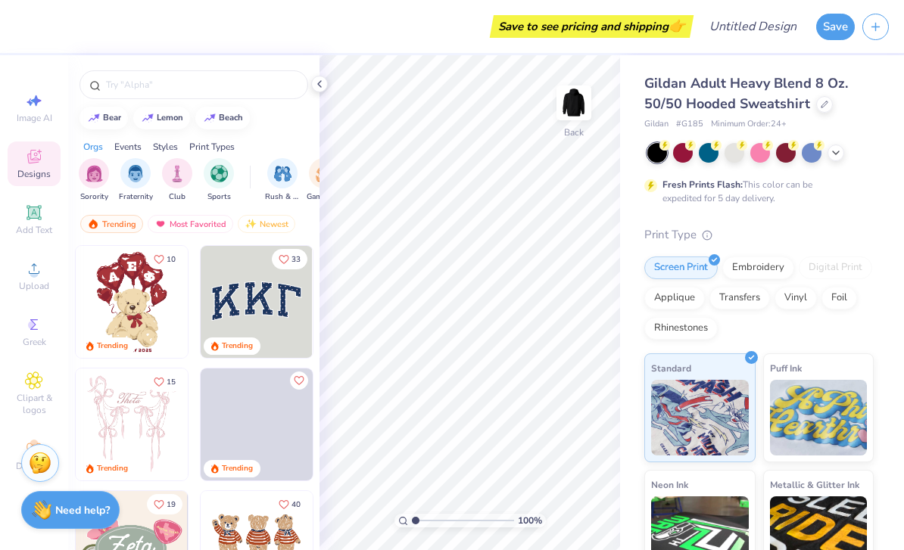
click at [37, 390] on icon at bounding box center [33, 381] width 17 height 18
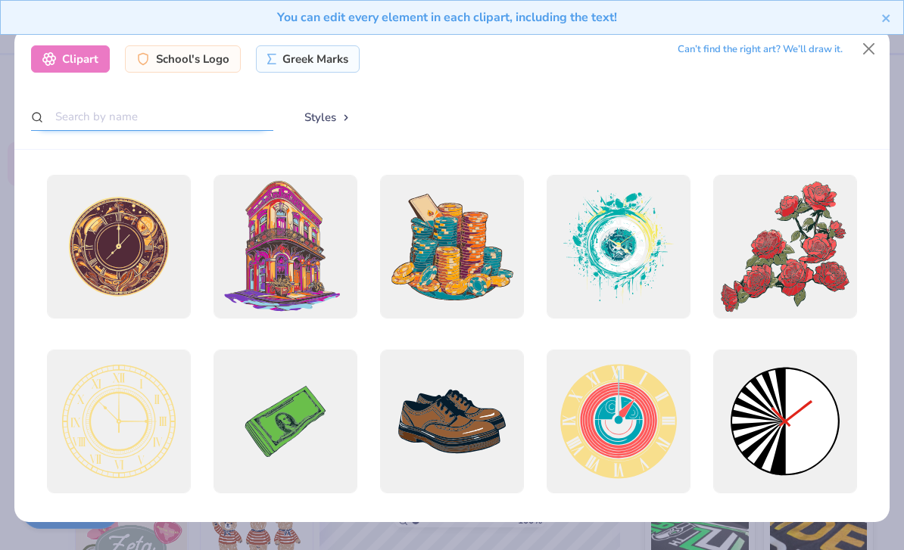
click at [98, 111] on input "text" at bounding box center [152, 117] width 242 height 28
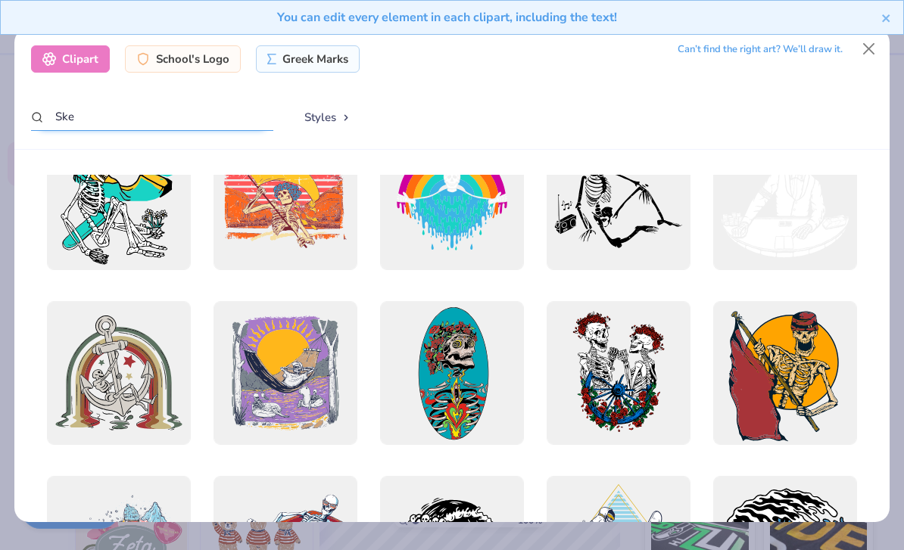
scroll to position [224, 0]
type input "Ske"
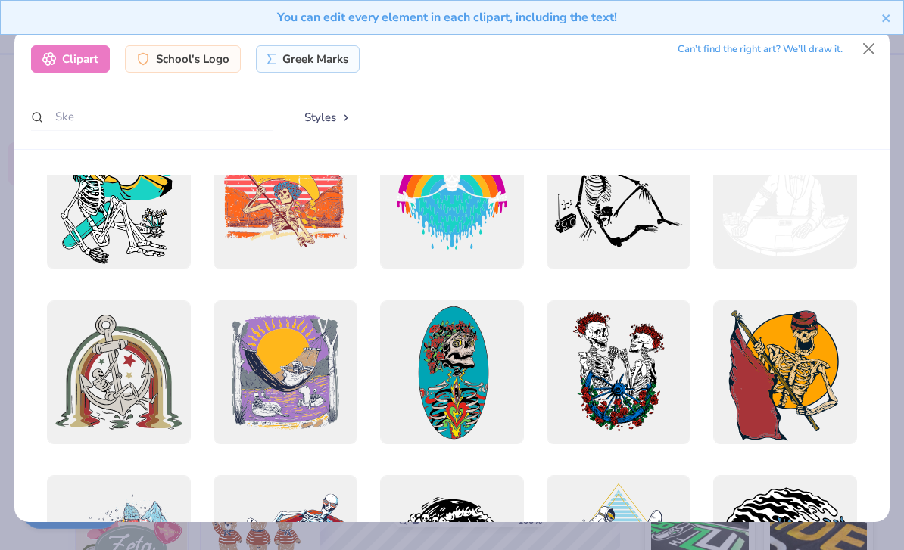
click at [722, 116] on div "Styles" at bounding box center [580, 118] width 584 height 30
click at [726, 119] on div "Styles" at bounding box center [580, 118] width 584 height 30
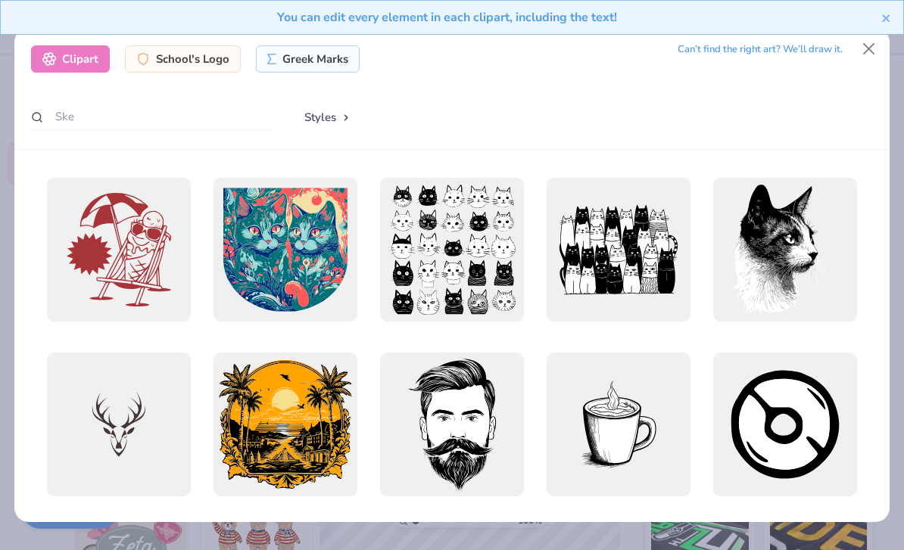
scroll to position [28, 0]
